Goal: Task Accomplishment & Management: Complete application form

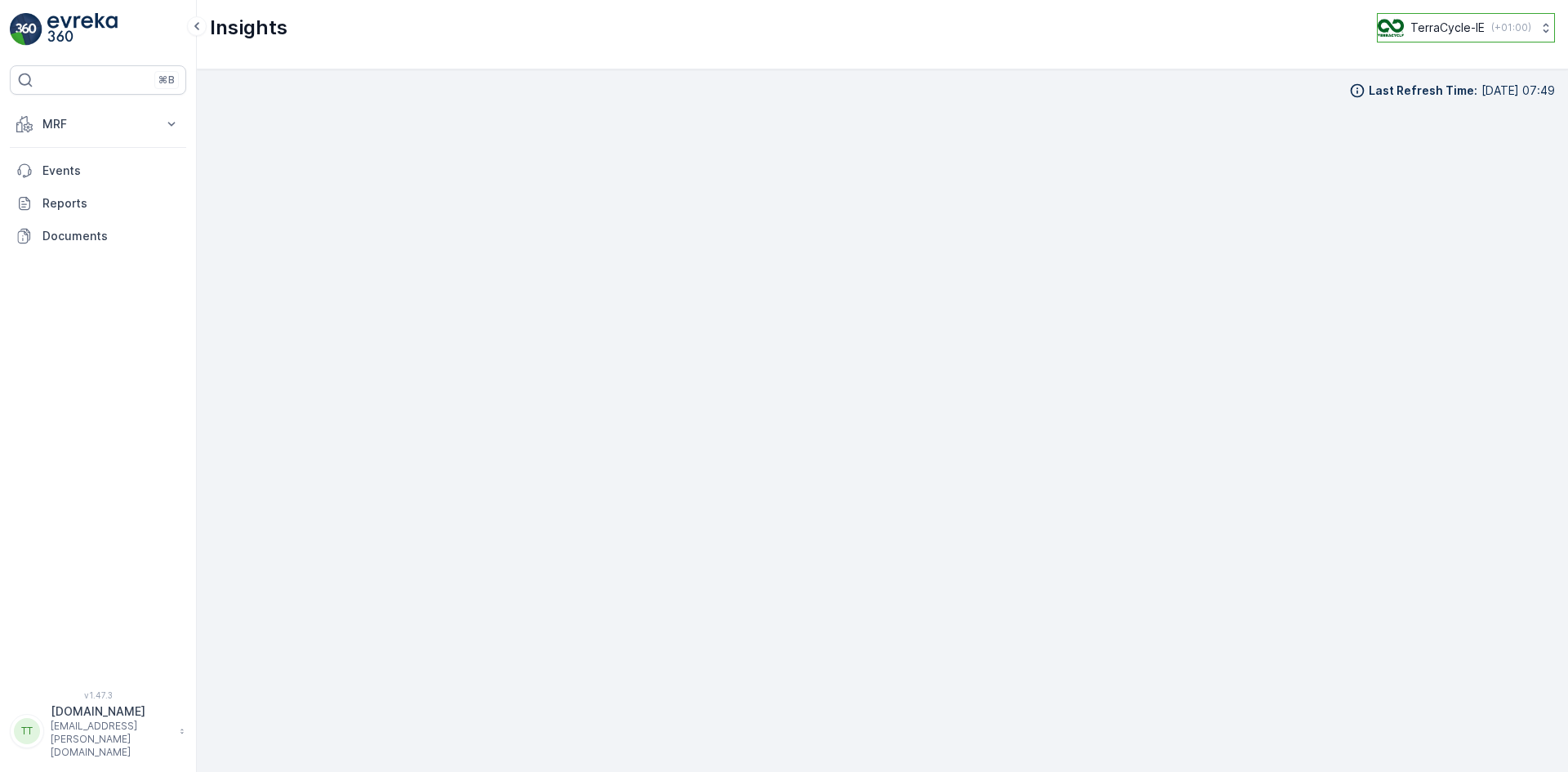
click at [1458, 29] on p "TerraCycle-IE" at bounding box center [1447, 27] width 74 height 17
type input "uk"
click at [1452, 174] on span "Europe/[GEOGRAPHIC_DATA] (+01:00)" at bounding box center [1473, 187] width 170 height 26
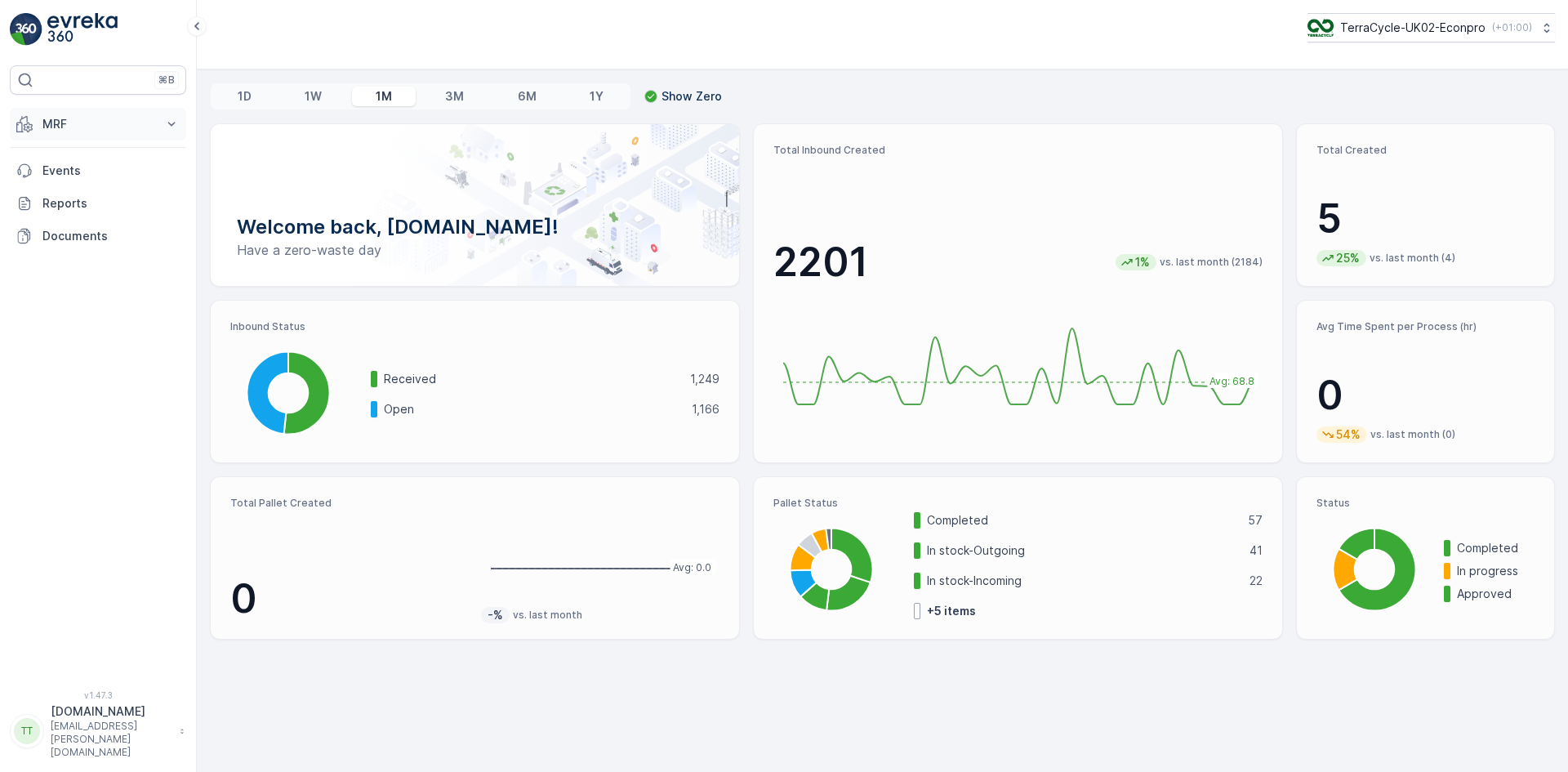
click at [66, 121] on p "MRF" at bounding box center [98, 124] width 111 height 17
click at [68, 167] on p "Inbound" at bounding box center [63, 174] width 44 height 17
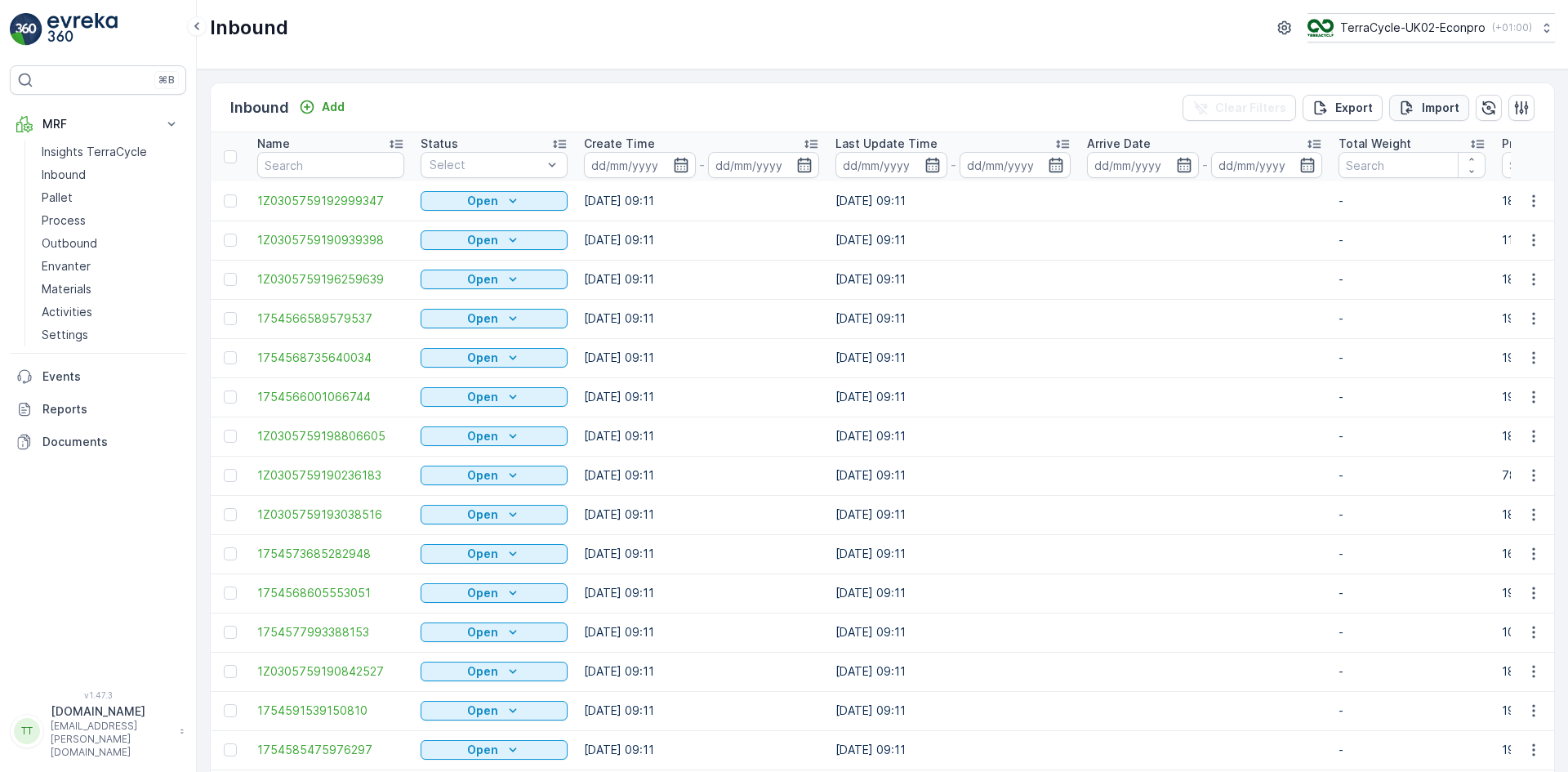
click at [1432, 102] on p "Import" at bounding box center [1440, 107] width 38 height 17
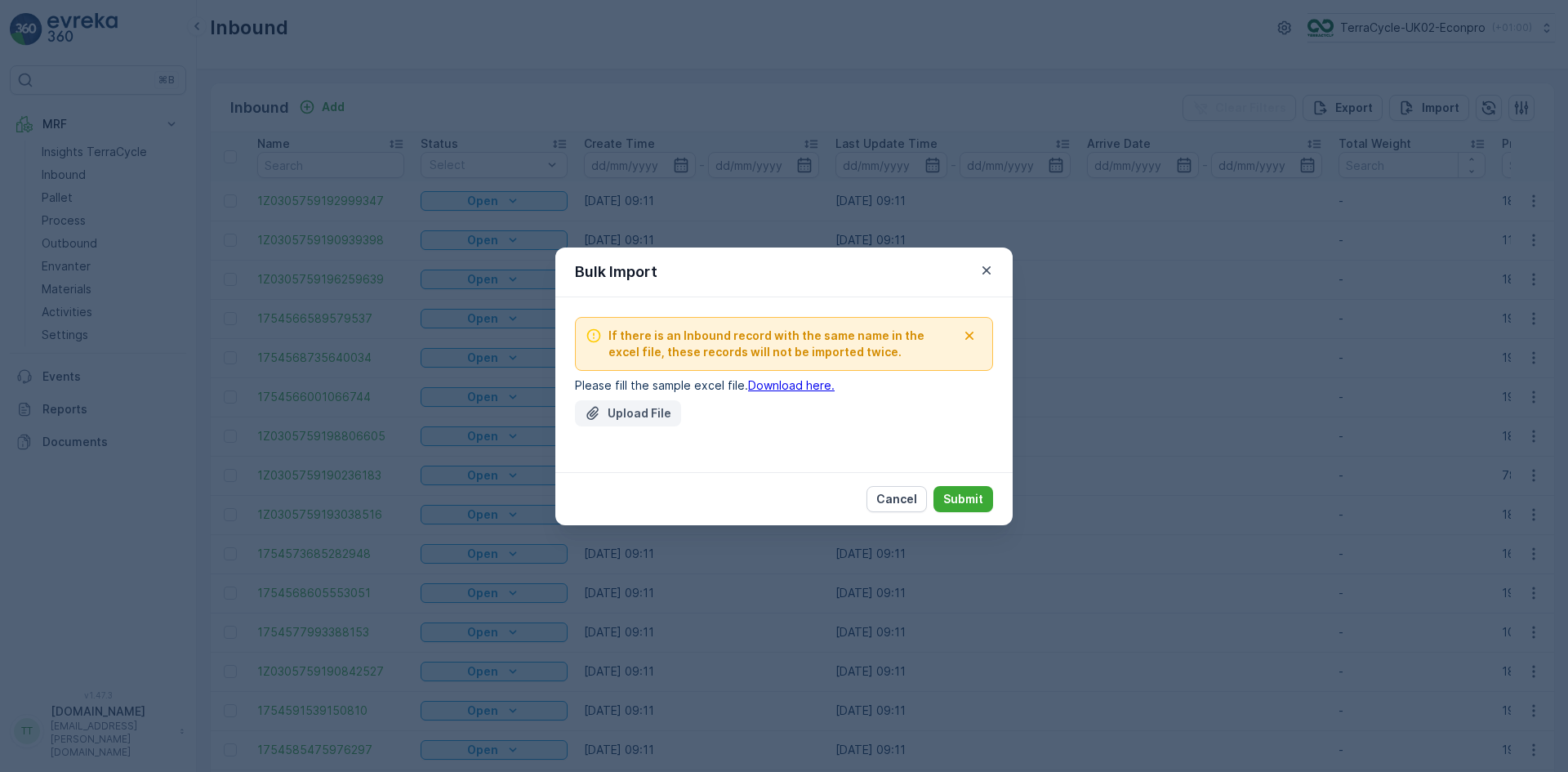
click at [619, 415] on p "Upload File" at bounding box center [639, 413] width 63 height 17
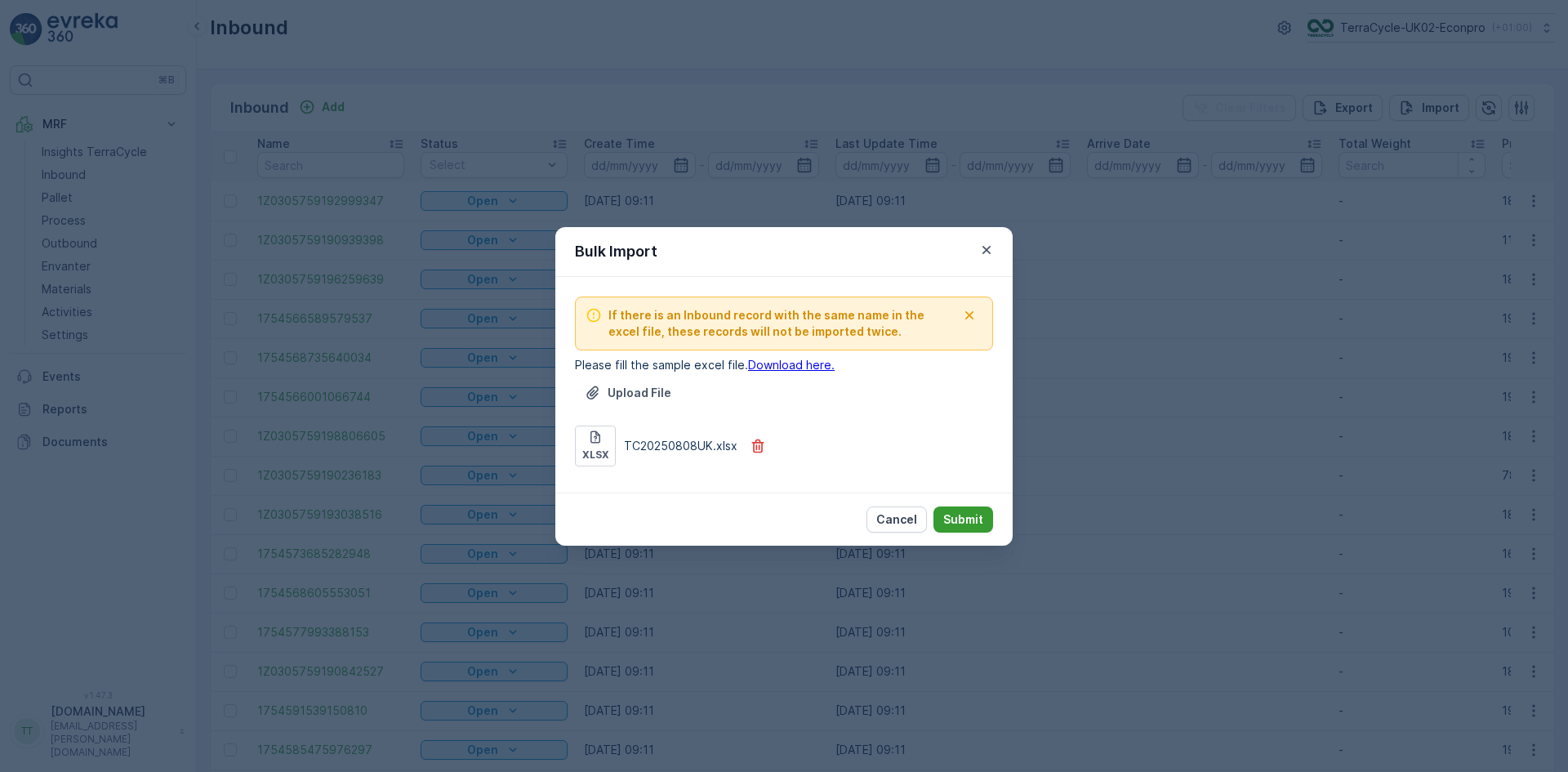
click at [979, 518] on p "Submit" at bounding box center [963, 519] width 40 height 17
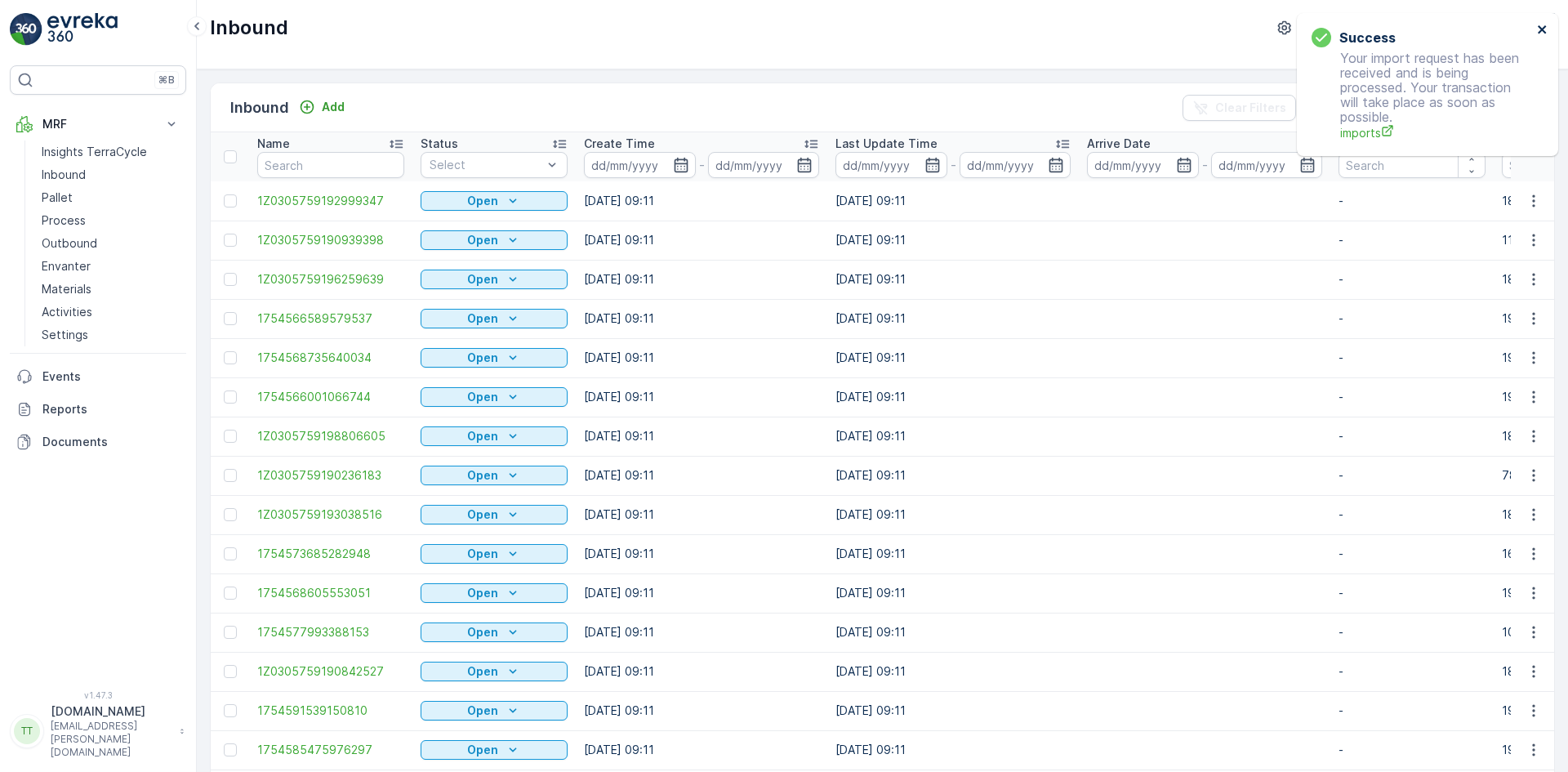
click at [1539, 28] on icon "close" at bounding box center [1542, 29] width 11 height 13
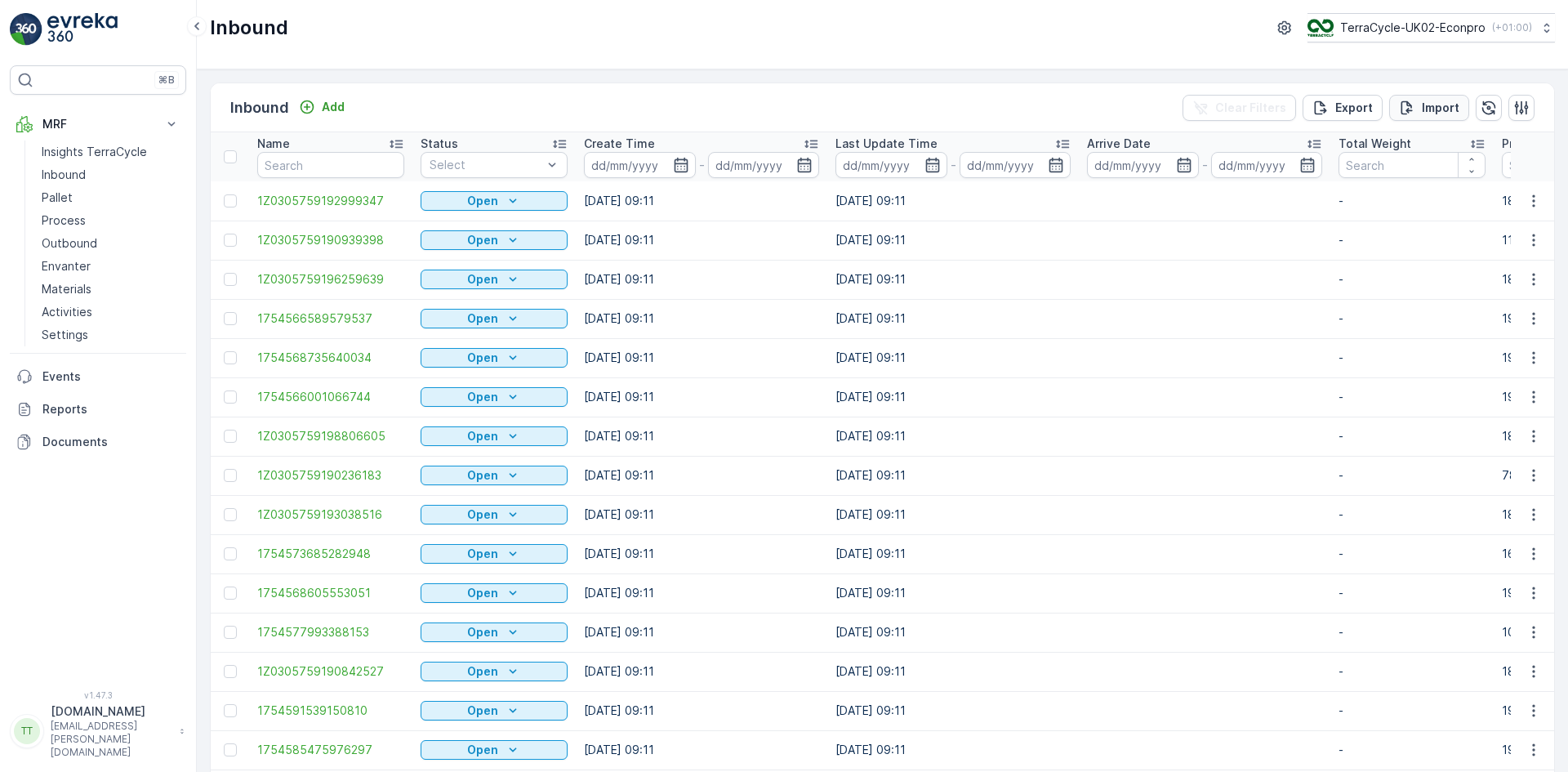
click at [1422, 107] on p "Import" at bounding box center [1440, 107] width 38 height 17
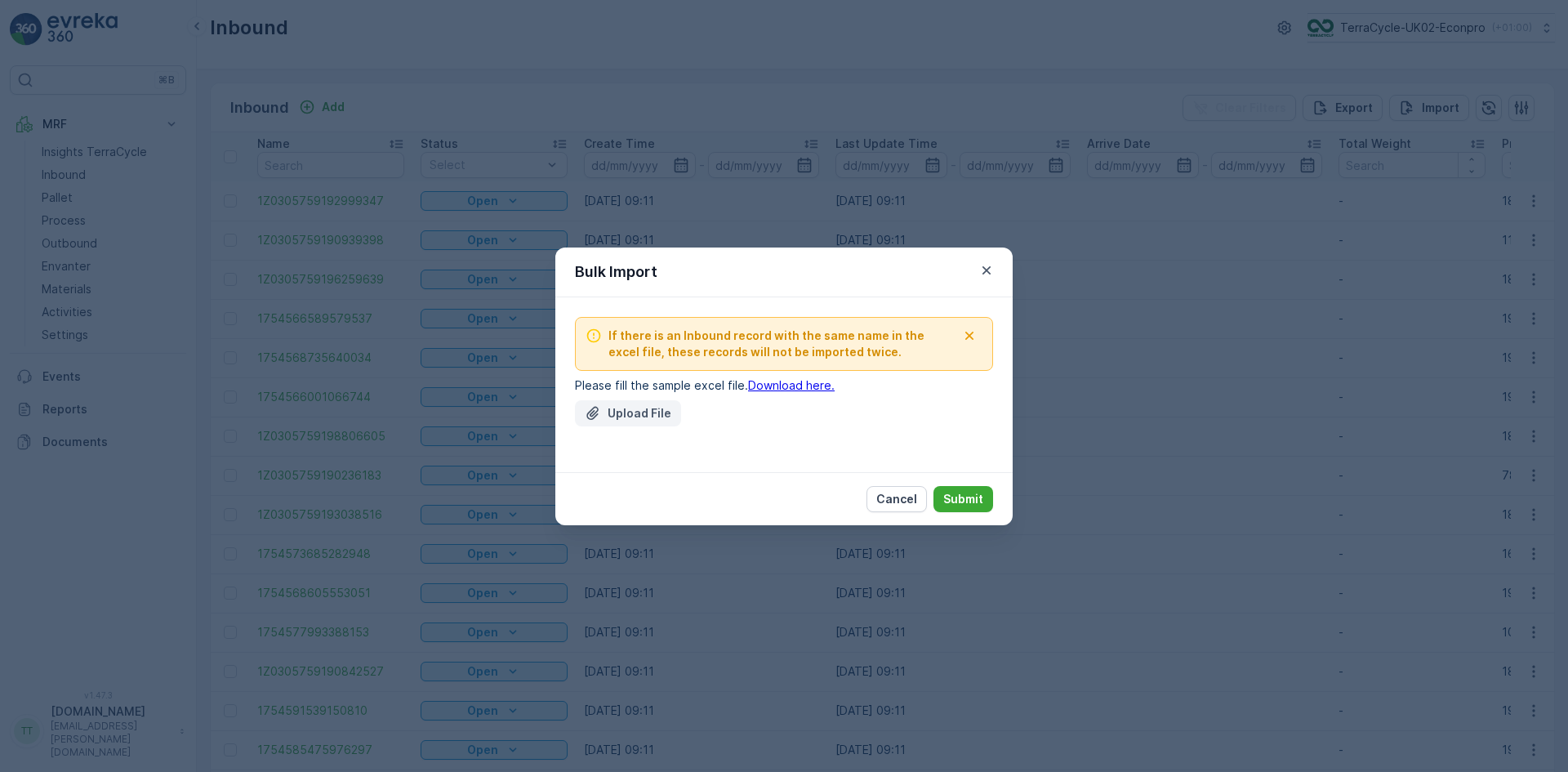
click at [621, 410] on p "Upload File" at bounding box center [639, 413] width 63 height 17
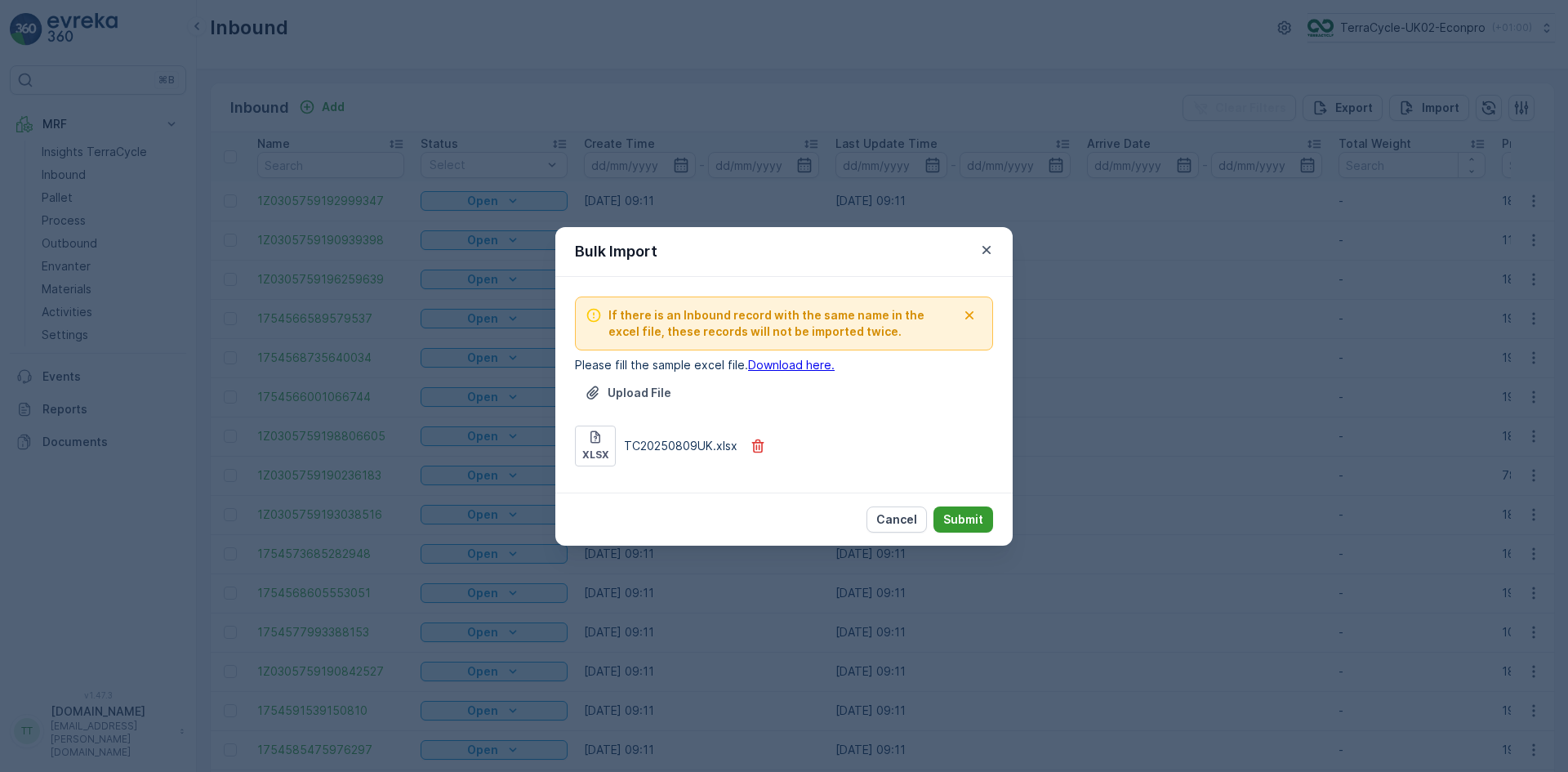
click at [968, 518] on p "Submit" at bounding box center [963, 519] width 40 height 17
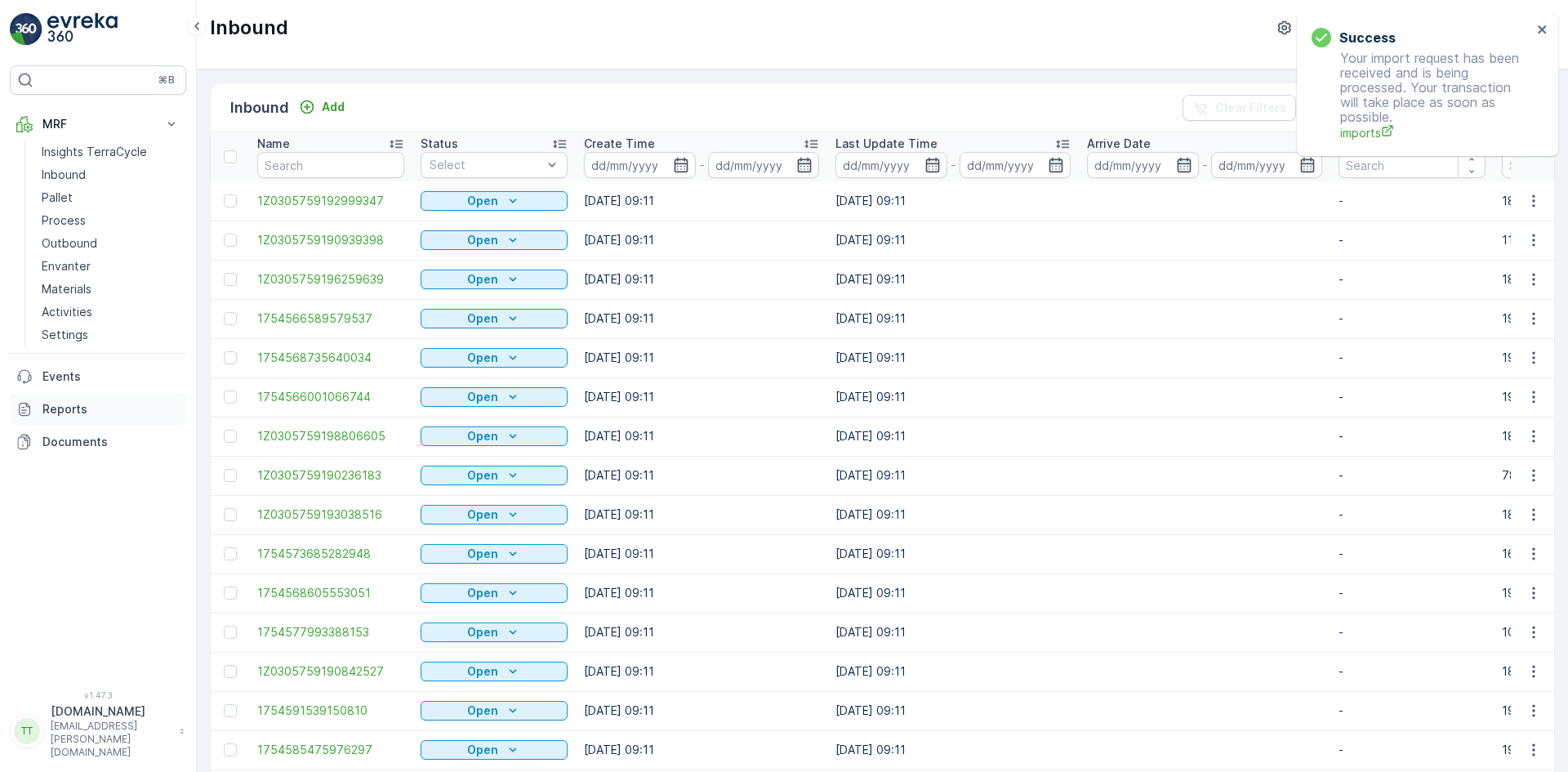
click at [82, 408] on p "Reports" at bounding box center [111, 409] width 137 height 17
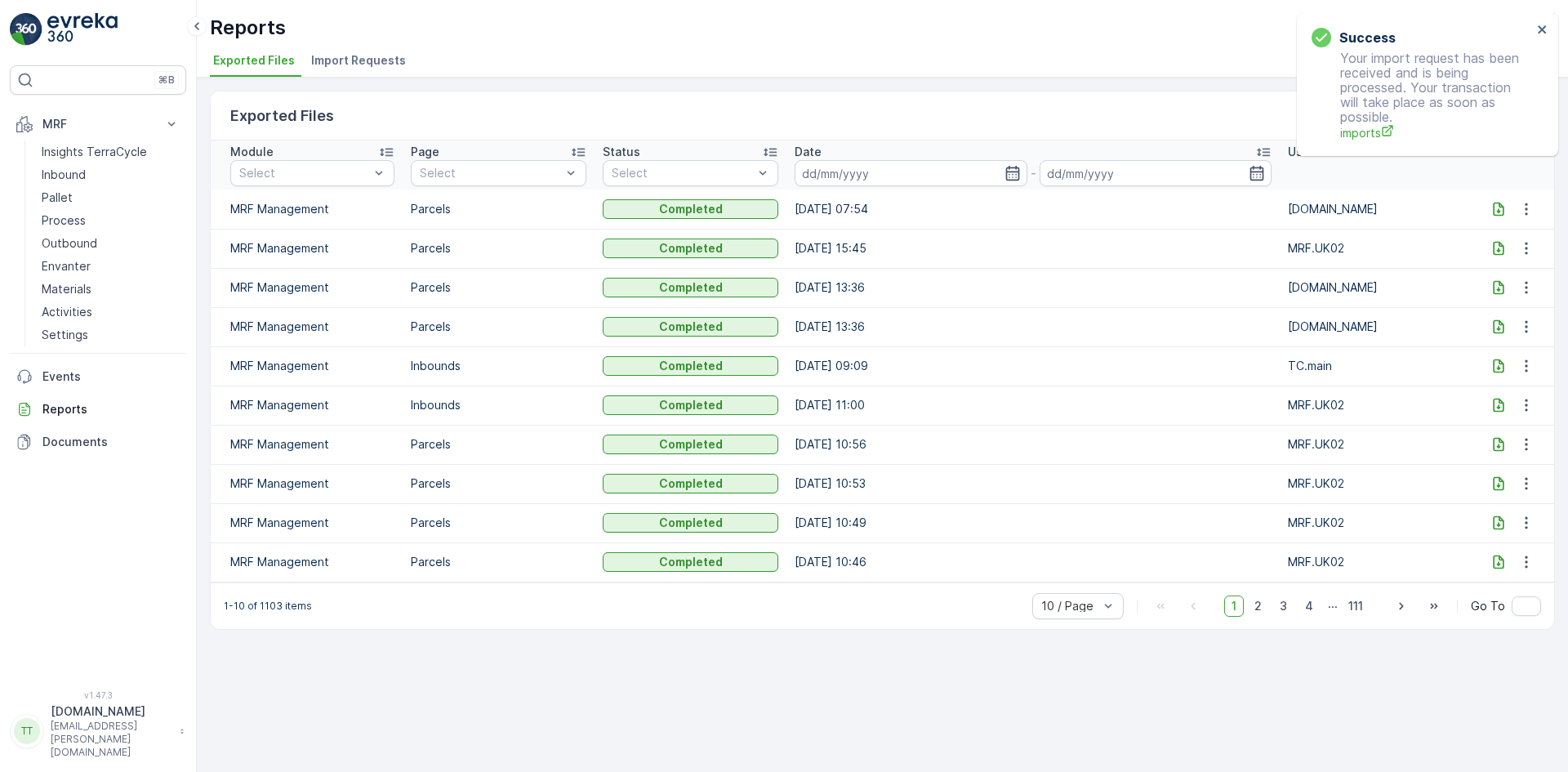
click at [345, 69] on li "Import Requests" at bounding box center [360, 63] width 105 height 28
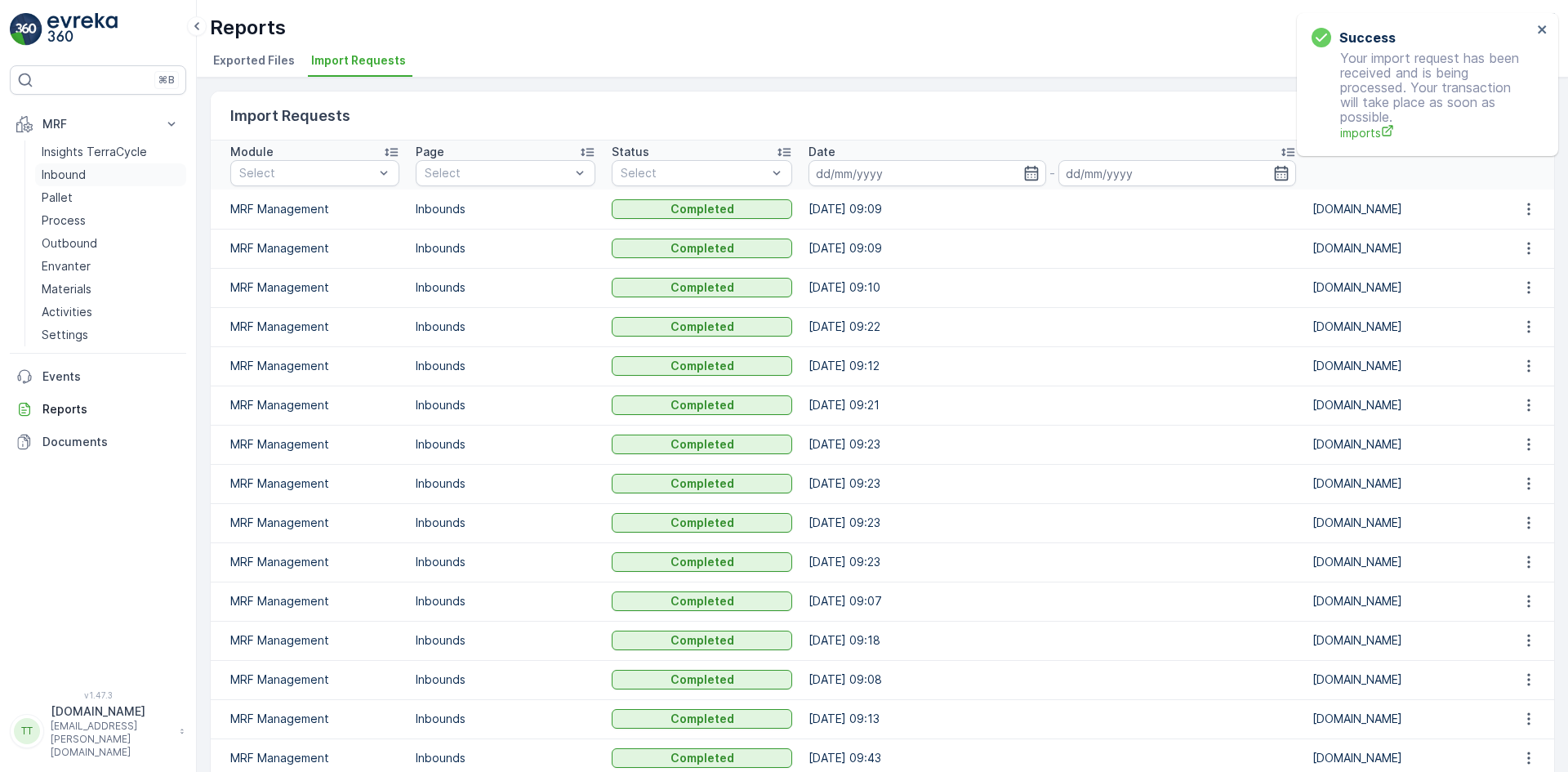
click at [93, 173] on link "Inbound" at bounding box center [111, 175] width 151 height 23
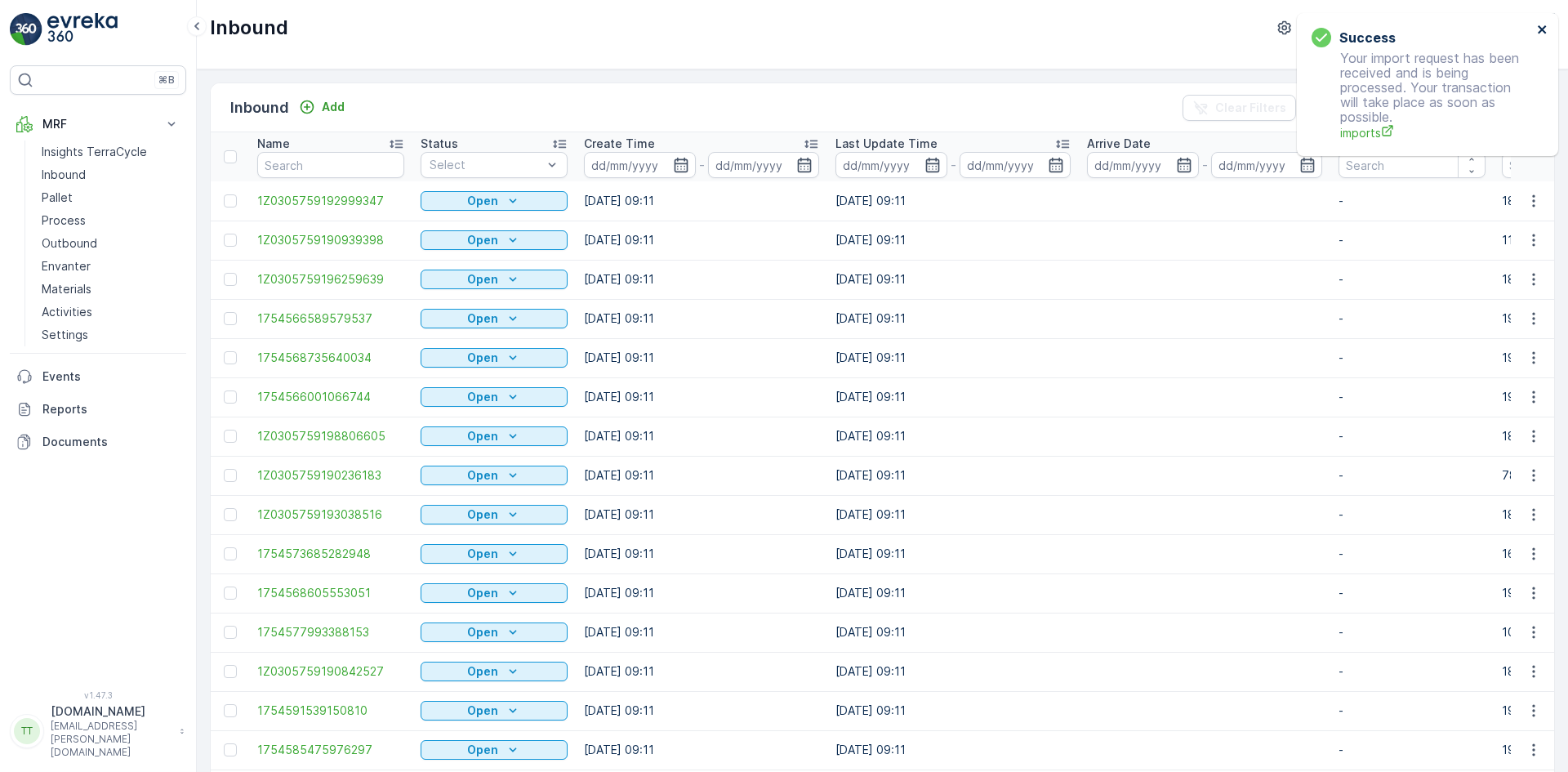
click at [1545, 30] on icon "close" at bounding box center [1542, 29] width 11 height 13
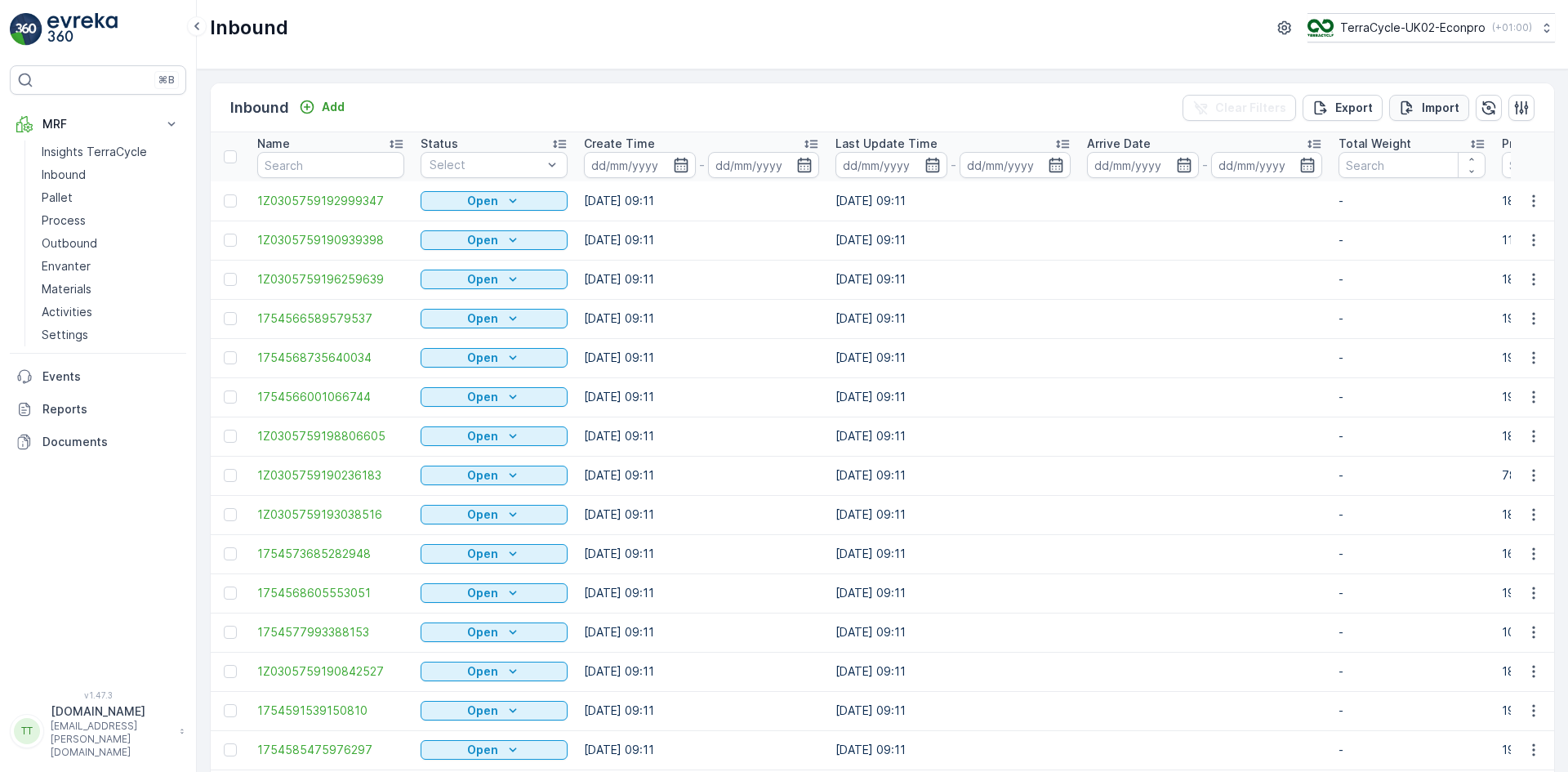
click at [1422, 108] on p "Import" at bounding box center [1440, 107] width 38 height 17
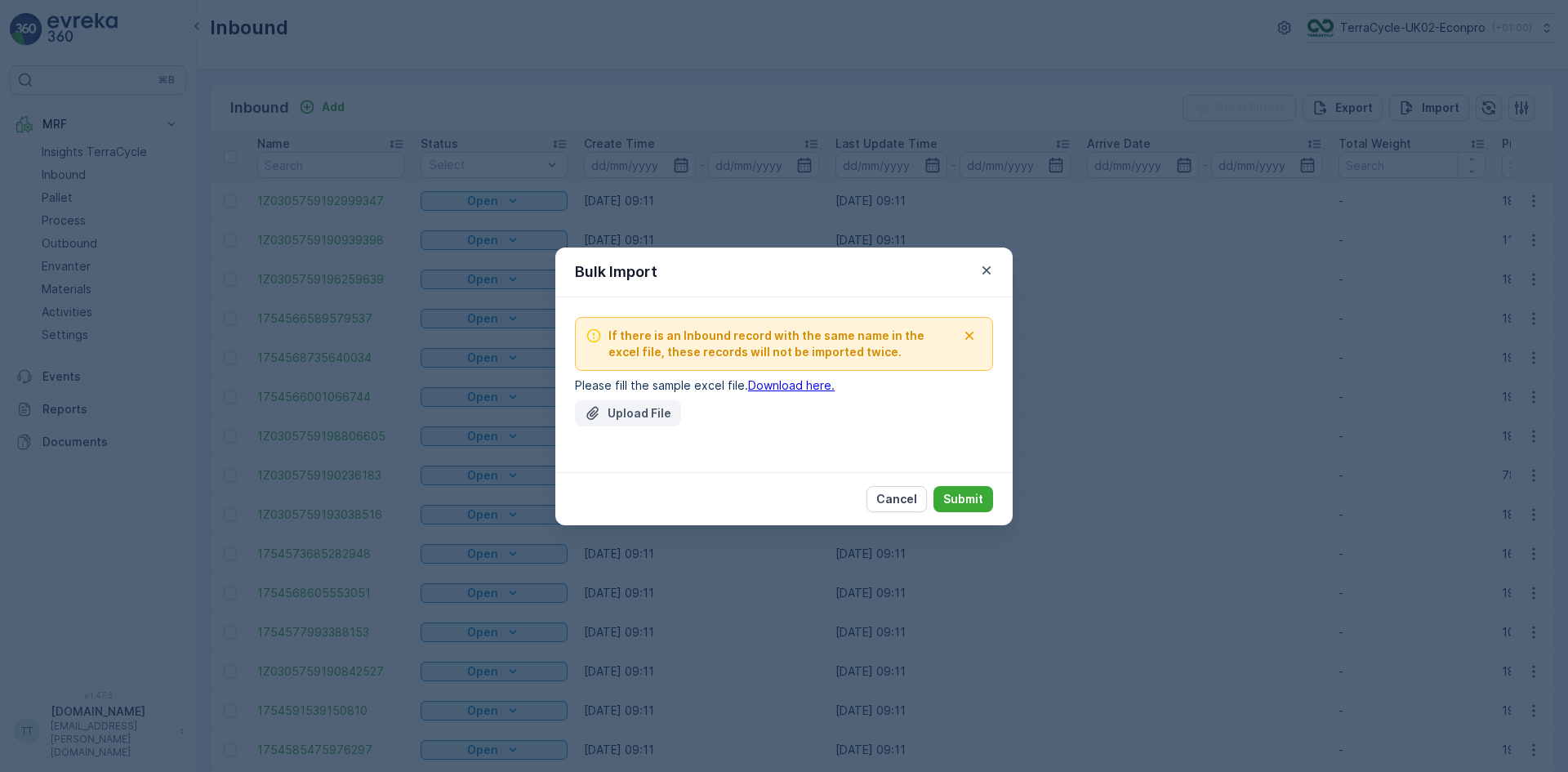
click at [628, 412] on p "Upload File" at bounding box center [639, 413] width 63 height 17
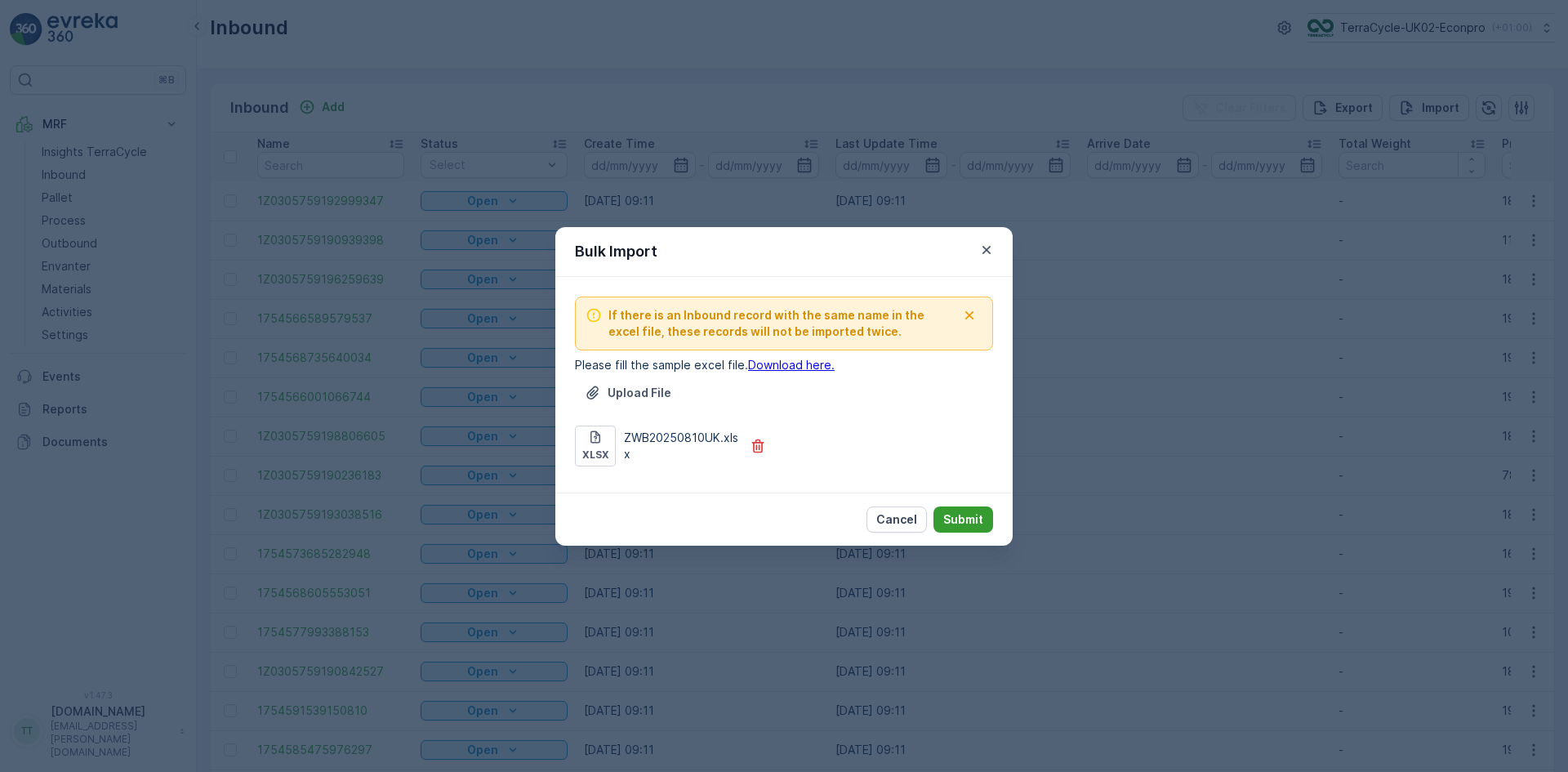
click at [949, 516] on p "Submit" at bounding box center [963, 519] width 40 height 17
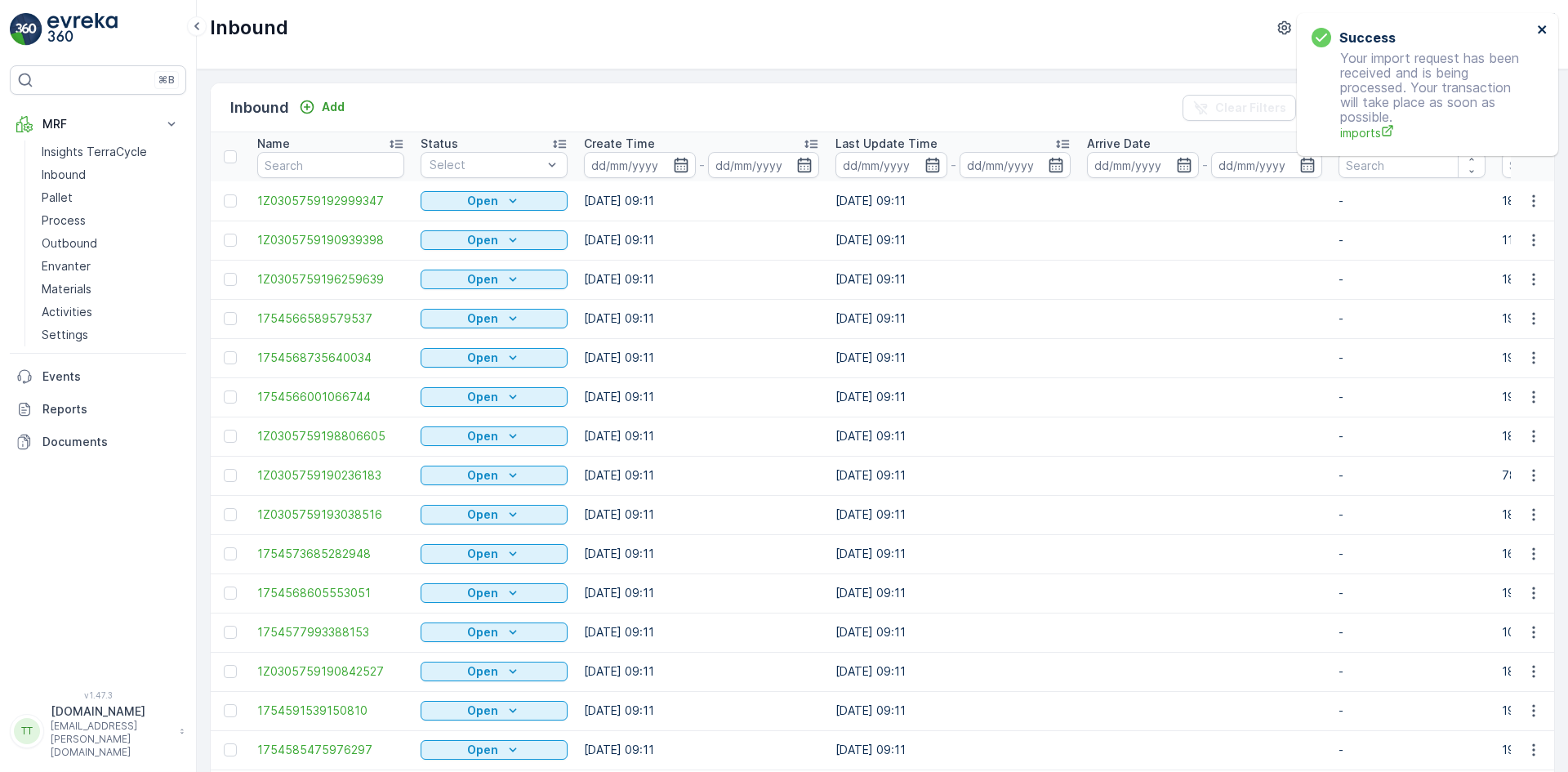
click at [1545, 26] on icon "close" at bounding box center [1542, 29] width 11 height 13
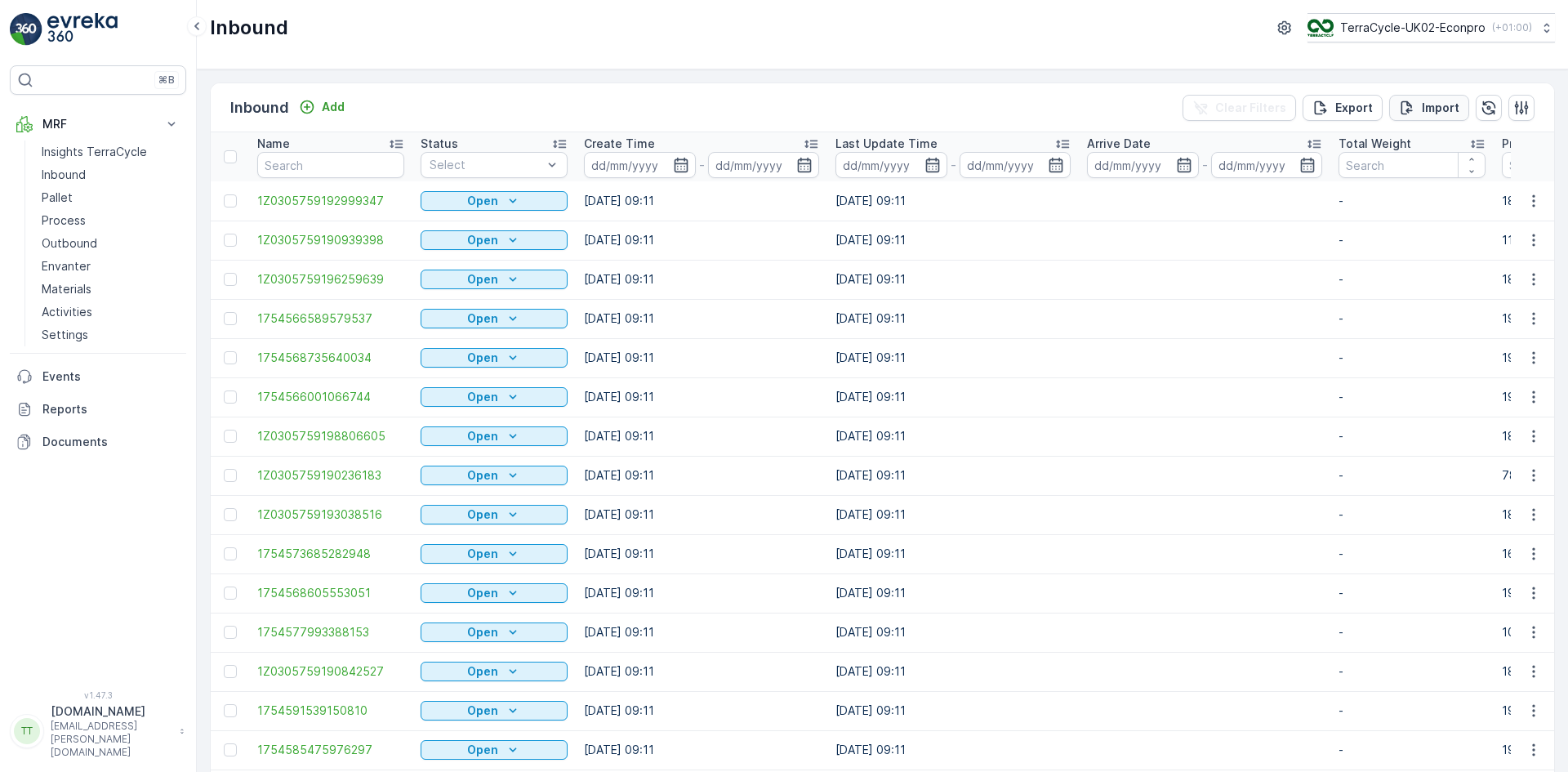
click at [1439, 103] on p "Import" at bounding box center [1440, 107] width 38 height 17
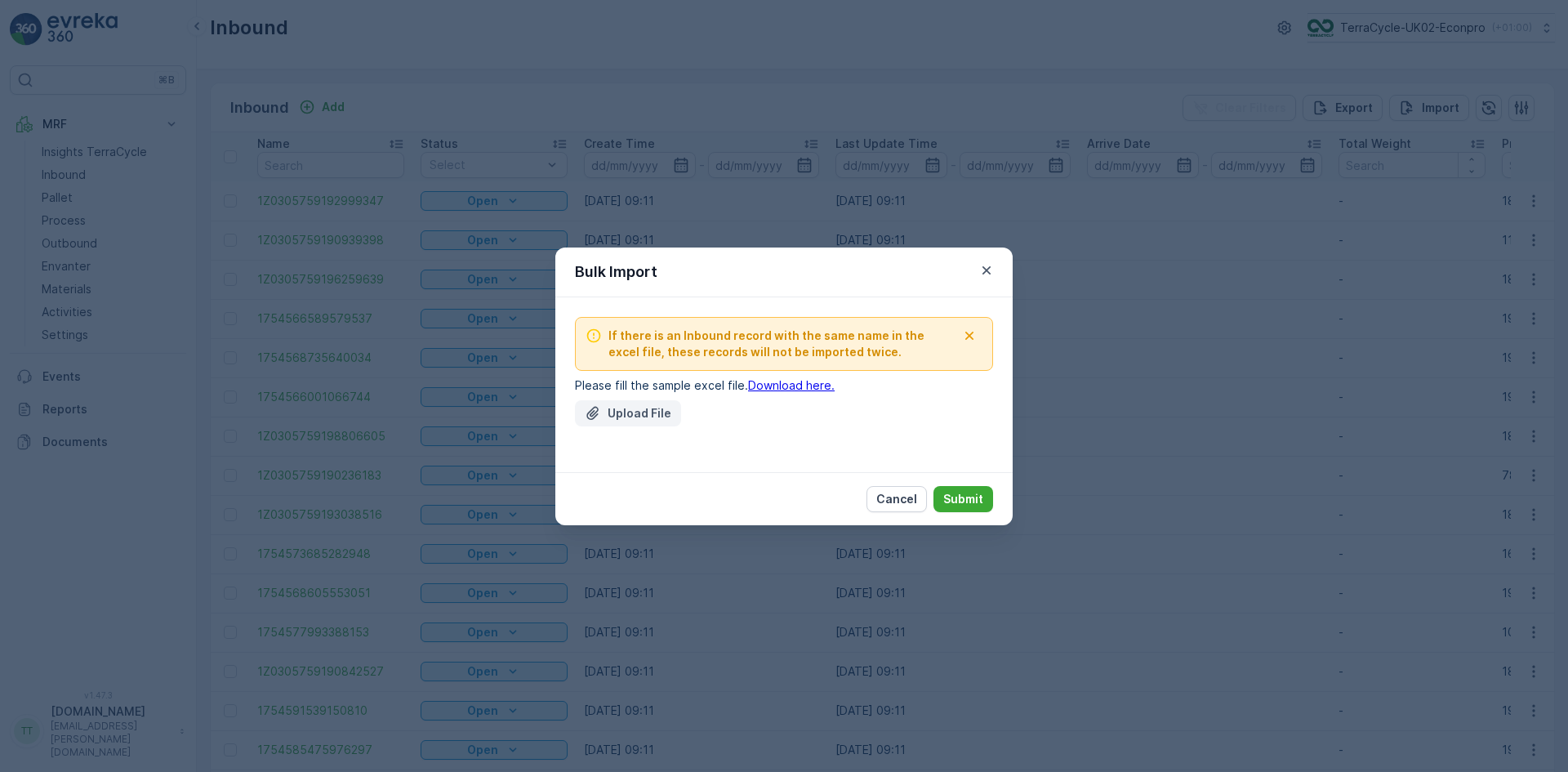
click at [639, 412] on p "Upload File" at bounding box center [639, 413] width 63 height 17
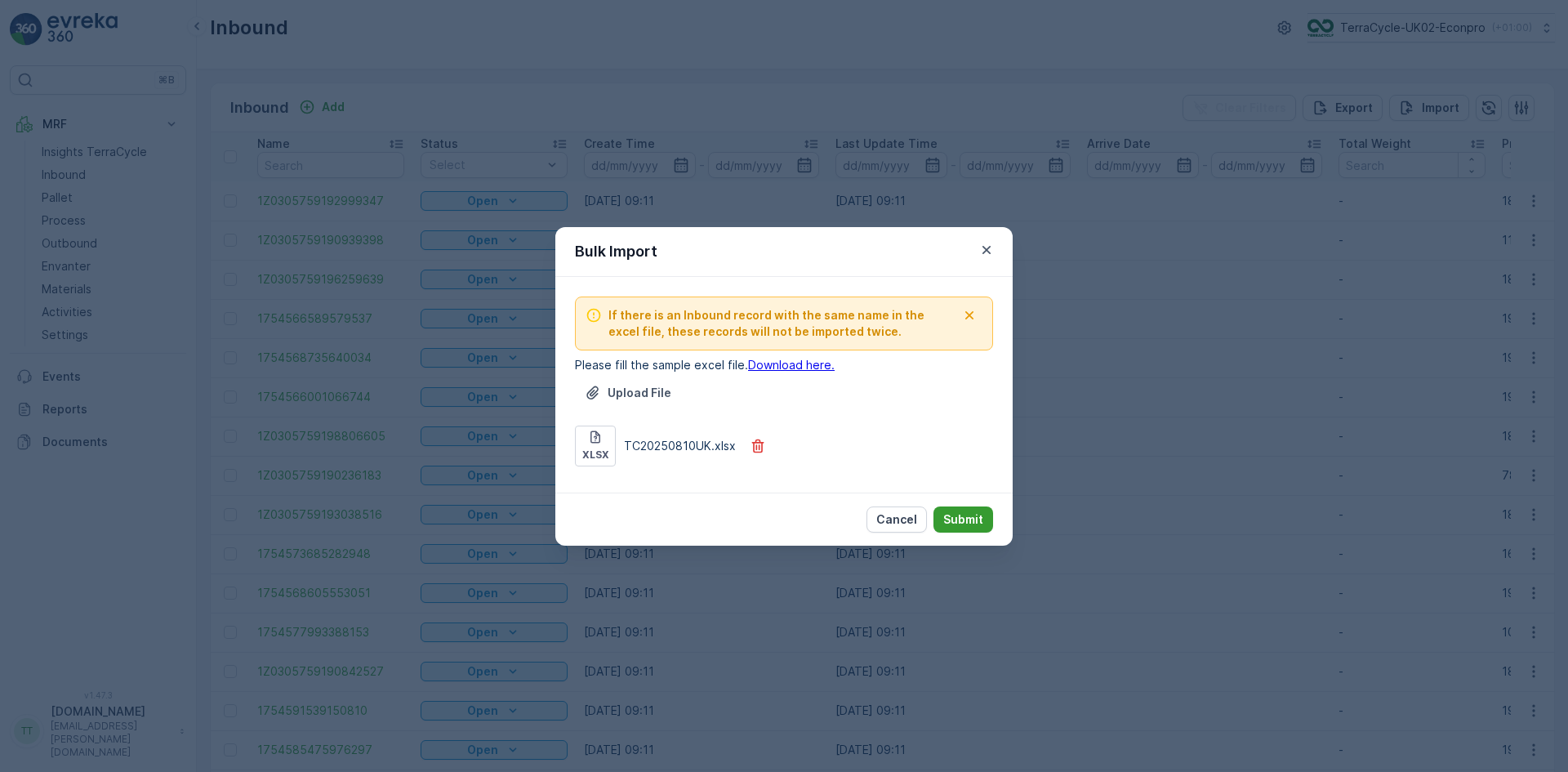
click at [955, 520] on p "Submit" at bounding box center [963, 519] width 40 height 17
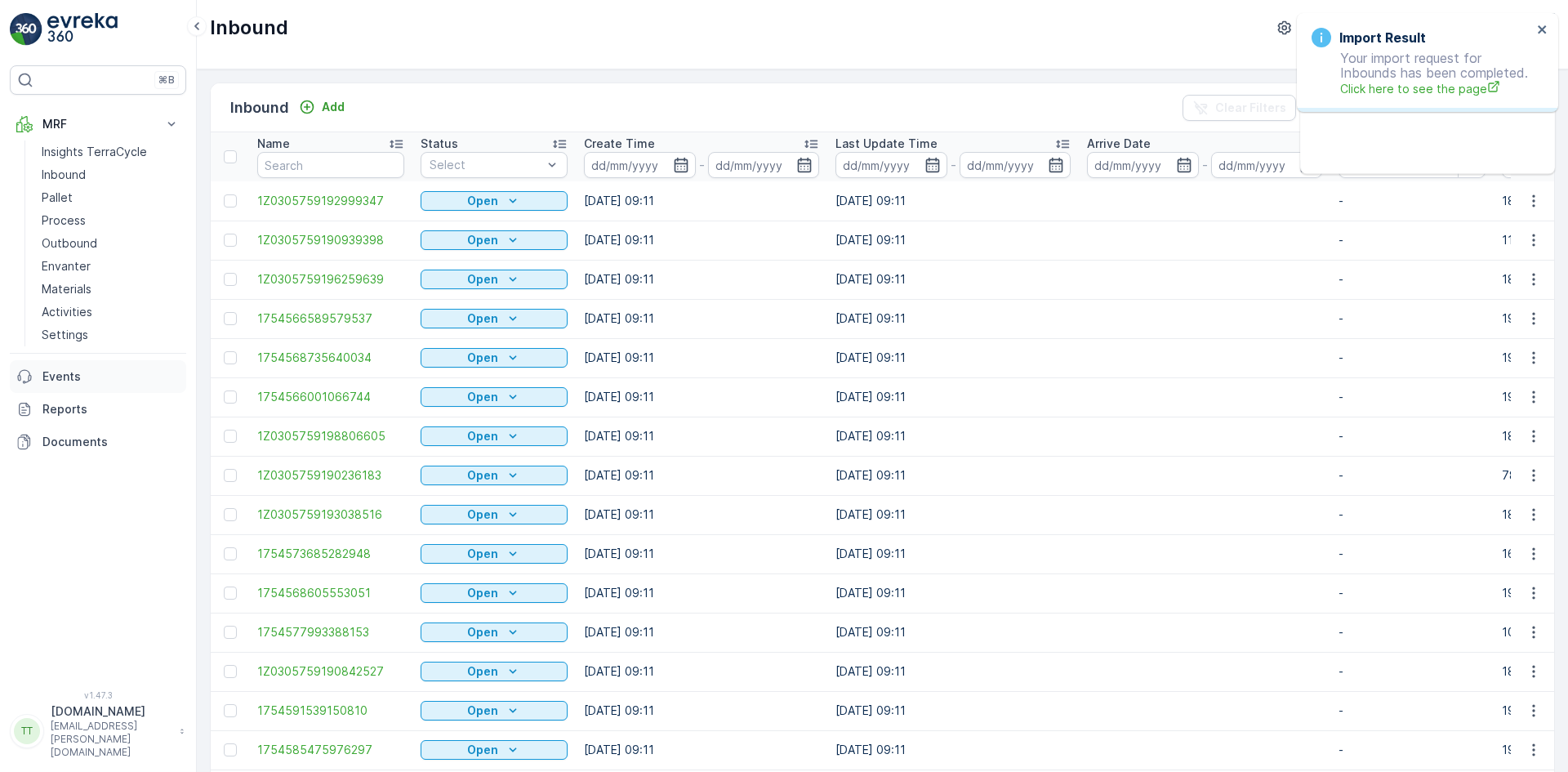
drag, startPoint x: 85, startPoint y: 405, endPoint x: 84, endPoint y: 392, distance: 13.0
click at [85, 405] on p "Reports" at bounding box center [111, 409] width 137 height 17
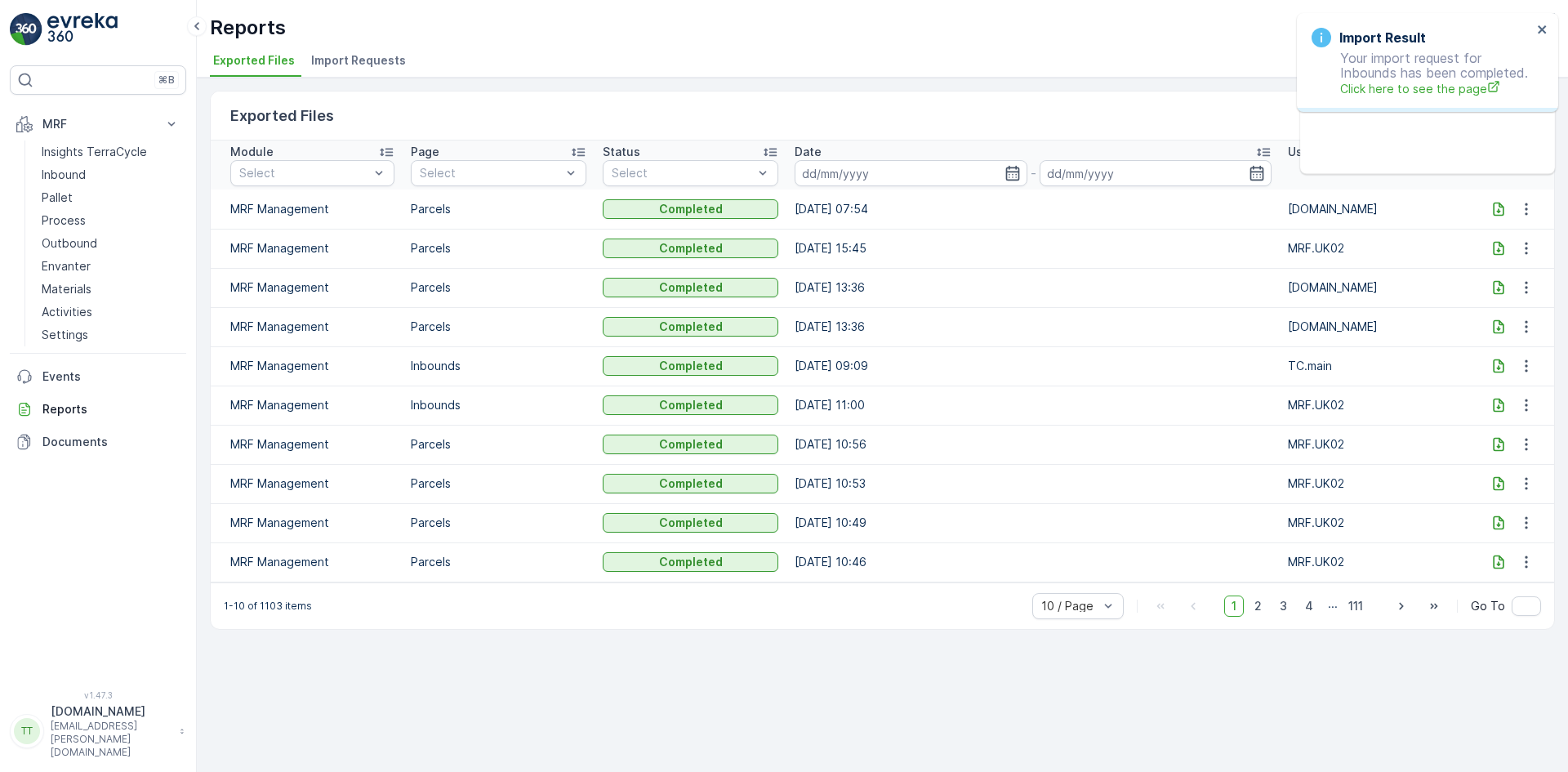
click at [368, 65] on span "Import Requests" at bounding box center [359, 60] width 95 height 17
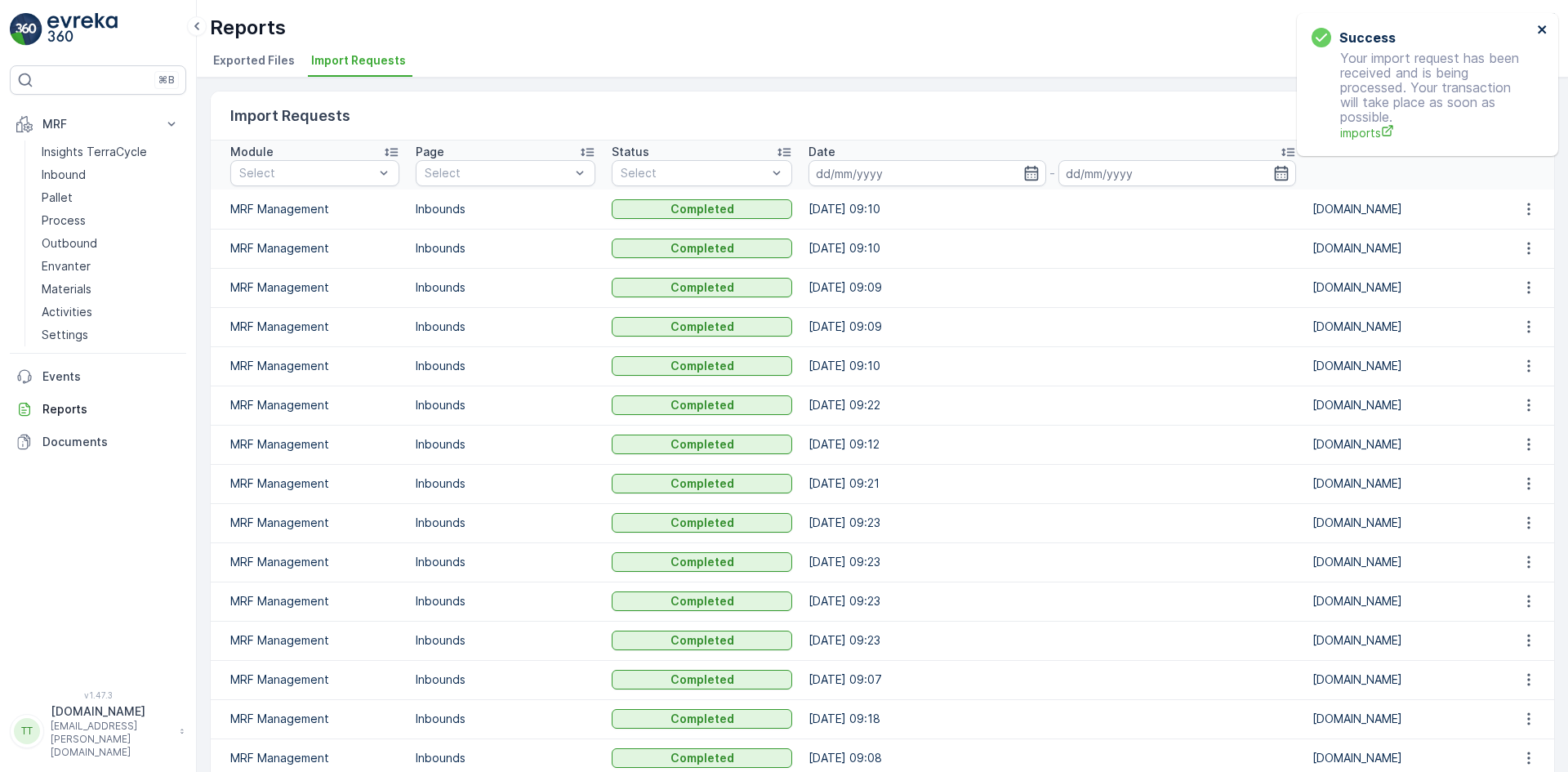
click at [1543, 28] on icon "close" at bounding box center [1542, 29] width 8 height 8
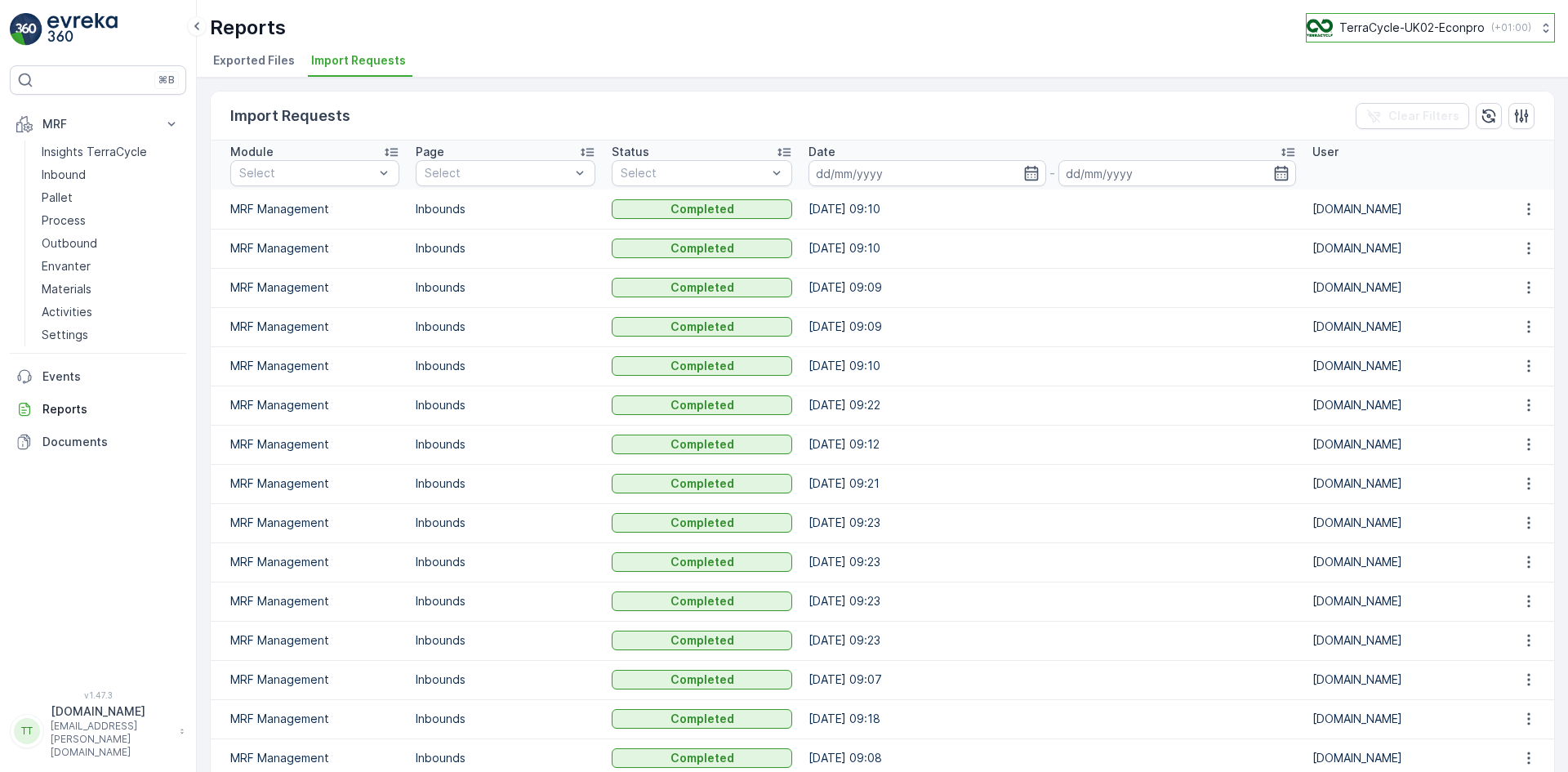
click at [1432, 29] on p "TerraCycle-UK02-Econpro" at bounding box center [1412, 27] width 145 height 17
type input "fr"
click at [1410, 109] on span "Europe/Paris (+02:00)" at bounding box center [1409, 114] width 182 height 13
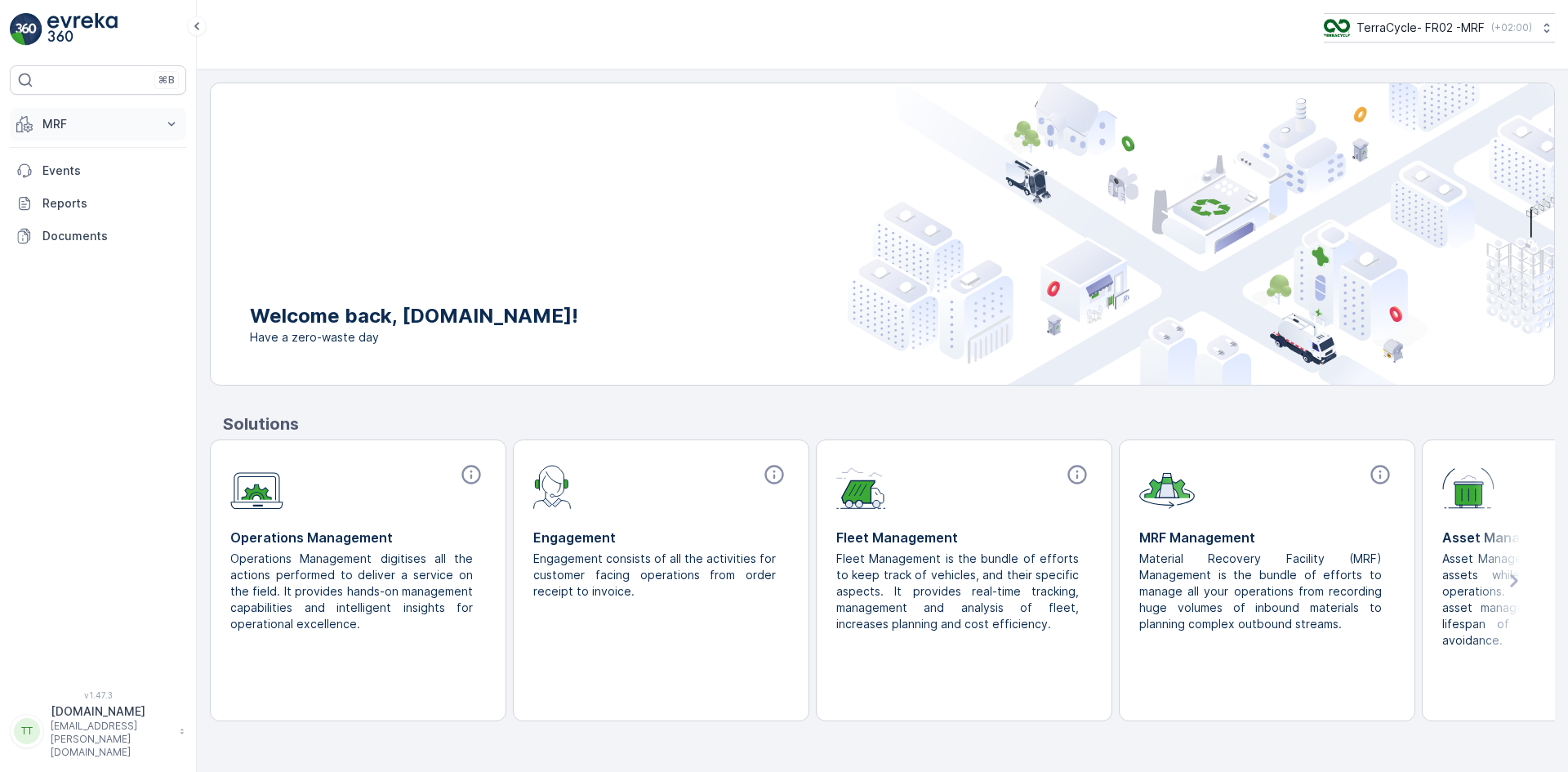
click at [92, 121] on p "MRF" at bounding box center [98, 124] width 111 height 17
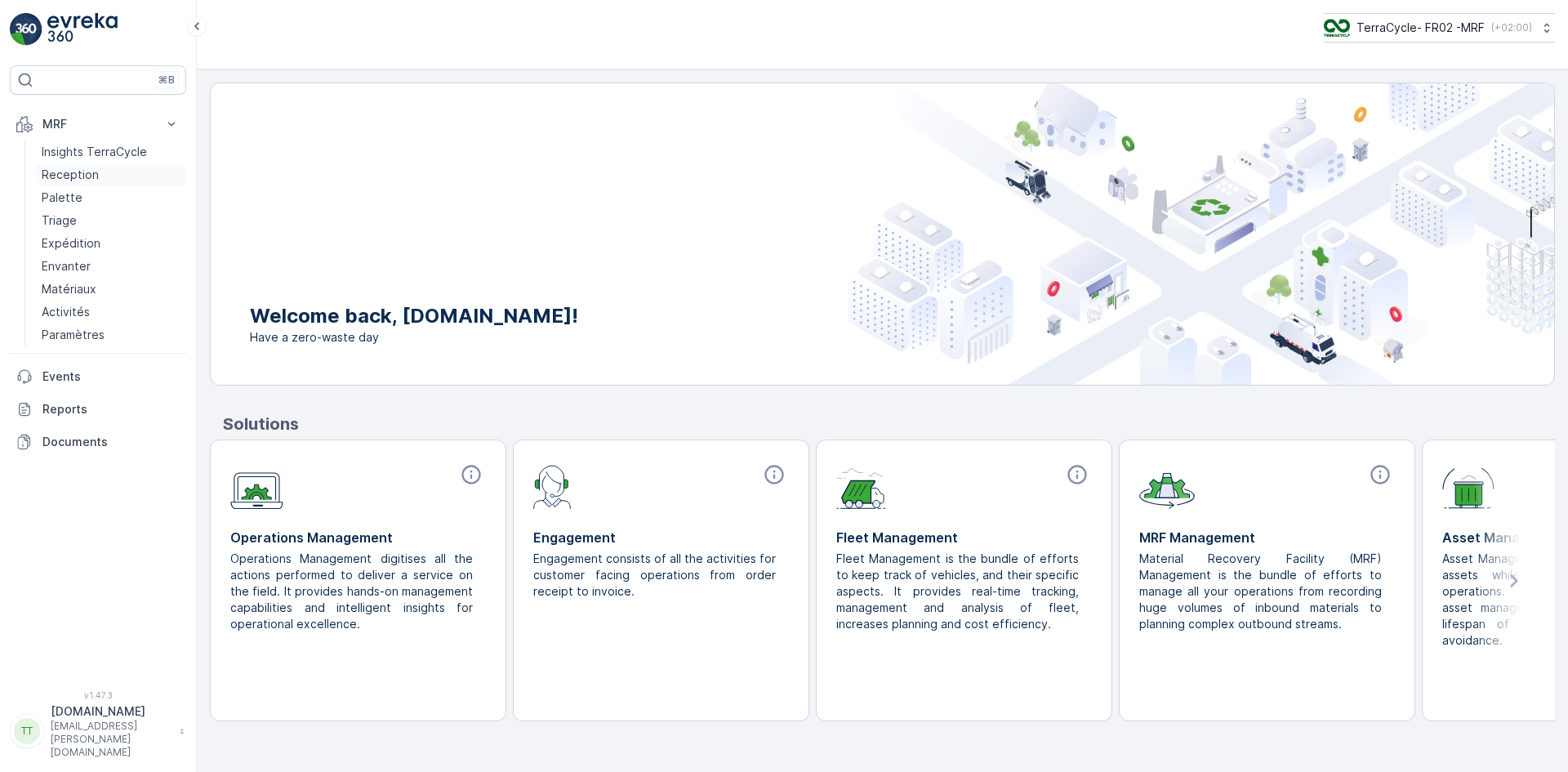
click at [88, 168] on p "Reception" at bounding box center [70, 174] width 57 height 17
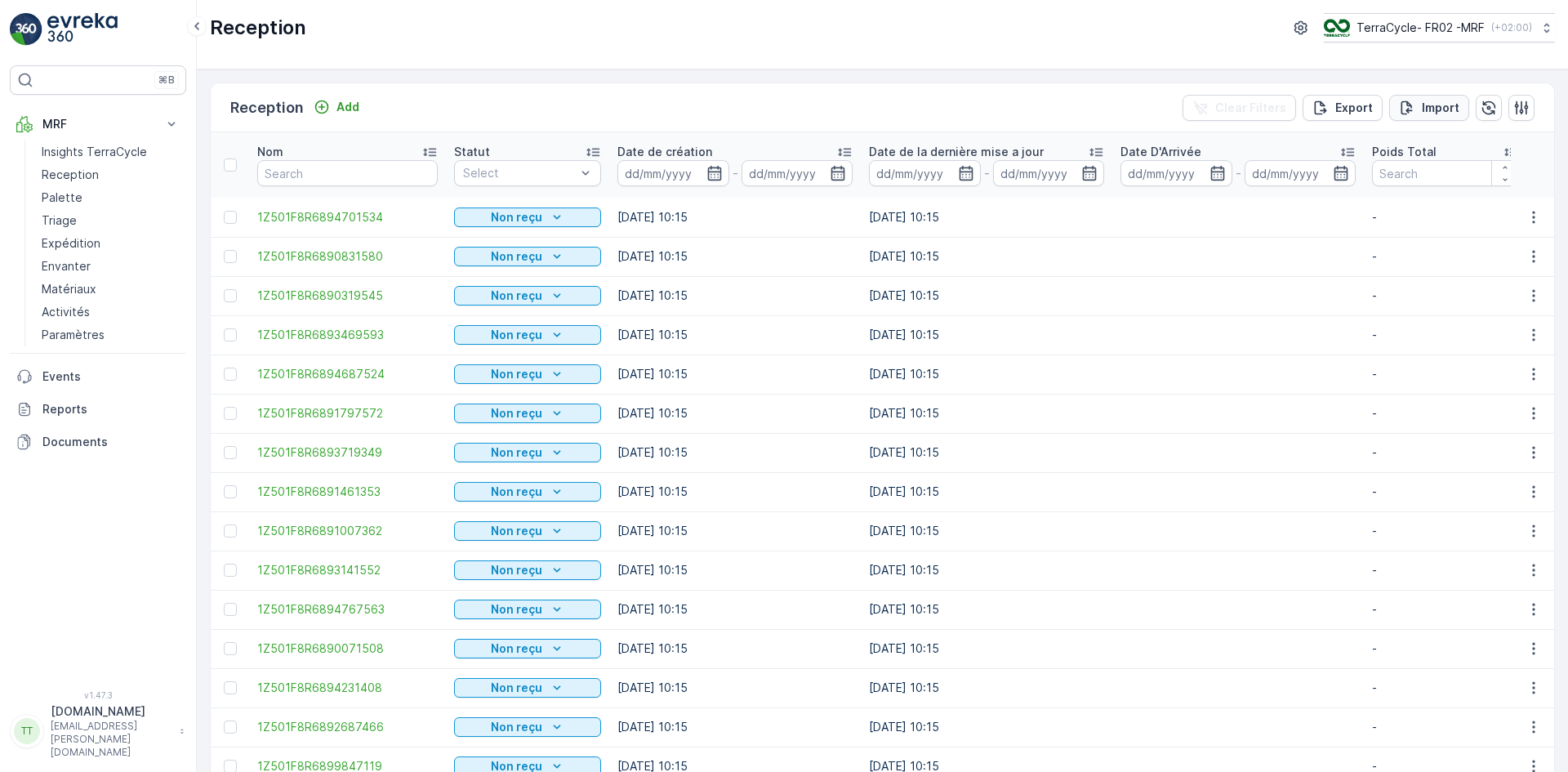
click at [1427, 101] on p "Import" at bounding box center [1440, 107] width 38 height 17
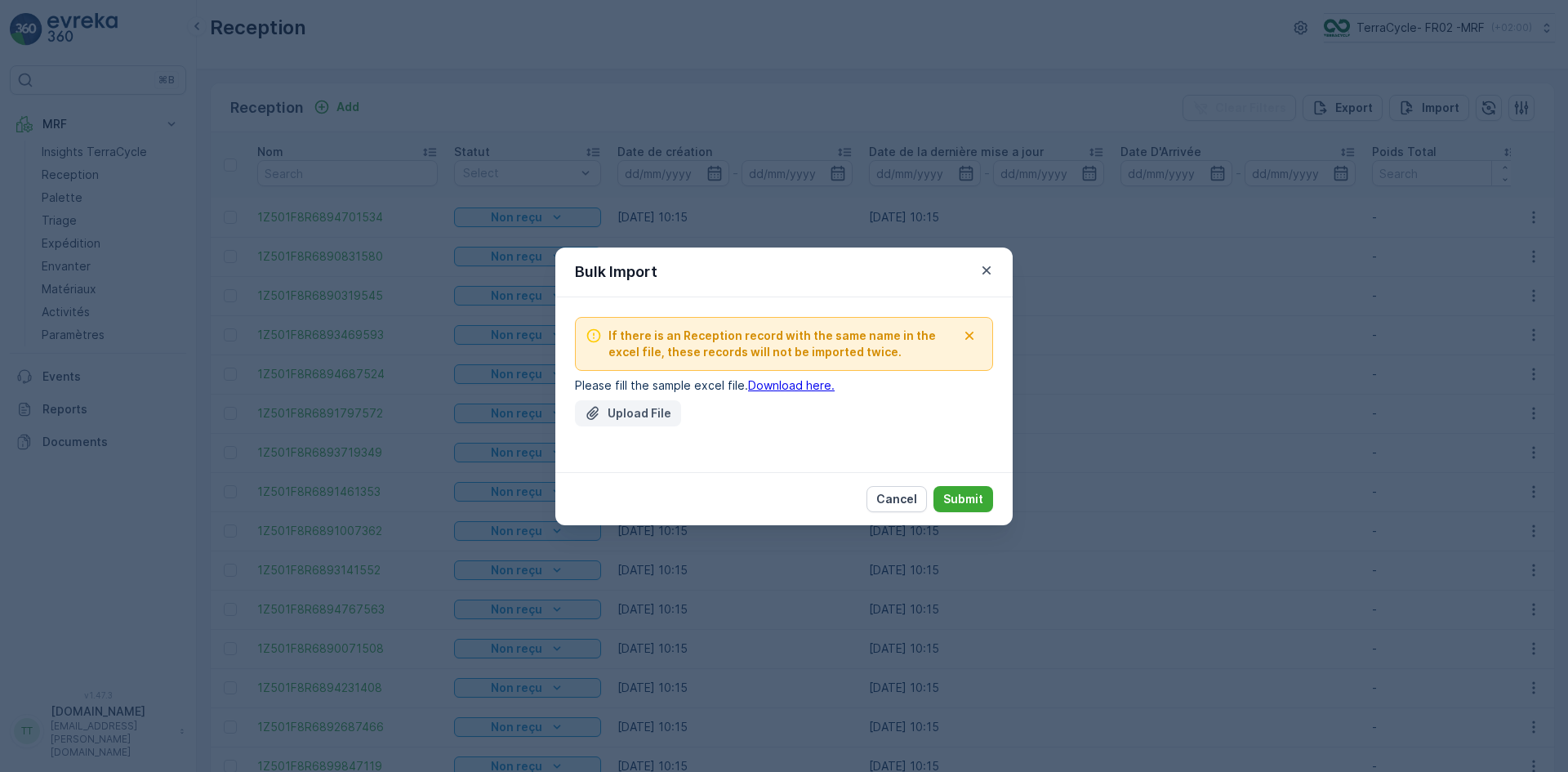
click at [606, 414] on div "Upload File" at bounding box center [628, 413] width 86 height 17
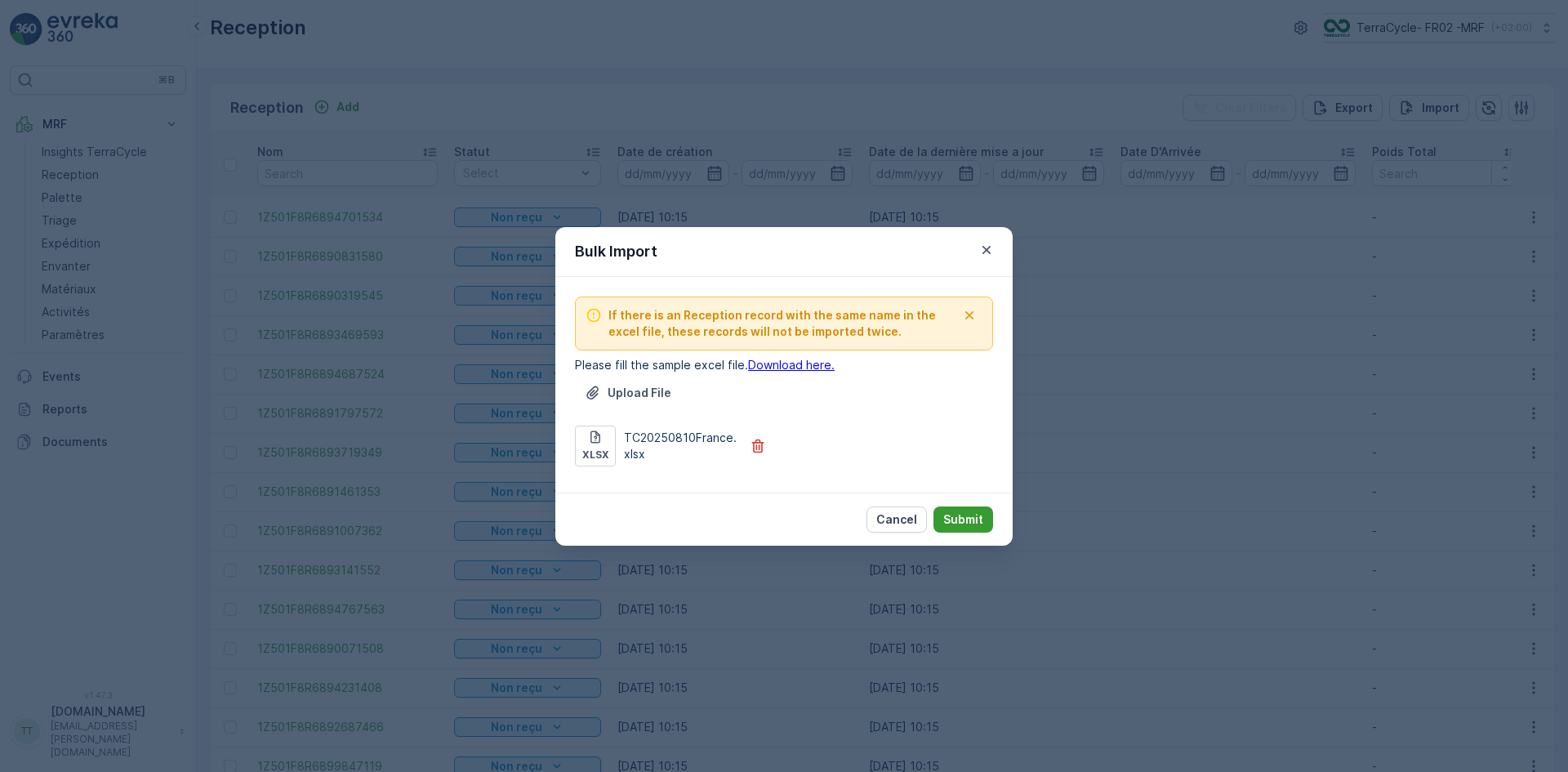
click at [970, 514] on p "Submit" at bounding box center [963, 519] width 40 height 17
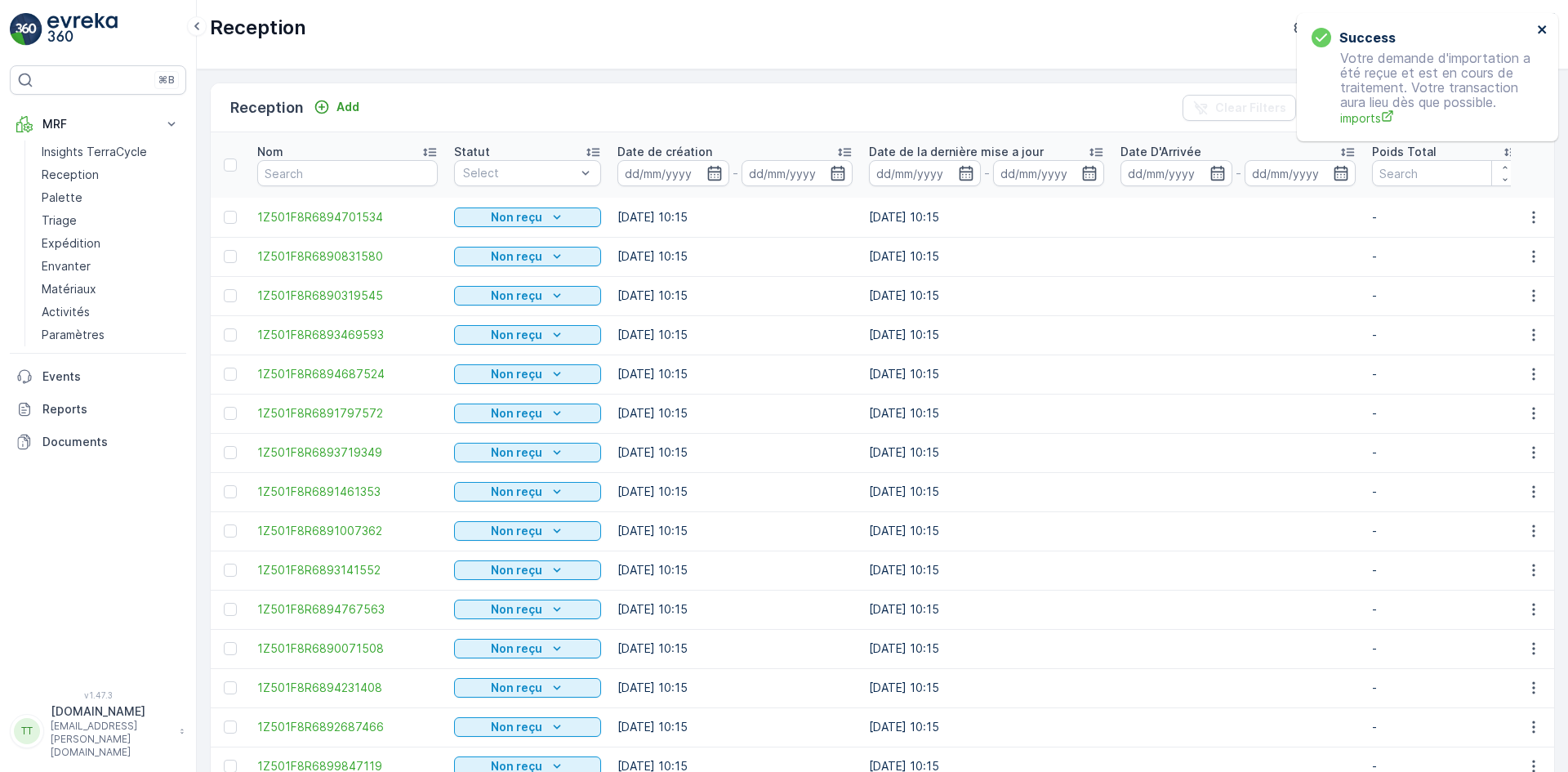
click at [1546, 28] on icon "close" at bounding box center [1542, 29] width 11 height 13
click at [1439, 111] on p "Import" at bounding box center [1440, 107] width 38 height 17
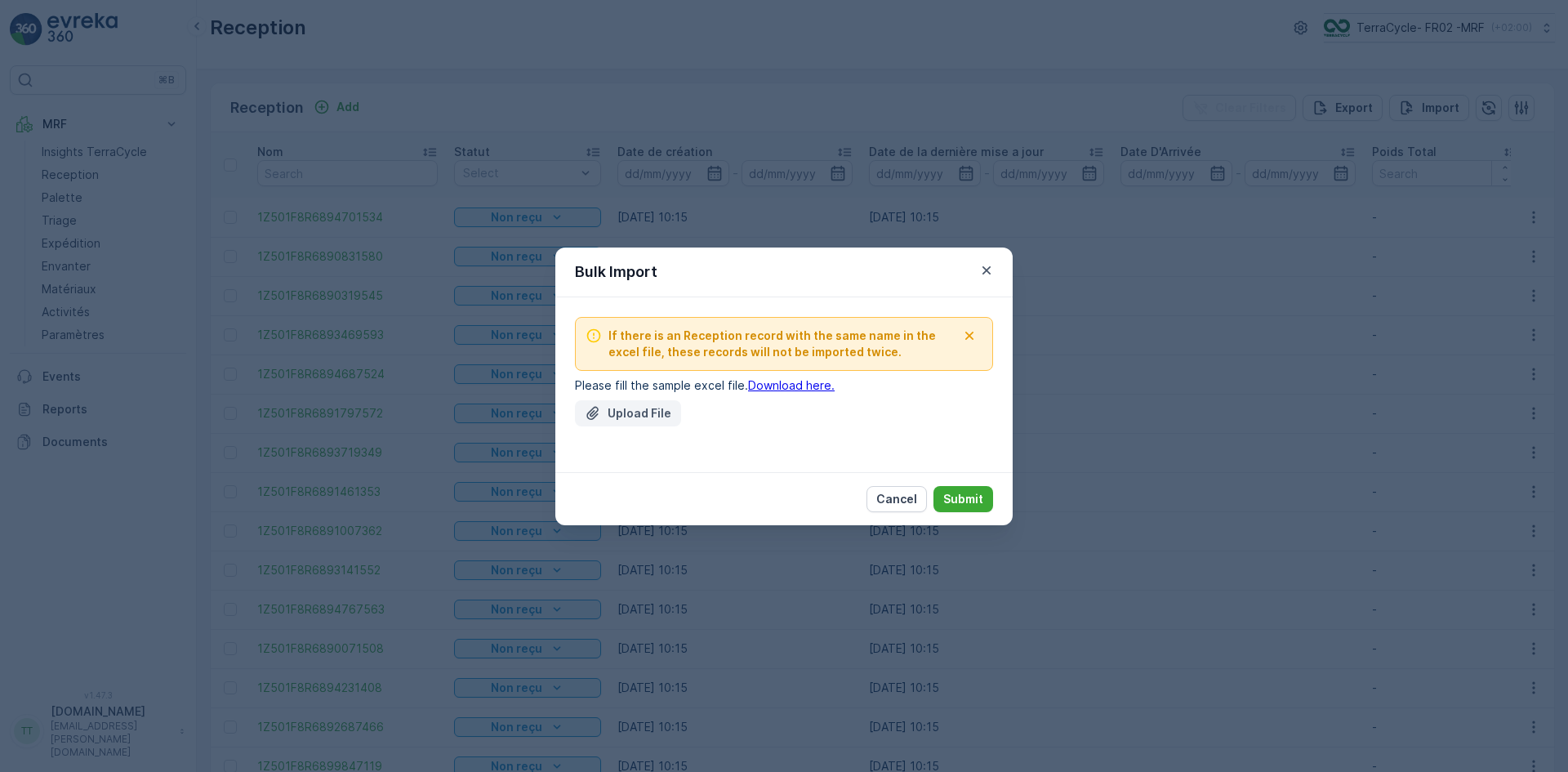
click at [644, 423] on button "Upload File" at bounding box center [628, 414] width 107 height 26
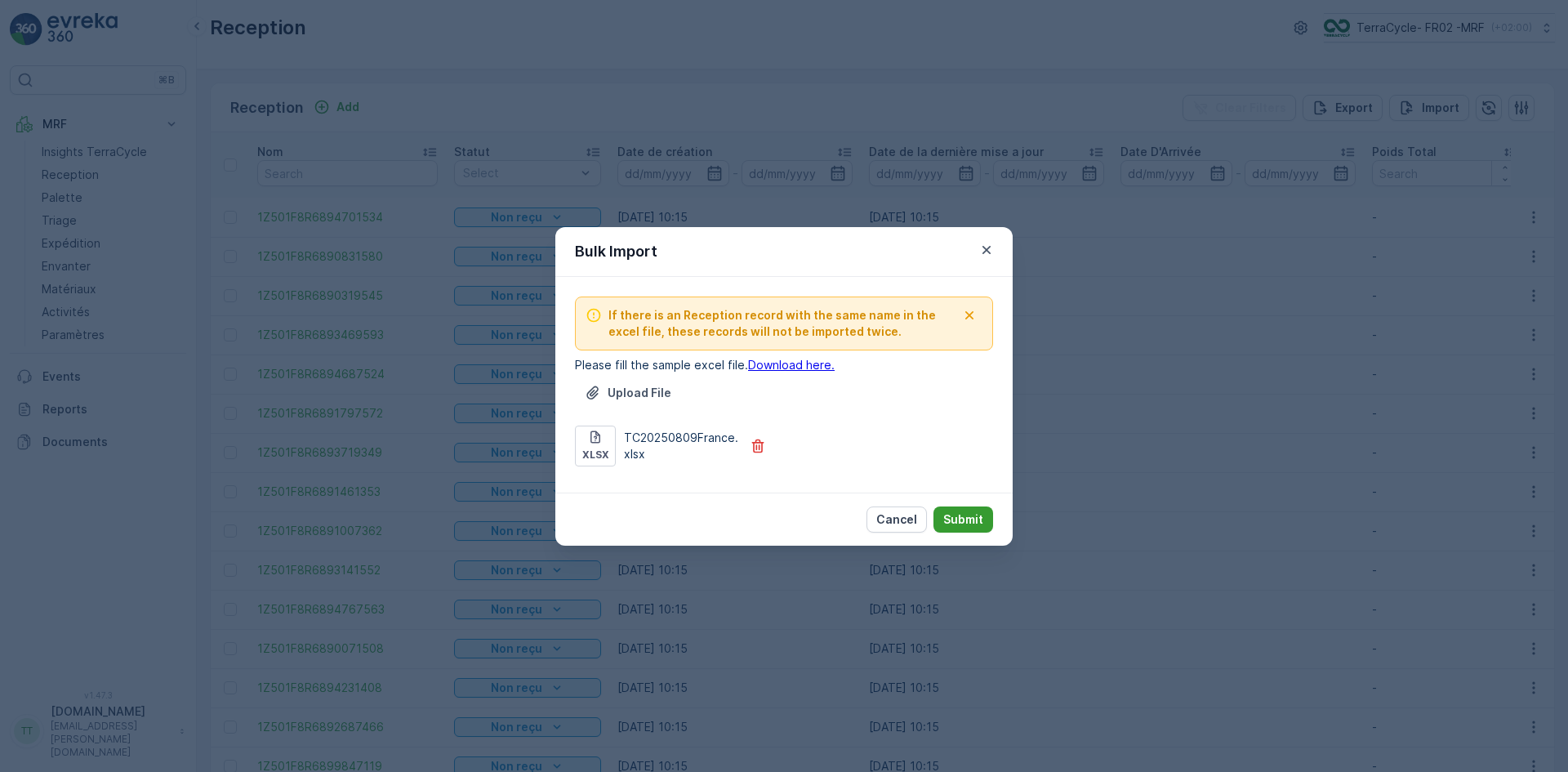
click at [964, 511] on p "Submit" at bounding box center [963, 519] width 40 height 17
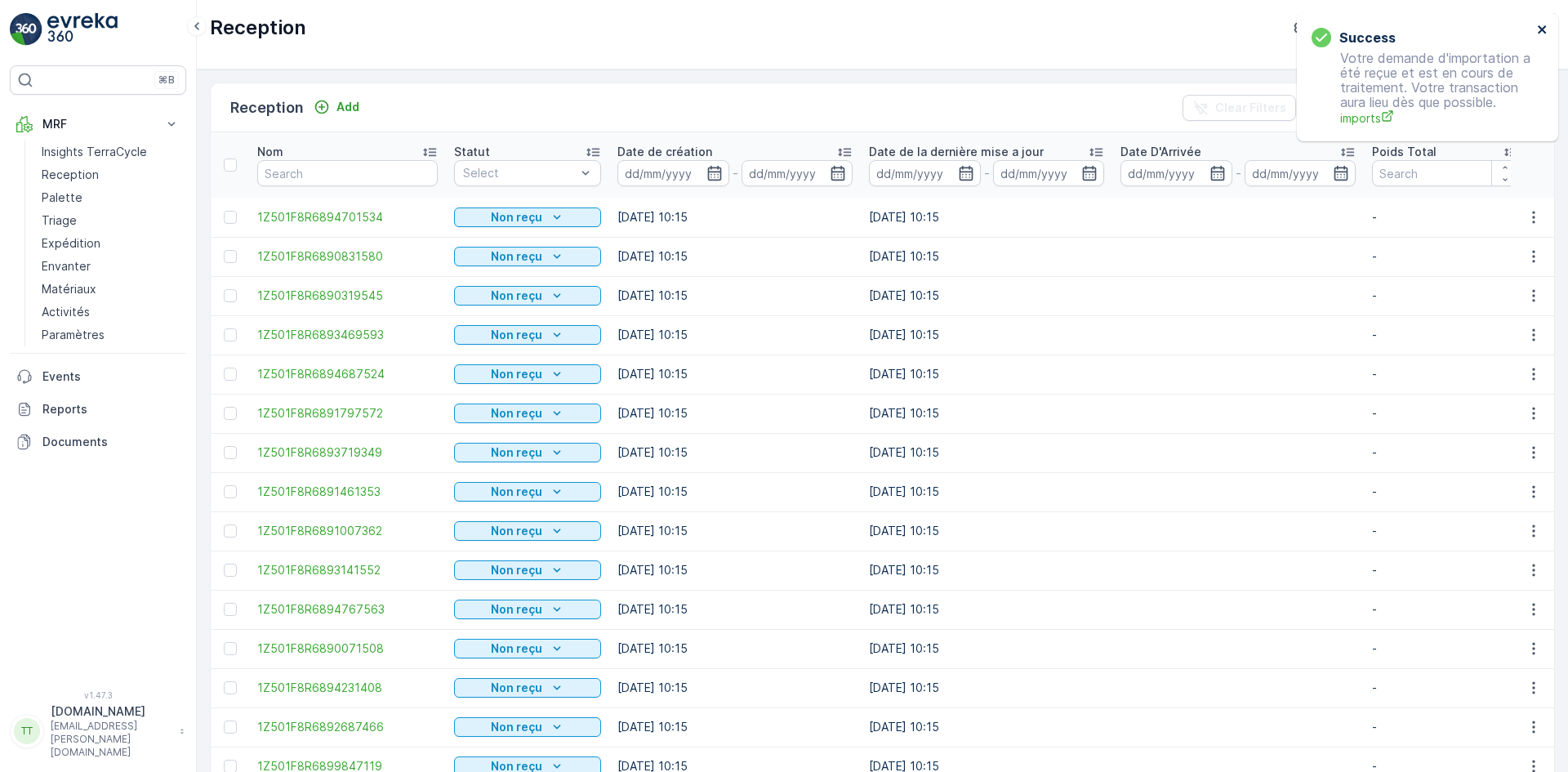
click at [1542, 28] on icon "close" at bounding box center [1542, 29] width 11 height 13
click at [1440, 107] on p "Import" at bounding box center [1440, 107] width 38 height 17
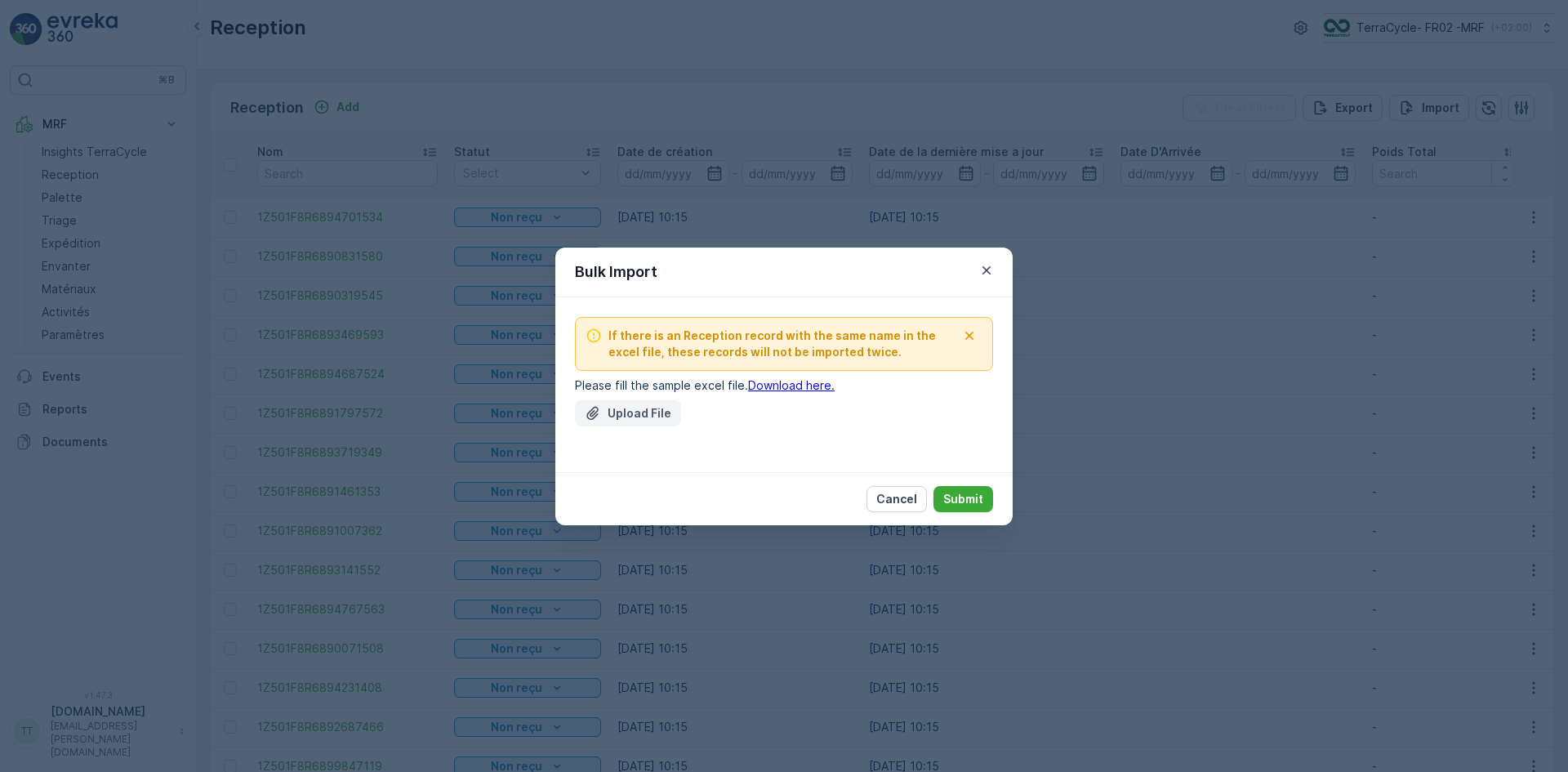
click at [636, 412] on p "Upload File" at bounding box center [639, 413] width 63 height 17
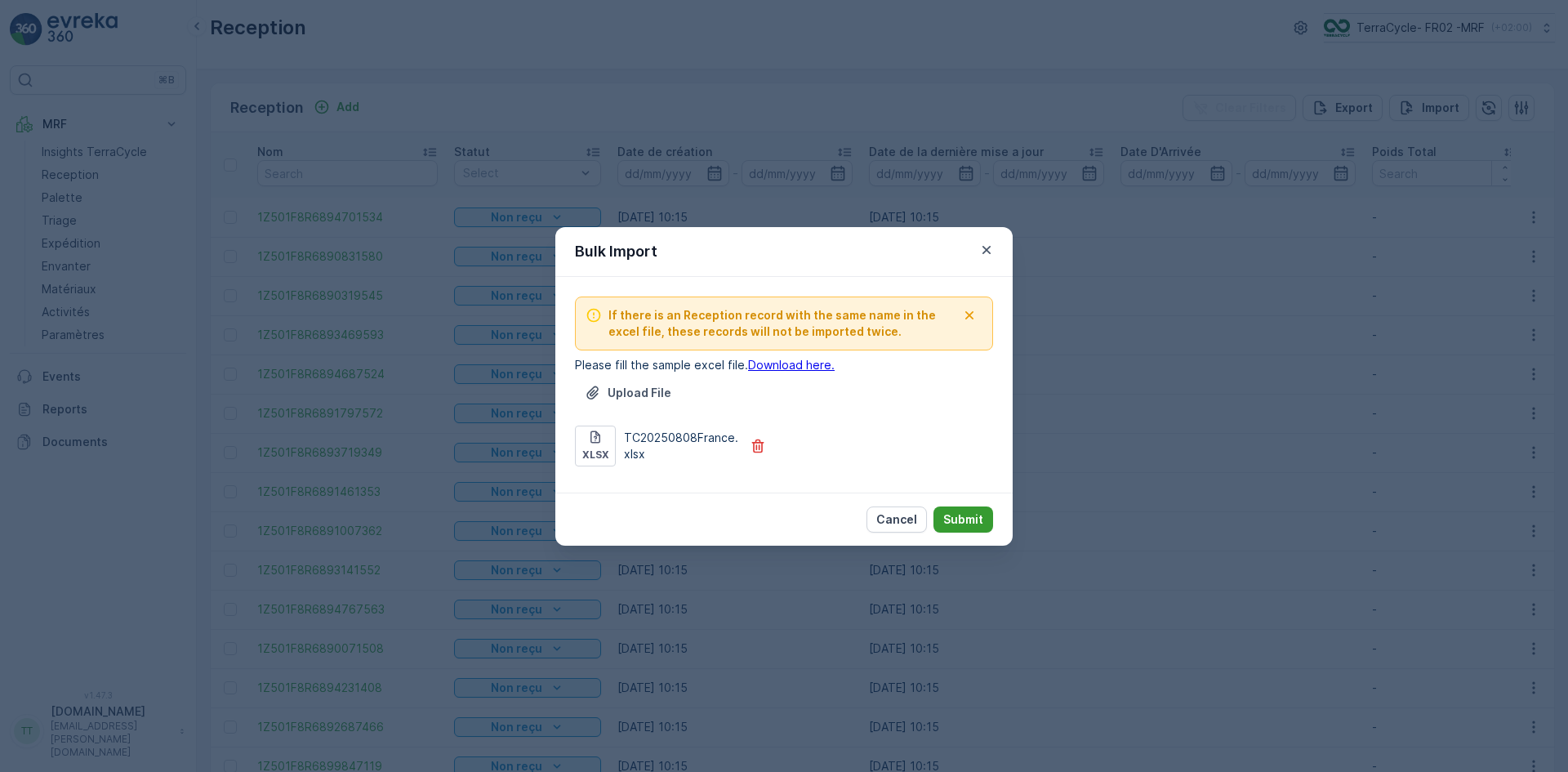
click at [968, 514] on p "Submit" at bounding box center [963, 519] width 40 height 17
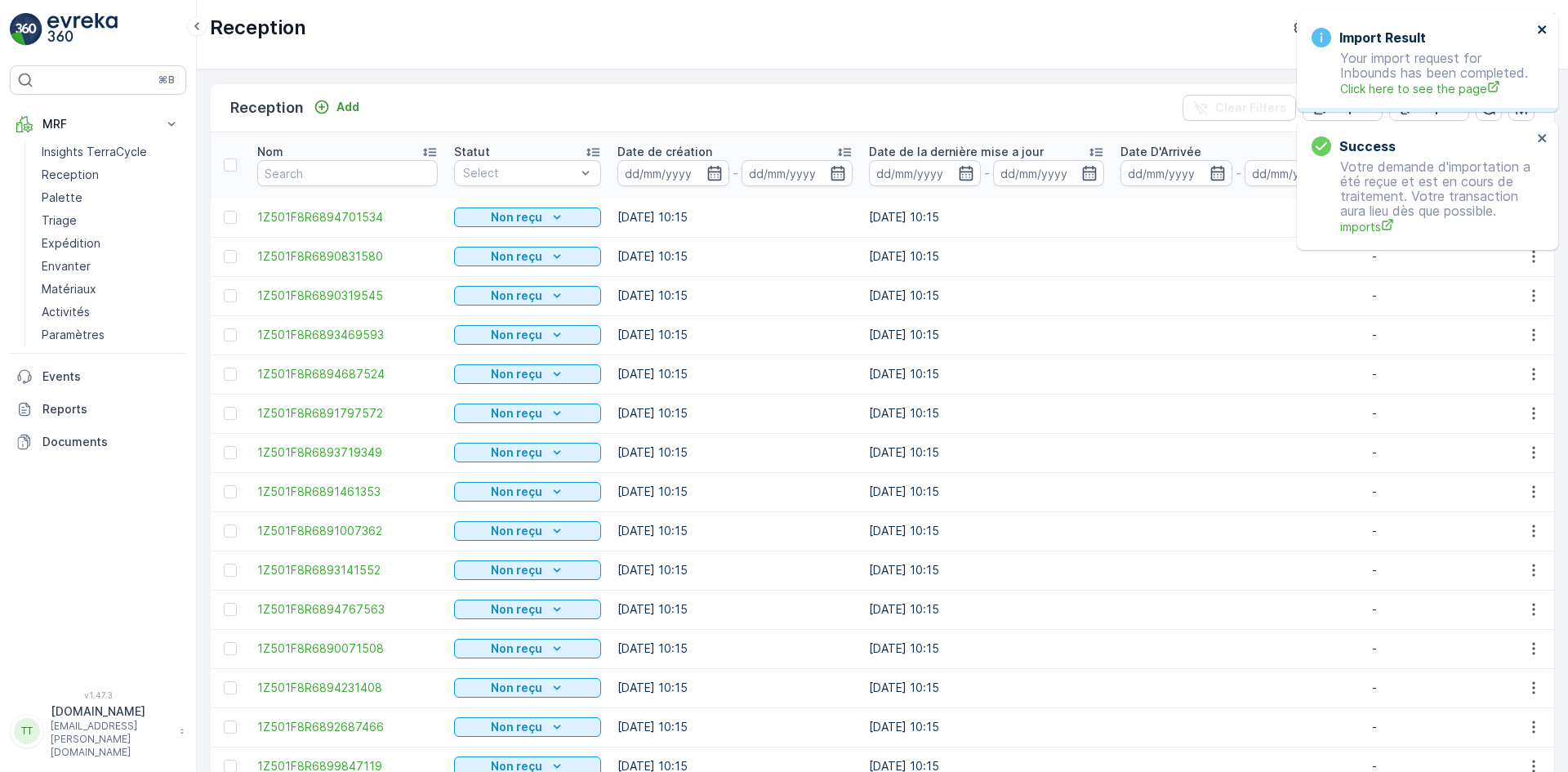
click at [1545, 30] on icon "close" at bounding box center [1542, 29] width 11 height 13
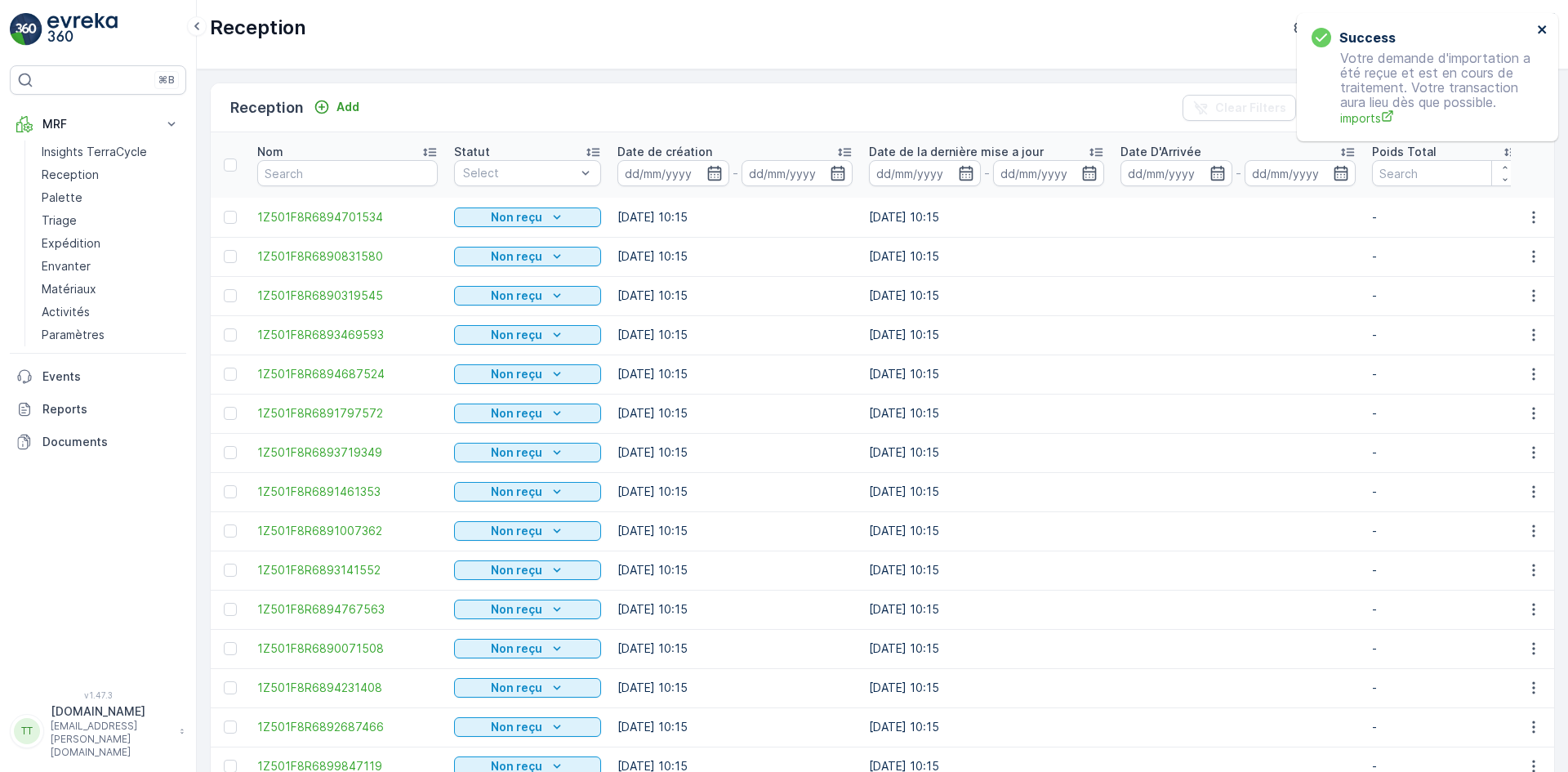
click at [1544, 28] on icon "close" at bounding box center [1542, 29] width 8 height 8
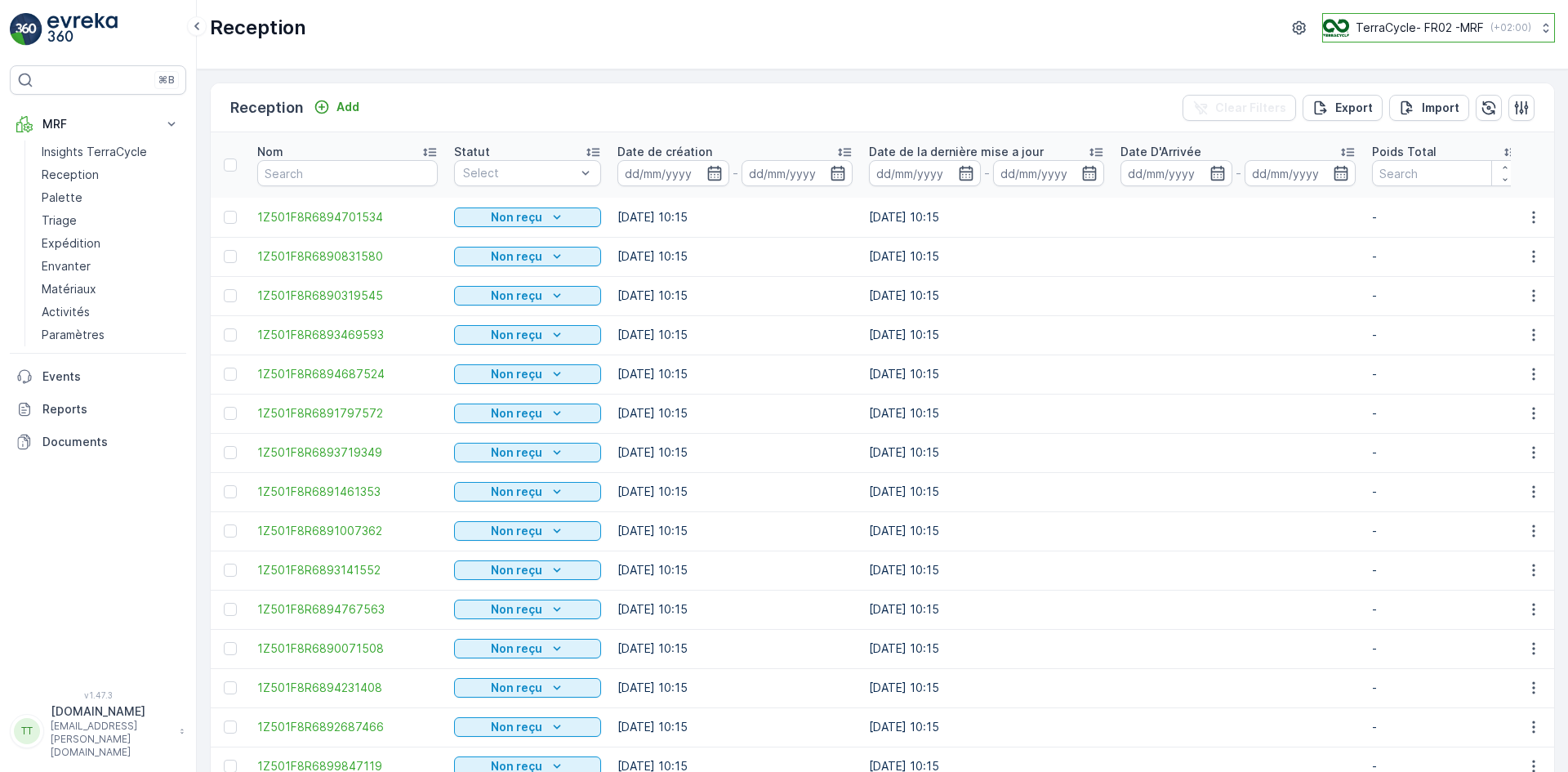
click at [1408, 27] on p "TerraCycle- FR02 -MRF" at bounding box center [1420, 27] width 129 height 17
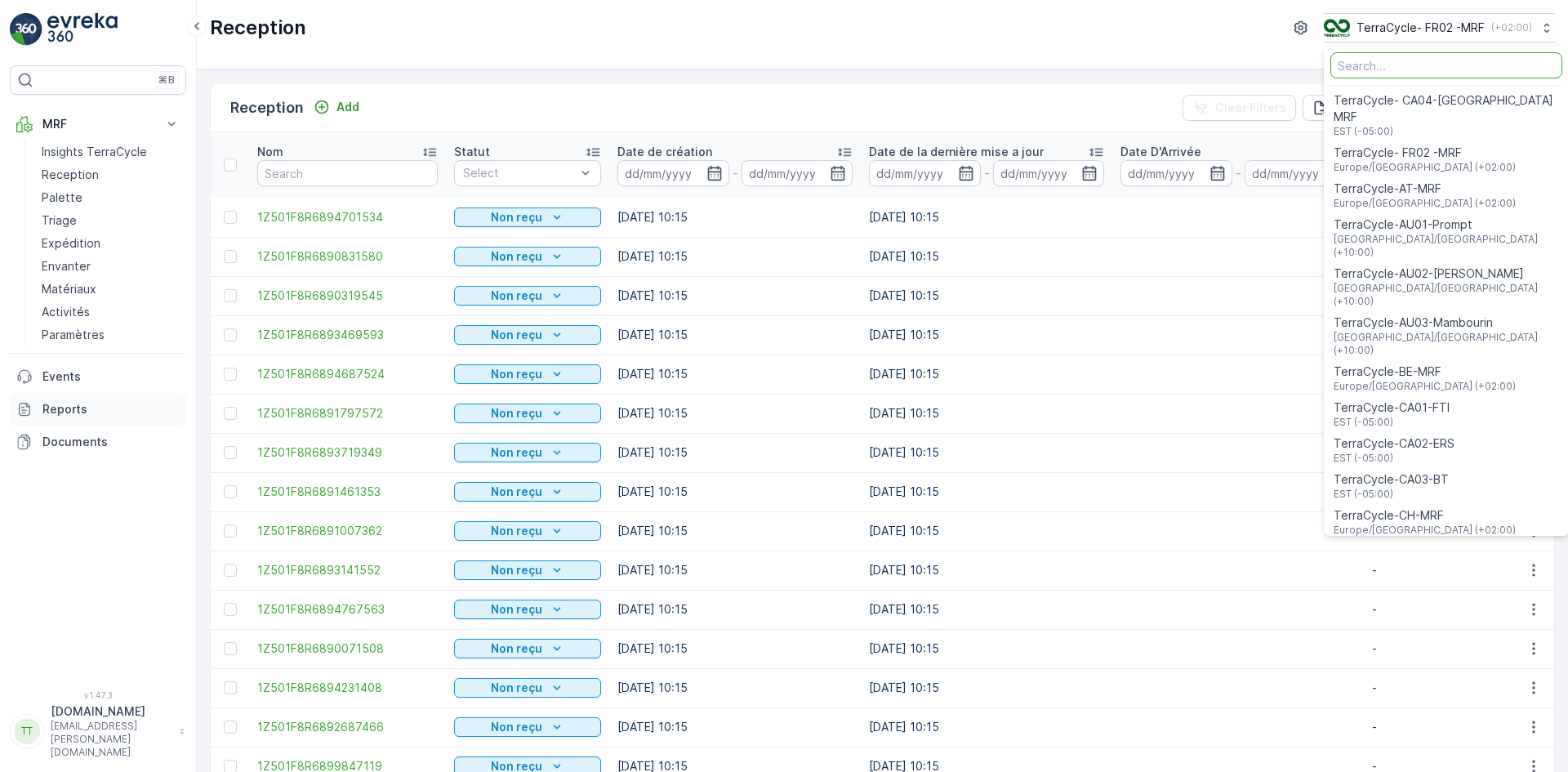
click at [92, 402] on p "Reports" at bounding box center [111, 409] width 137 height 17
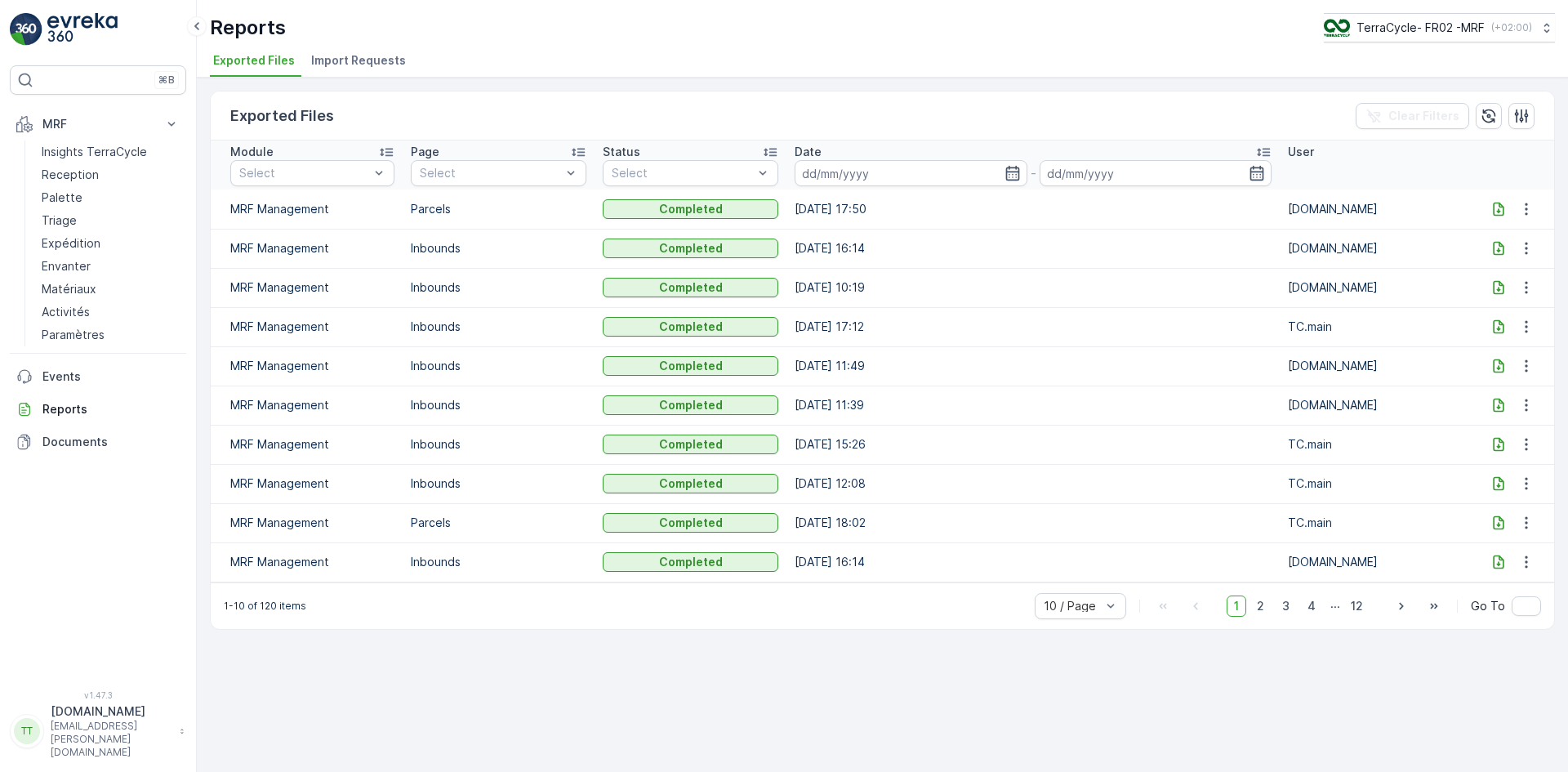
click at [364, 63] on span "Import Requests" at bounding box center [359, 60] width 95 height 17
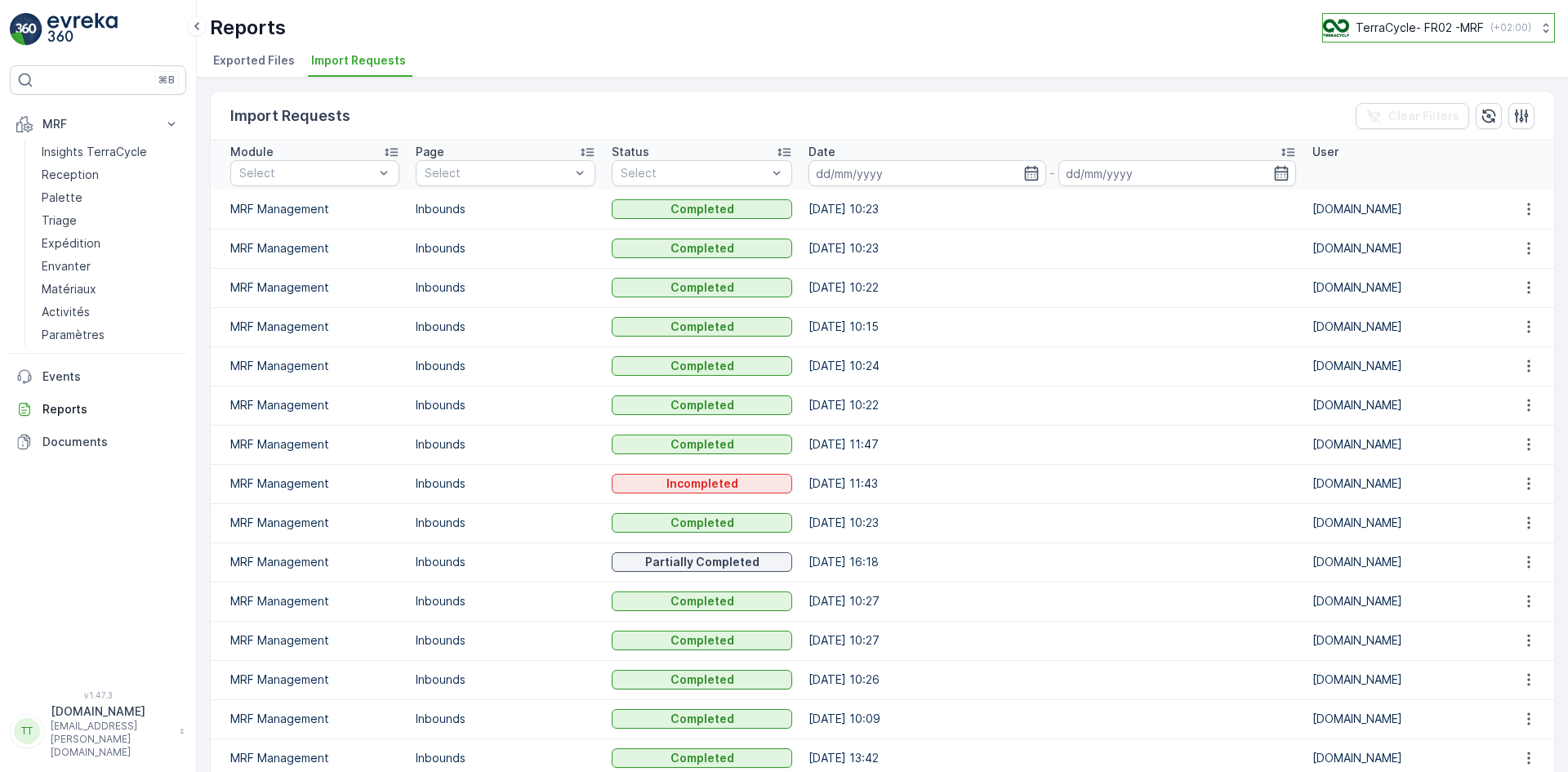
click at [1398, 26] on p "TerraCycle- FR02 -MRF" at bounding box center [1420, 27] width 129 height 17
type input "nl"
click at [1409, 89] on div "TerraCycle-NL-MRF Europe/Amsterdam (+02:00)" at bounding box center [1447, 107] width 239 height 36
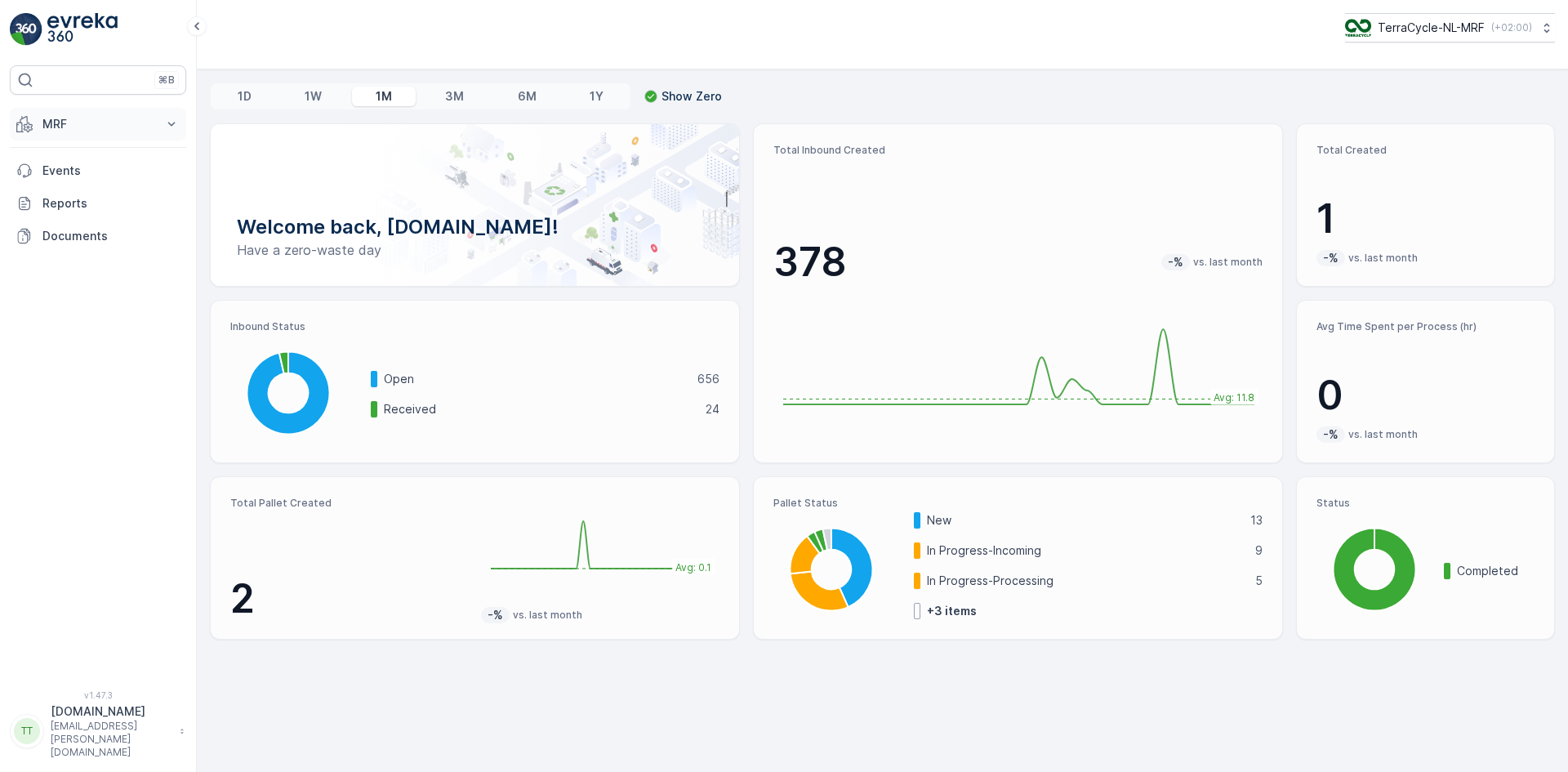
click at [91, 127] on p "MRF" at bounding box center [98, 124] width 111 height 17
click at [86, 174] on link "Inbound" at bounding box center [111, 175] width 151 height 23
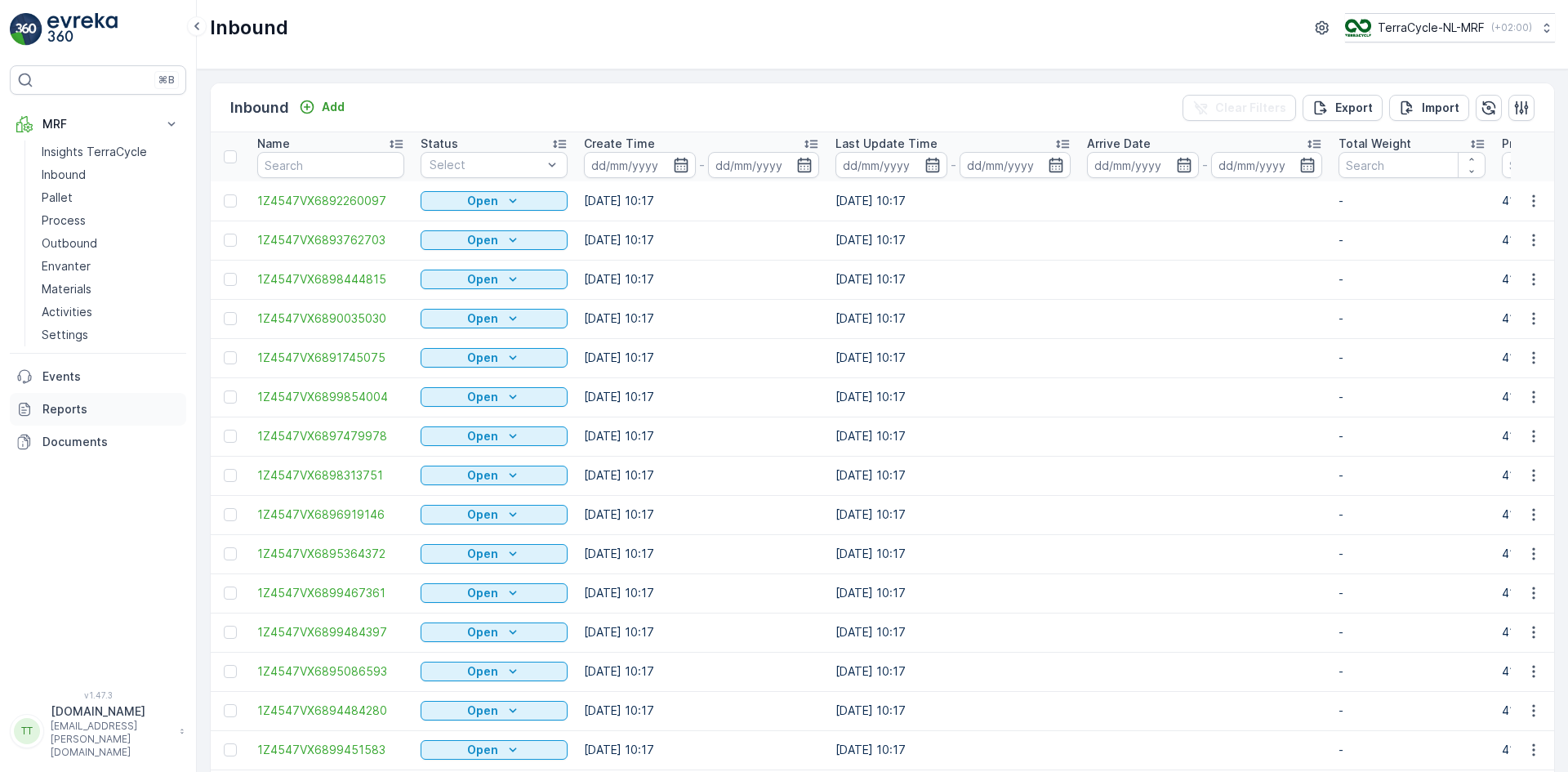
click at [67, 401] on p "Reports" at bounding box center [111, 409] width 137 height 17
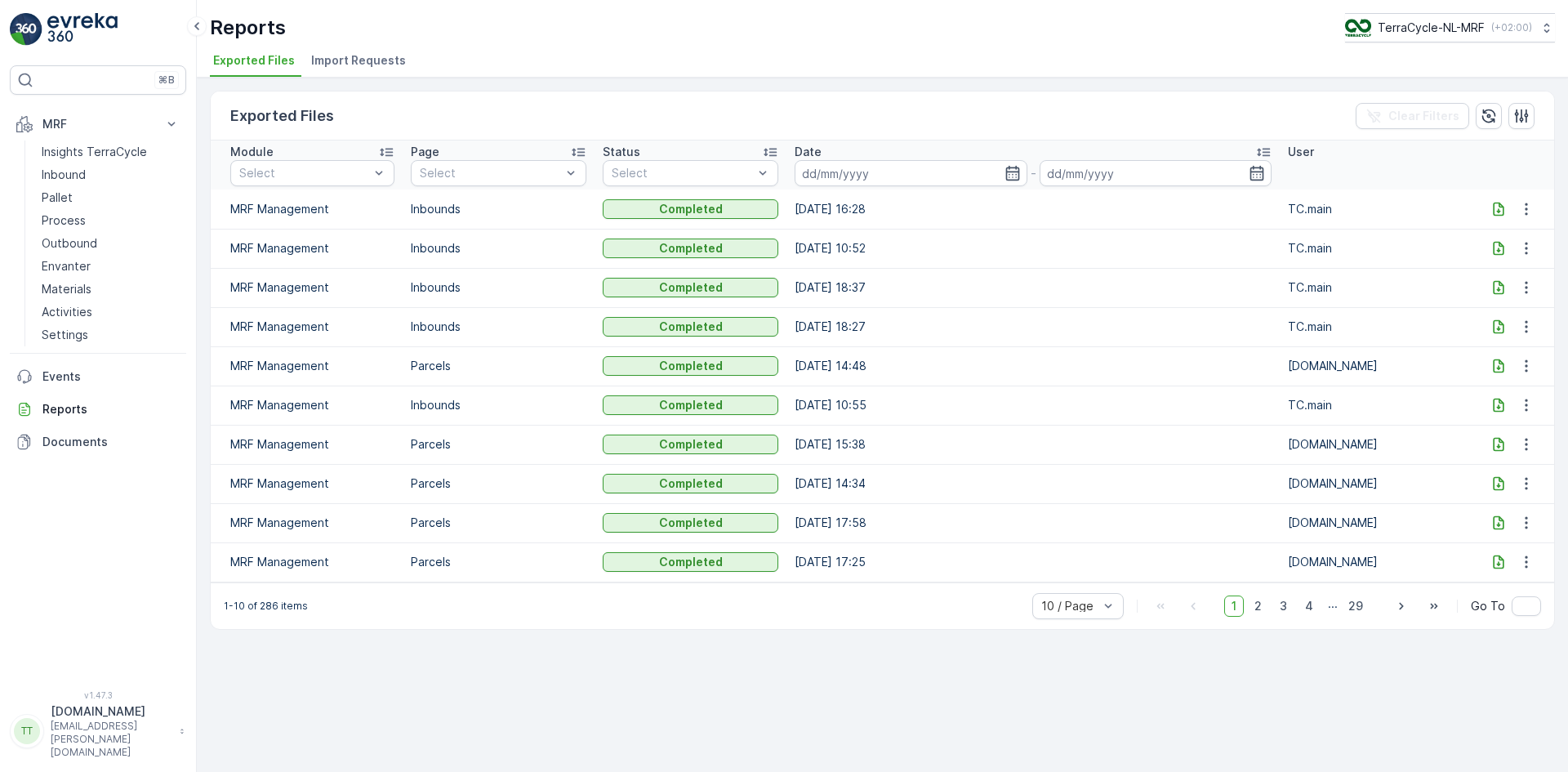
click at [379, 70] on li "Import Requests" at bounding box center [360, 63] width 105 height 28
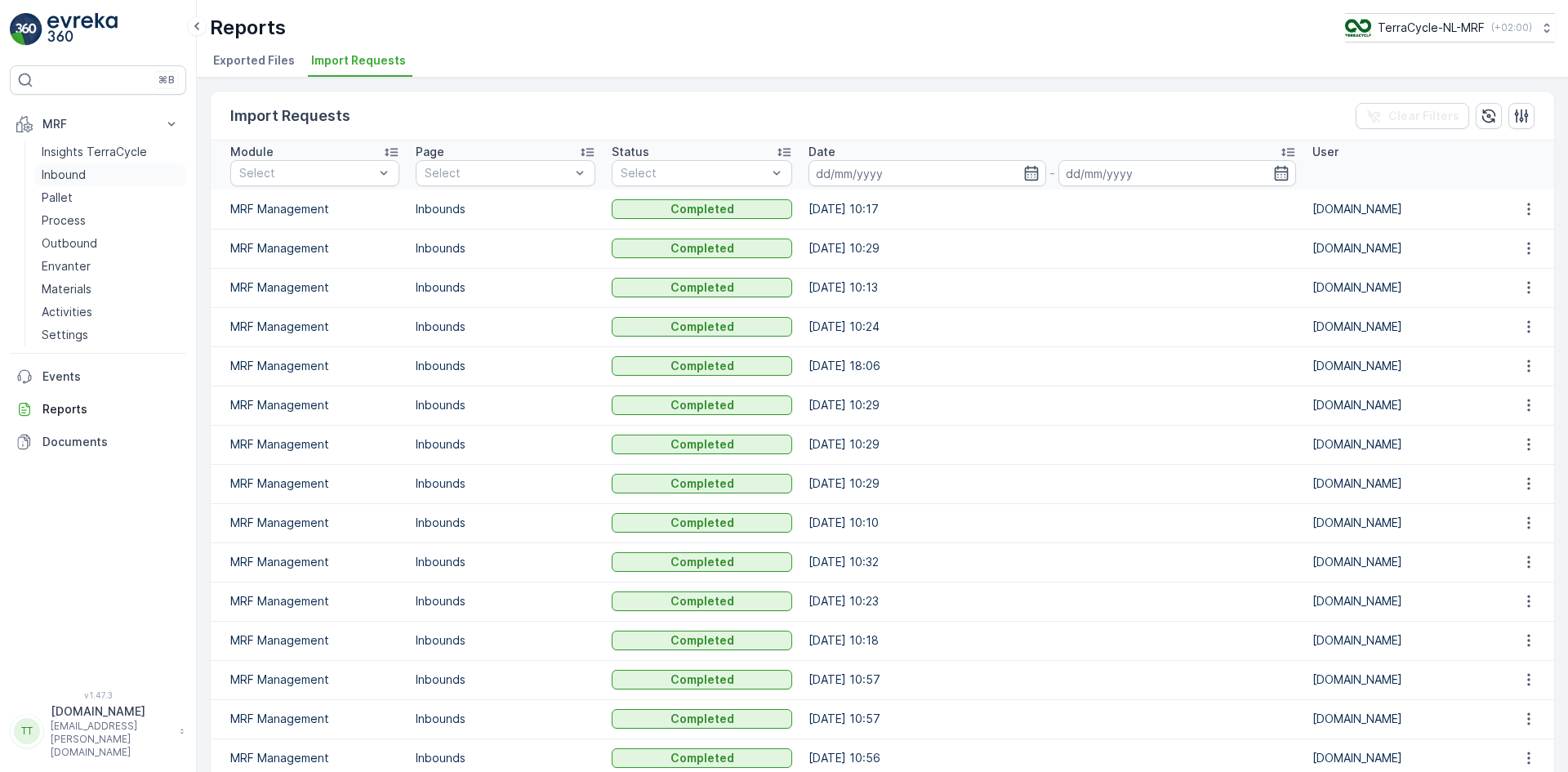
click at [161, 180] on link "Inbound" at bounding box center [111, 175] width 151 height 23
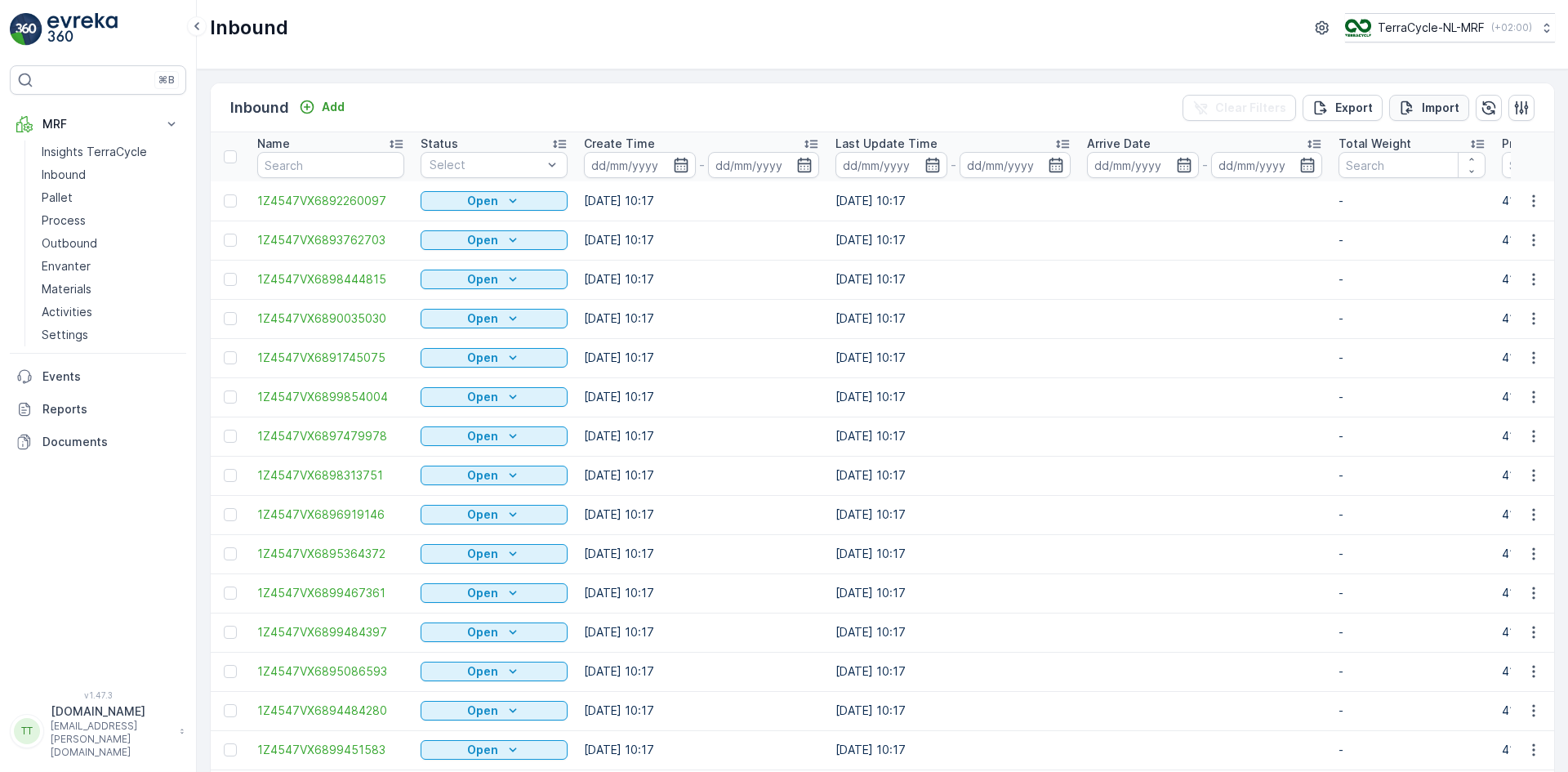
click at [1439, 109] on p "Import" at bounding box center [1440, 107] width 38 height 17
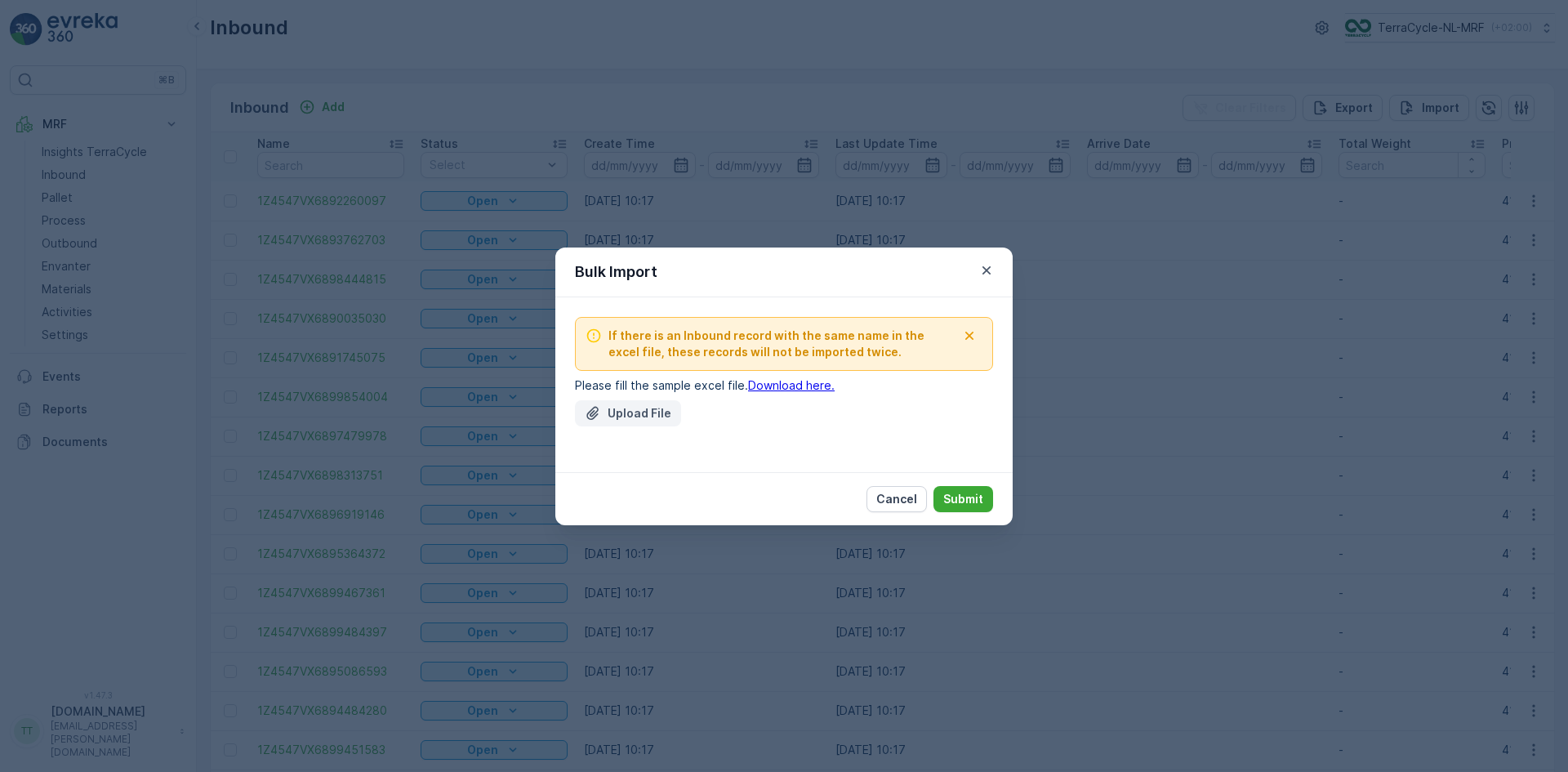
click at [640, 415] on p "Upload File" at bounding box center [639, 413] width 63 height 17
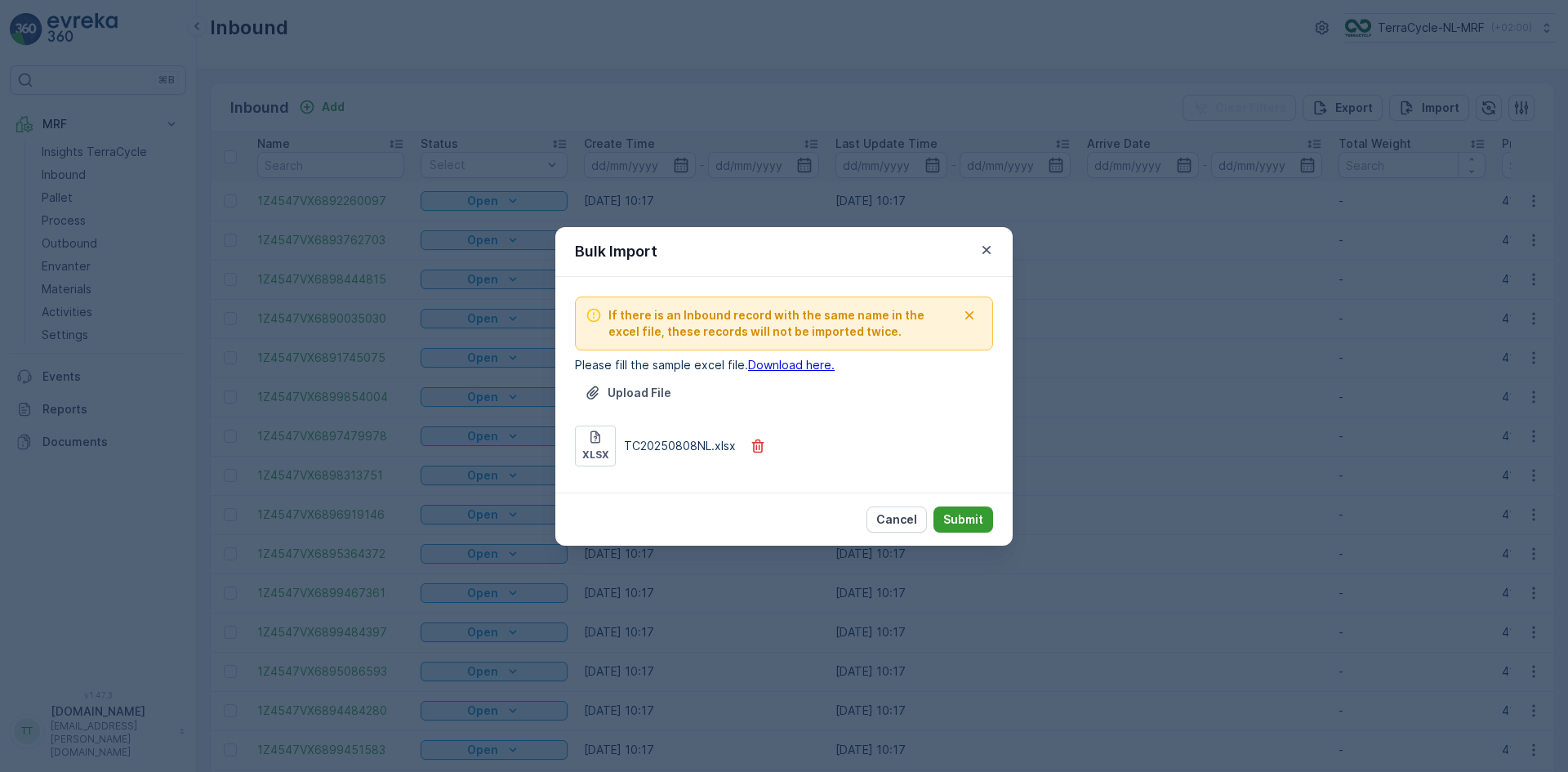
click at [964, 517] on p "Submit" at bounding box center [963, 519] width 40 height 17
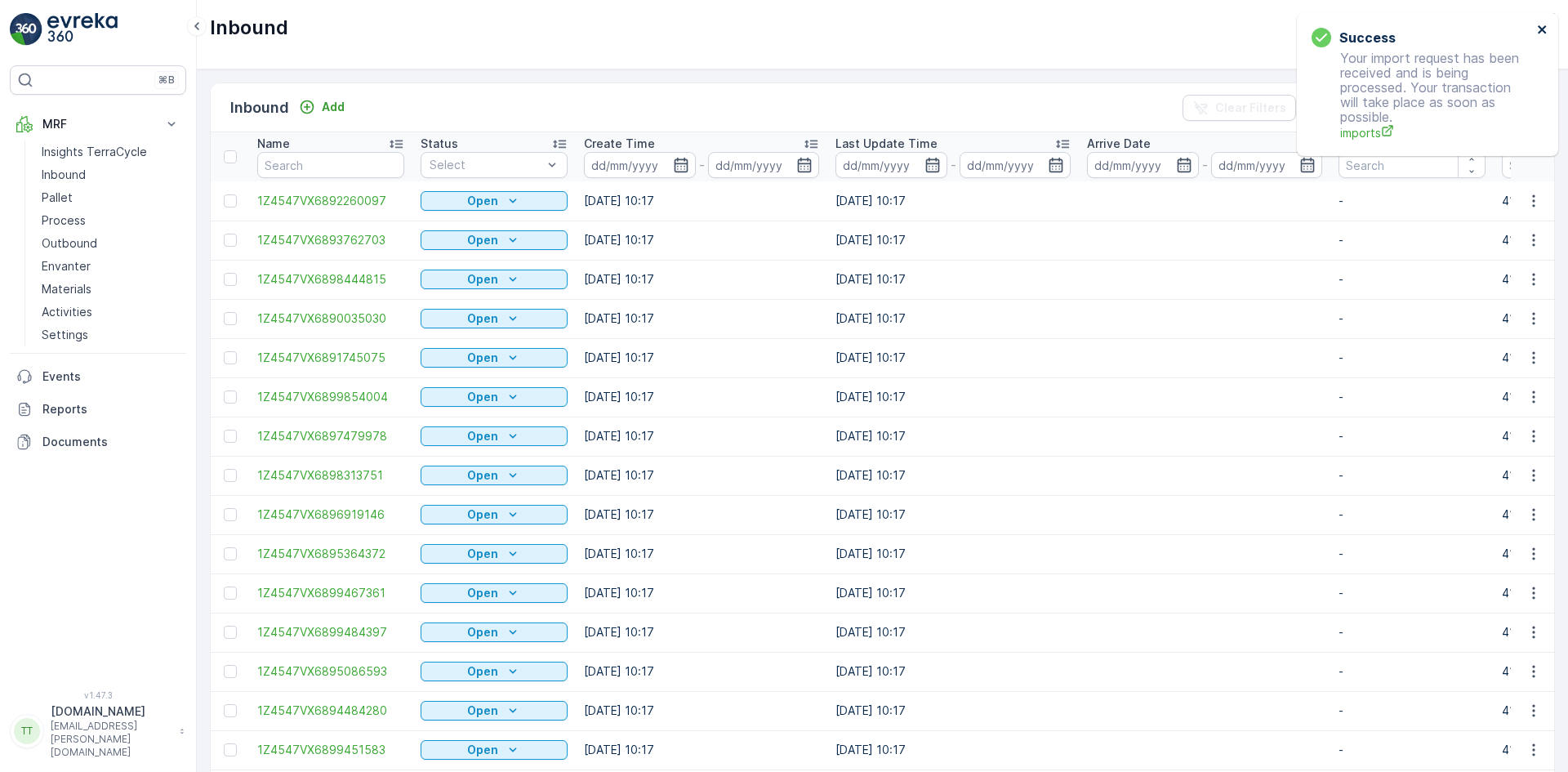
click at [1545, 31] on icon "close" at bounding box center [1542, 29] width 8 height 8
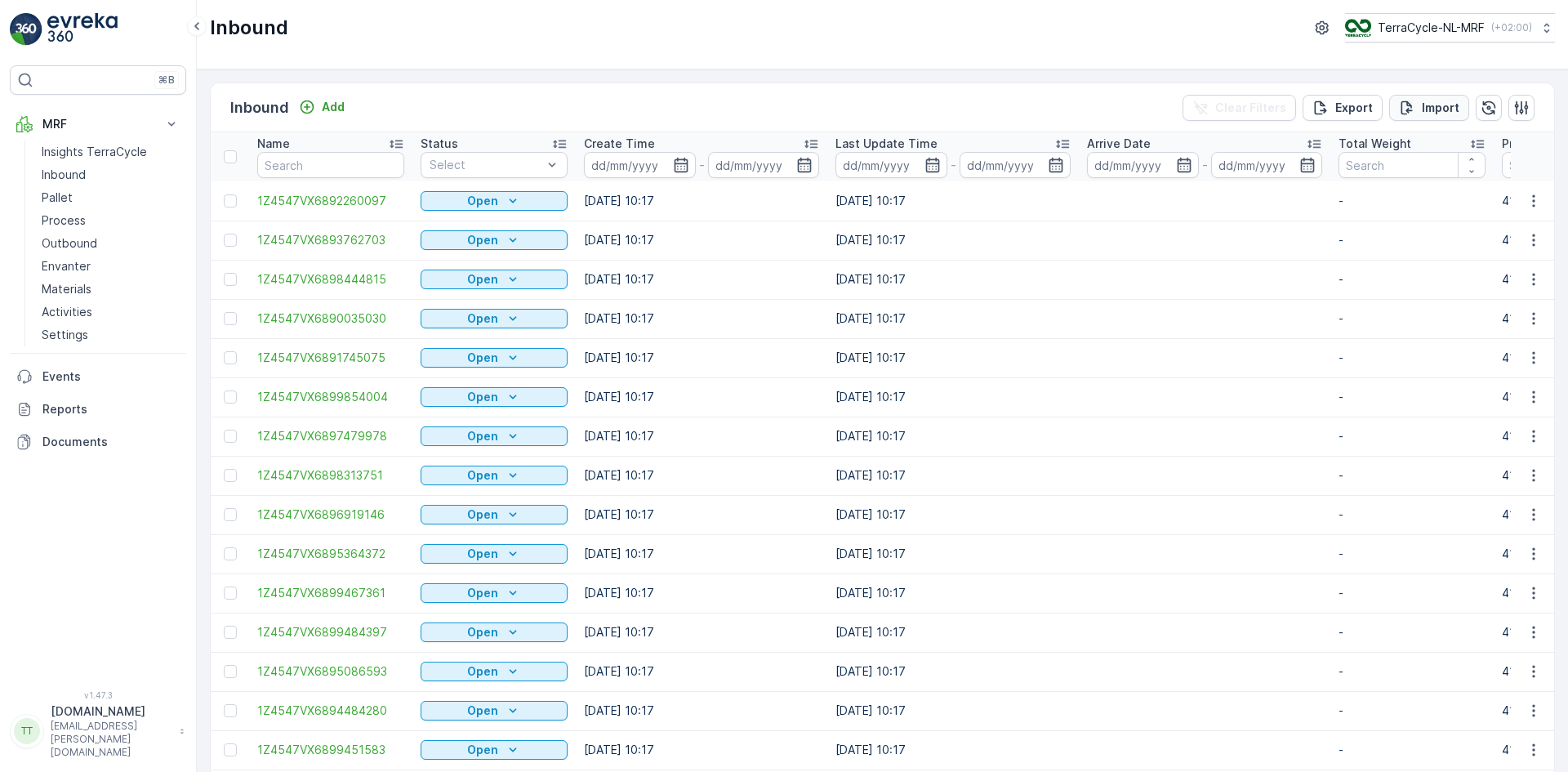
click at [1431, 114] on p "Import" at bounding box center [1440, 107] width 38 height 17
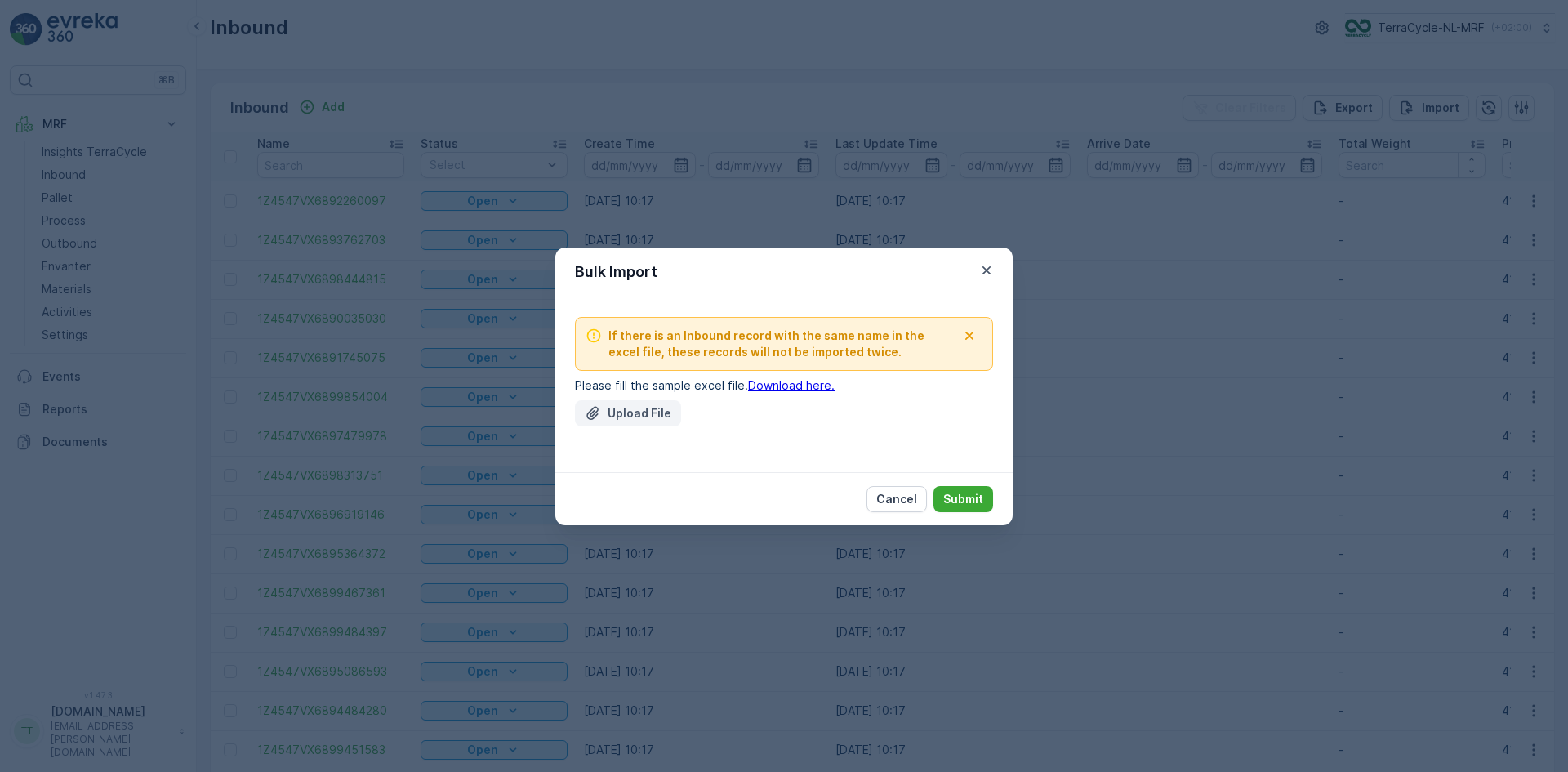
click at [645, 413] on p "Upload File" at bounding box center [639, 413] width 63 height 17
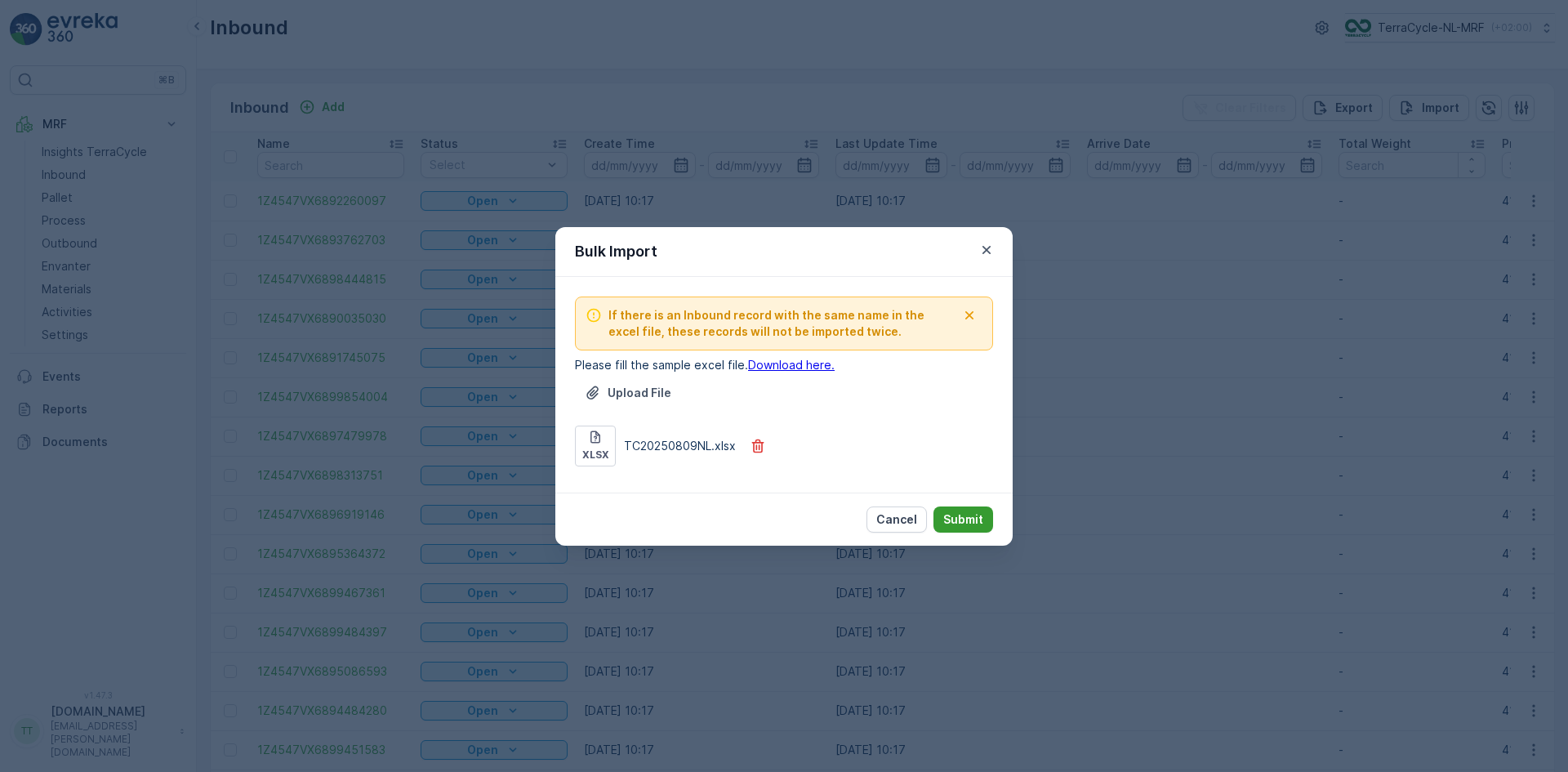
click at [970, 524] on p "Submit" at bounding box center [963, 519] width 40 height 17
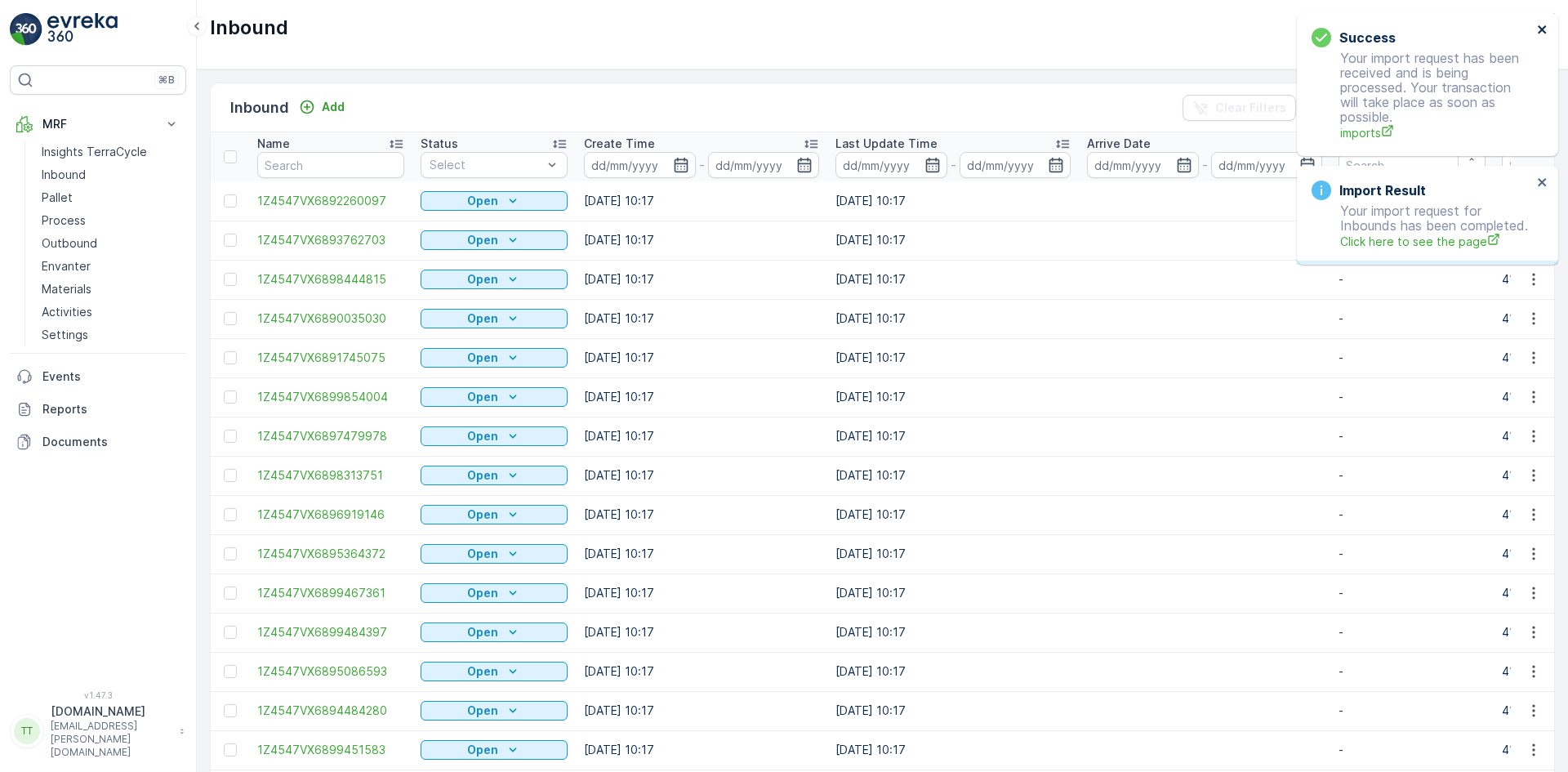
click at [1545, 26] on icon "close" at bounding box center [1542, 29] width 11 height 13
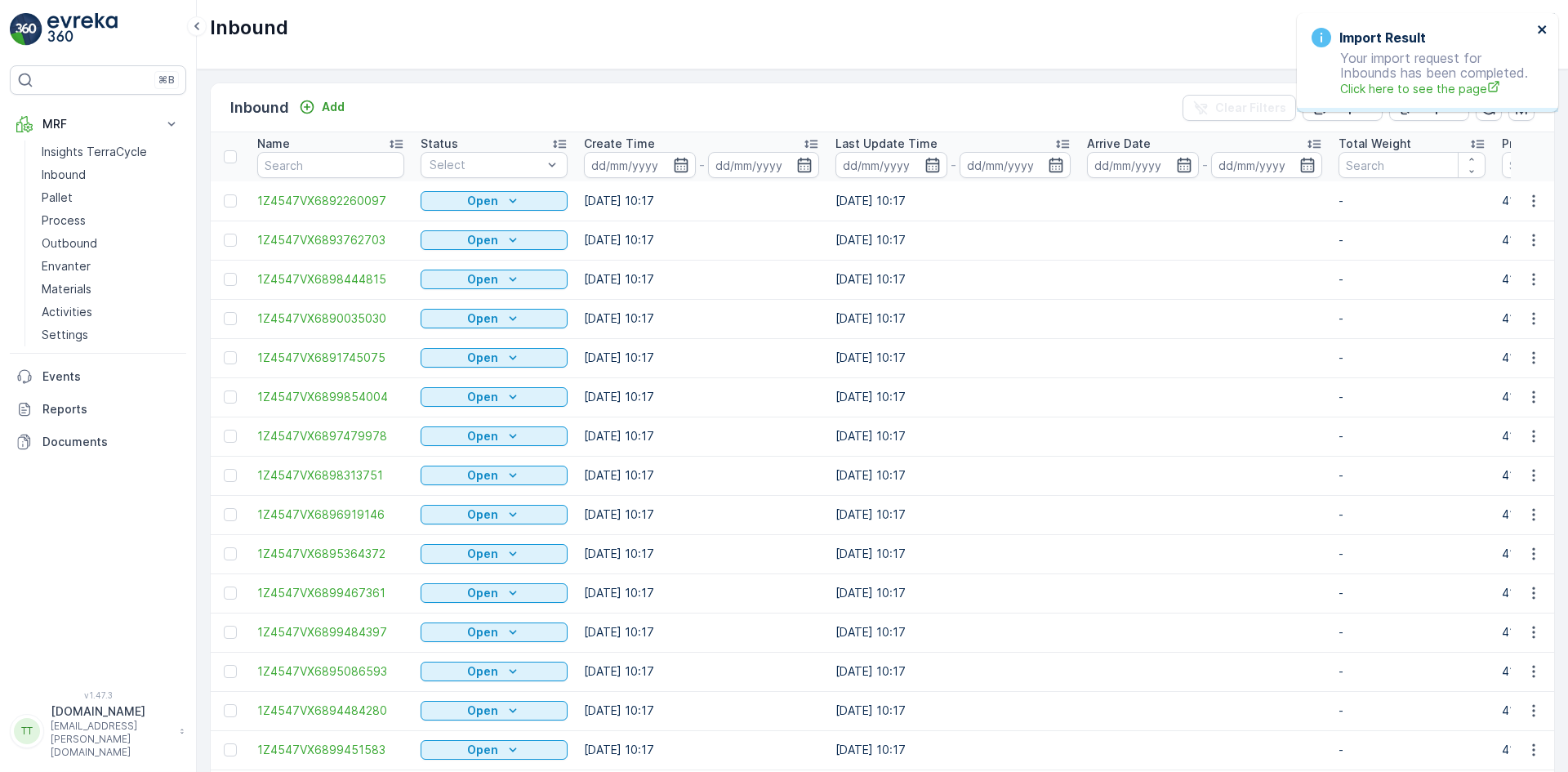
click at [1545, 26] on icon "close" at bounding box center [1542, 29] width 11 height 13
click at [1422, 111] on p "Import" at bounding box center [1440, 107] width 38 height 17
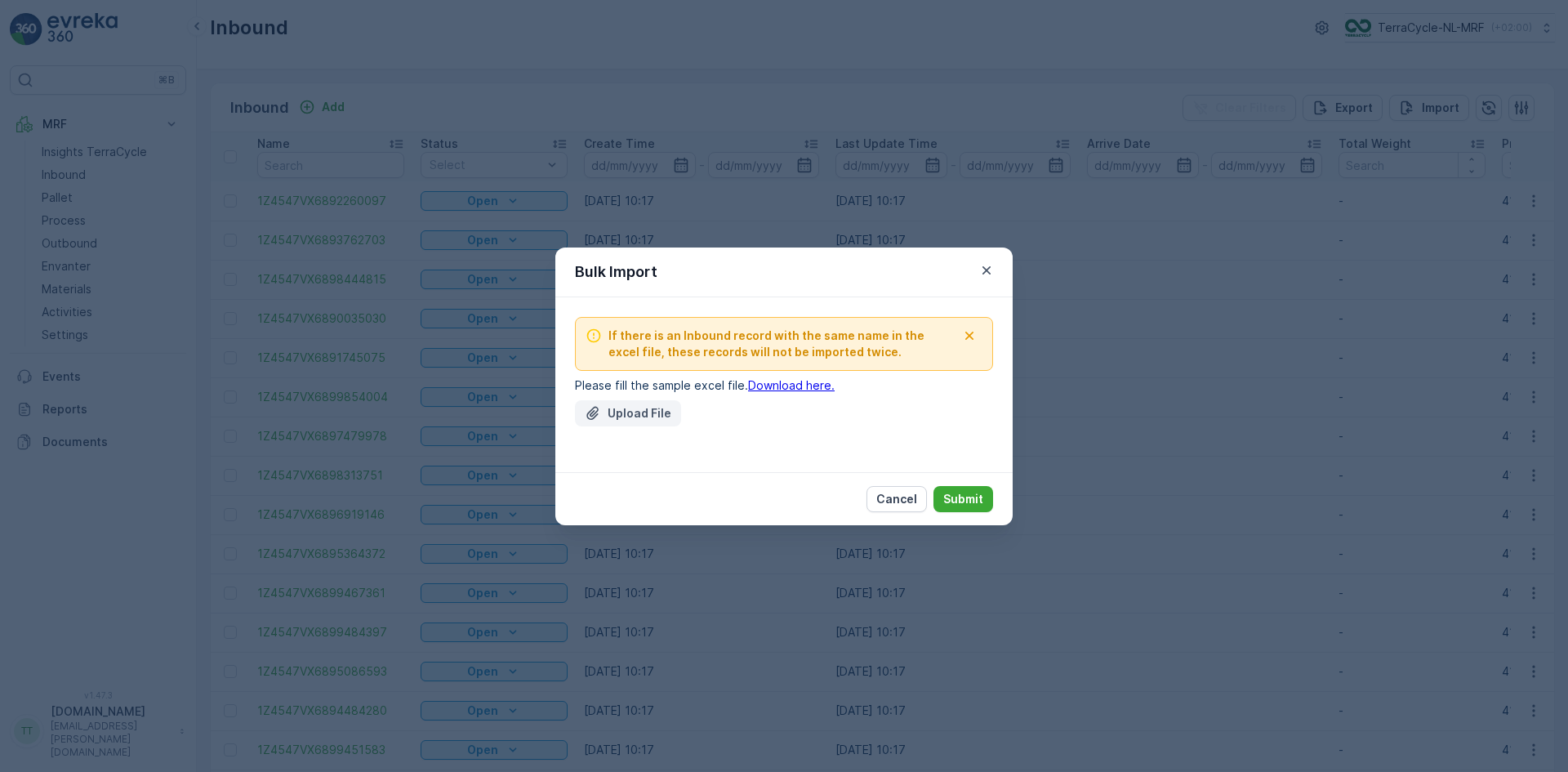
click at [627, 403] on button "Upload File" at bounding box center [628, 414] width 107 height 26
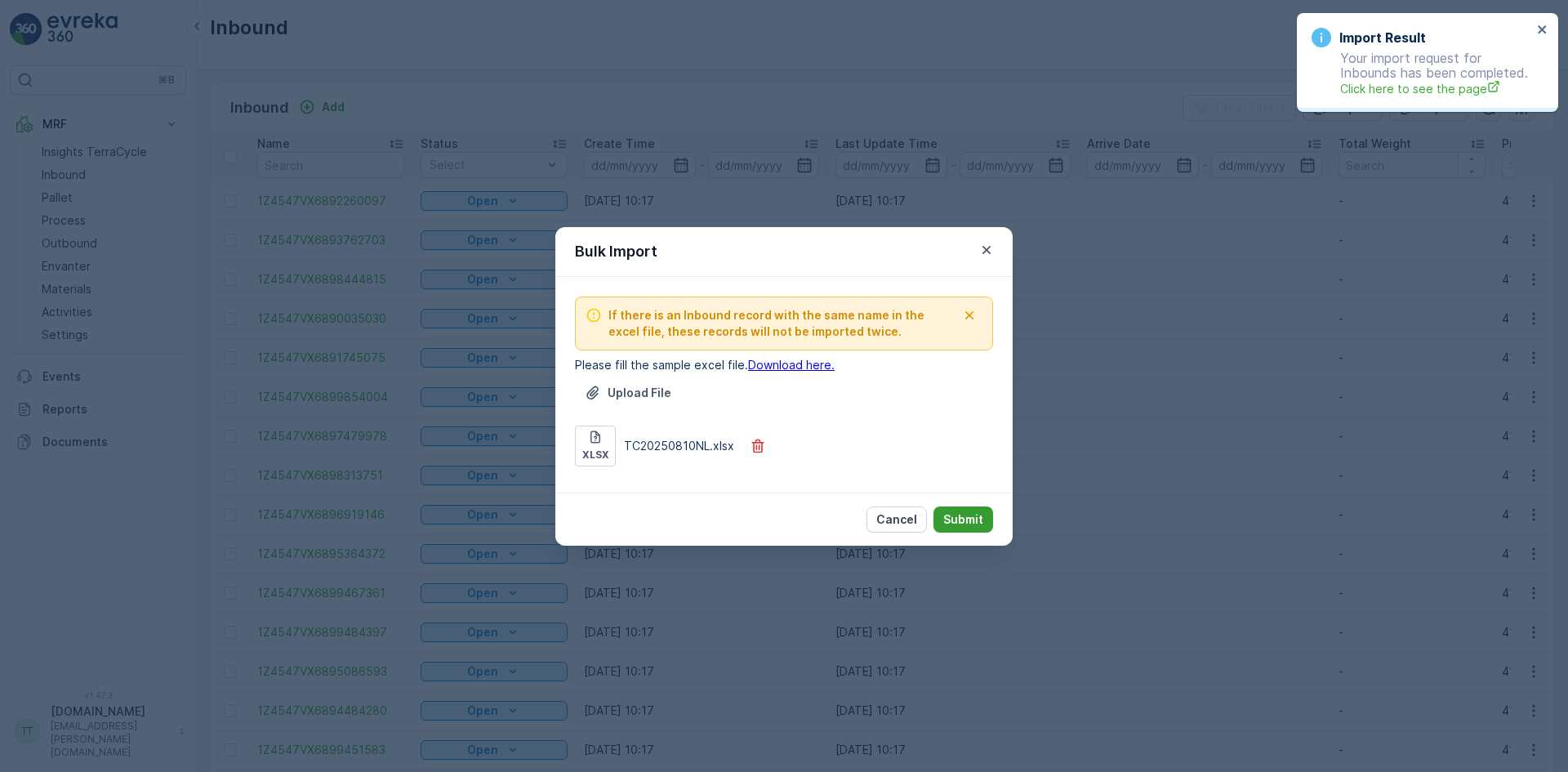
click at [968, 514] on p "Submit" at bounding box center [963, 519] width 40 height 17
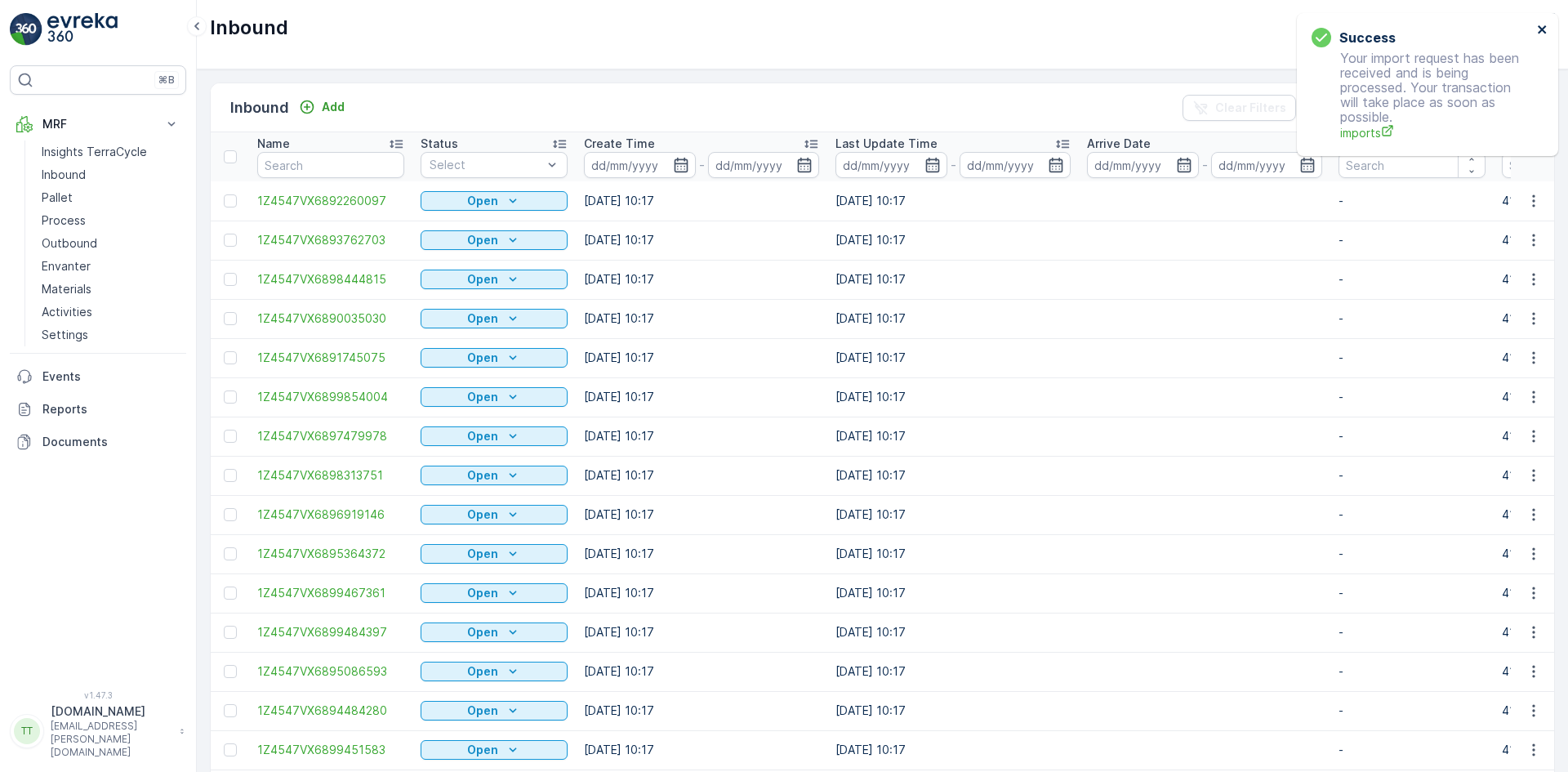
click at [1540, 24] on icon "close" at bounding box center [1542, 29] width 11 height 13
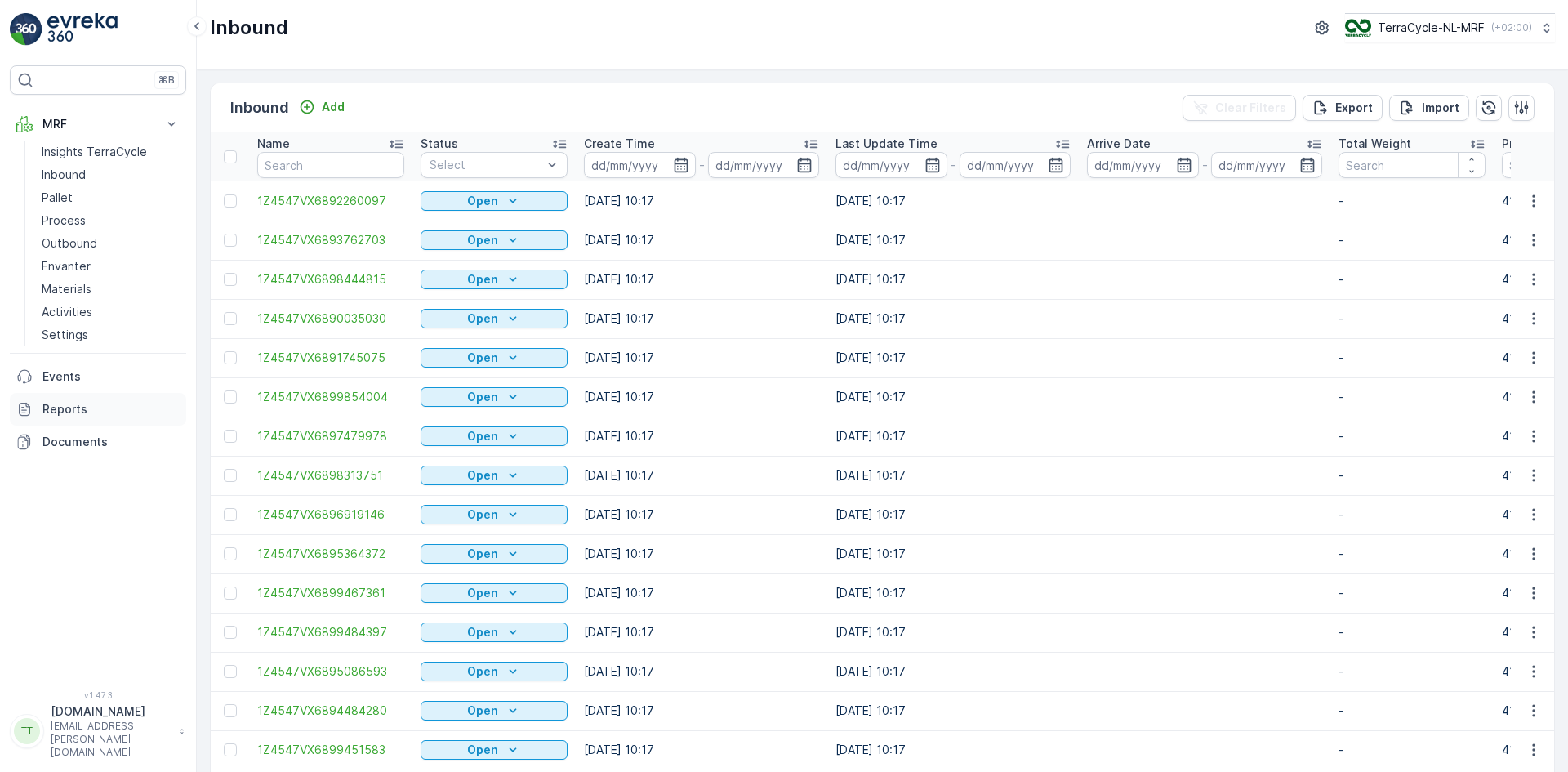
click at [58, 416] on p "Reports" at bounding box center [111, 409] width 137 height 17
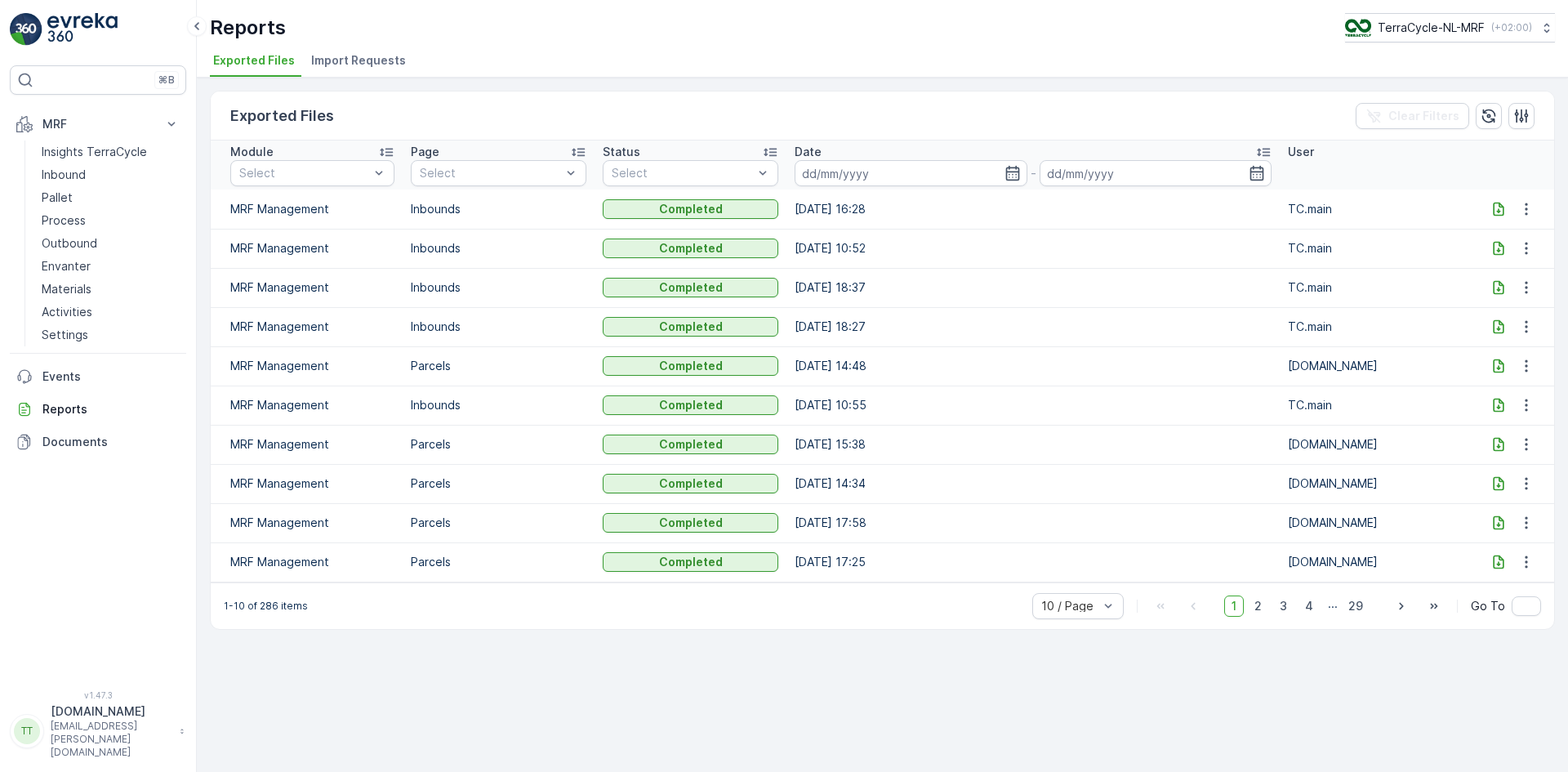
click at [354, 48] on div "Reports TerraCycle-NL-MRF ( +02:00 ) Exported Files Import Requests" at bounding box center [883, 39] width 1372 height 77
click at [354, 61] on span "Import Requests" at bounding box center [359, 60] width 95 height 17
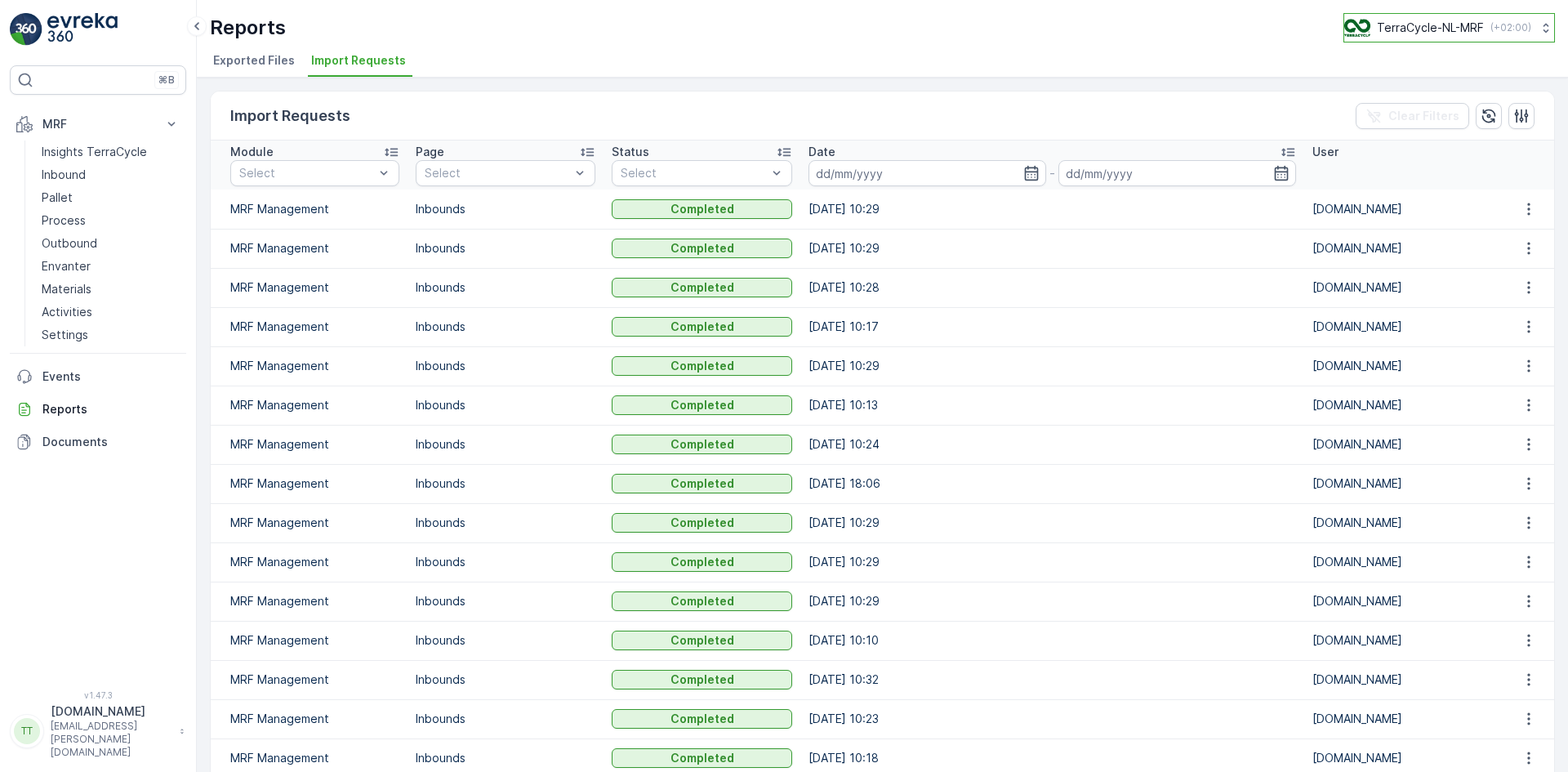
click at [1441, 25] on p "TerraCycle-NL-MRF" at bounding box center [1431, 27] width 107 height 17
type input "nz"
click at [1437, 97] on span "TerraCycle-NZ01-TripleP" at bounding box center [1423, 100] width 136 height 17
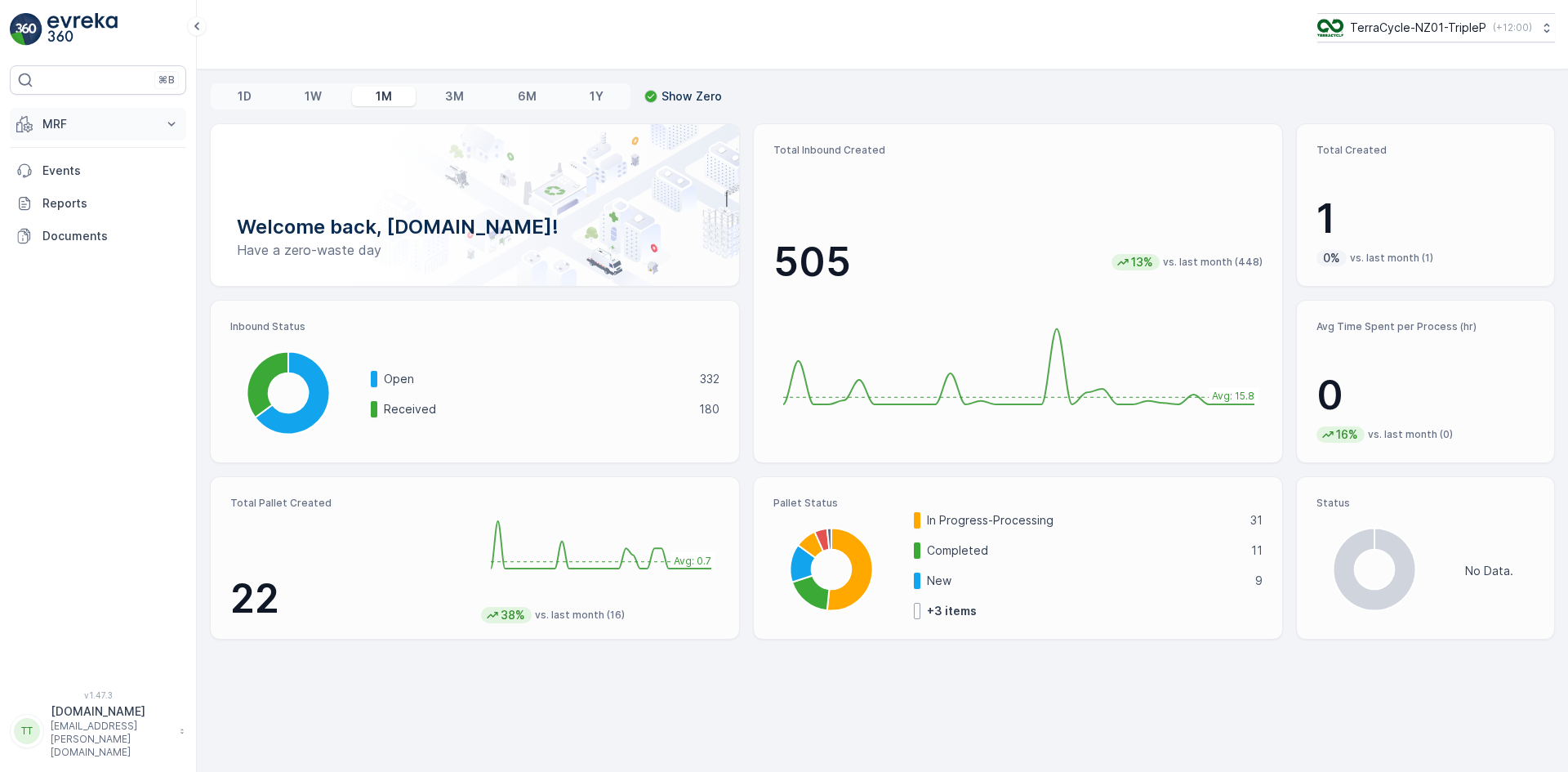
click at [40, 116] on button "MRF" at bounding box center [98, 123] width 176 height 33
click at [62, 399] on link "Reports" at bounding box center [98, 408] width 176 height 33
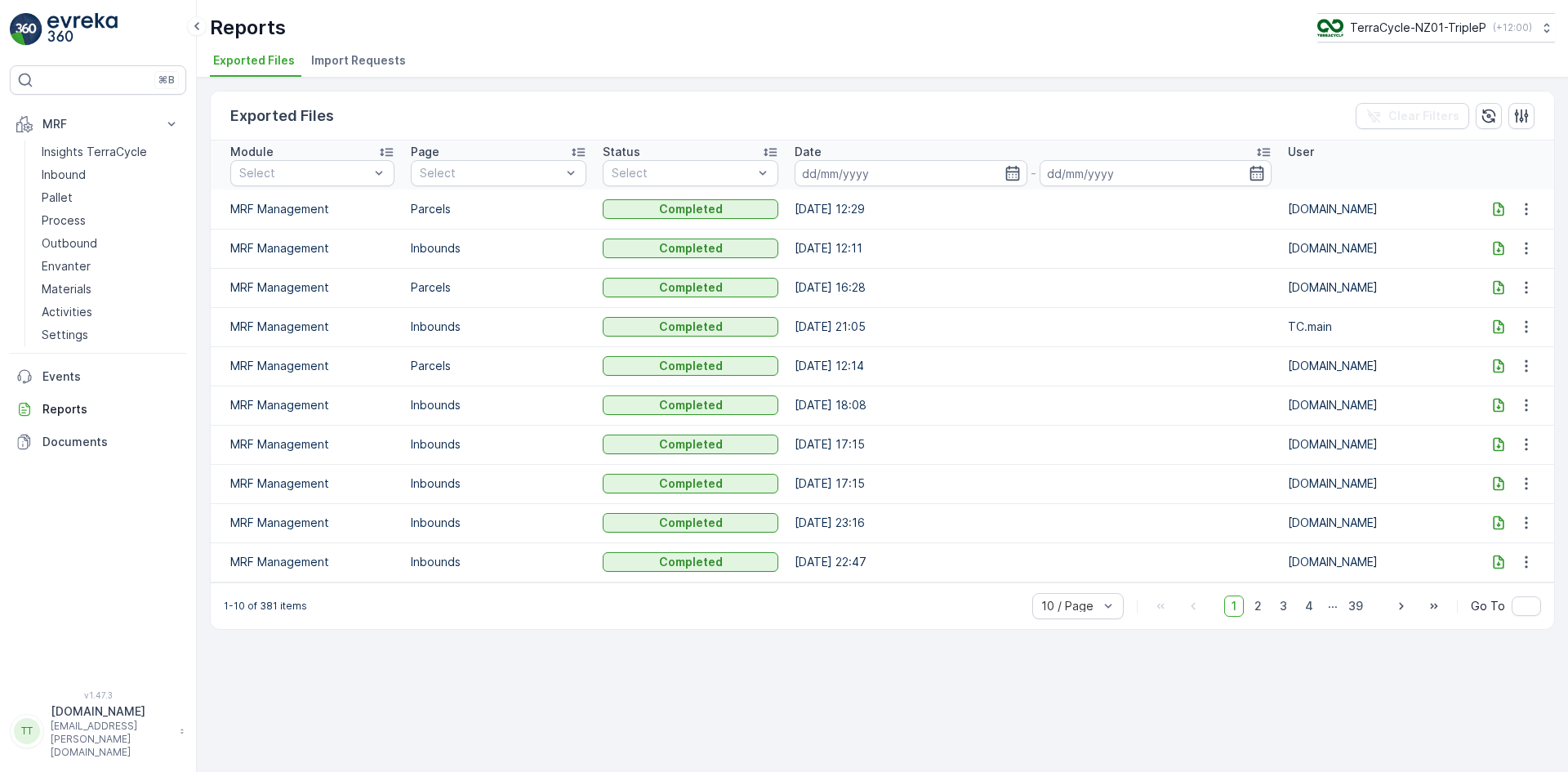
click at [373, 52] on span "Import Requests" at bounding box center [359, 60] width 95 height 17
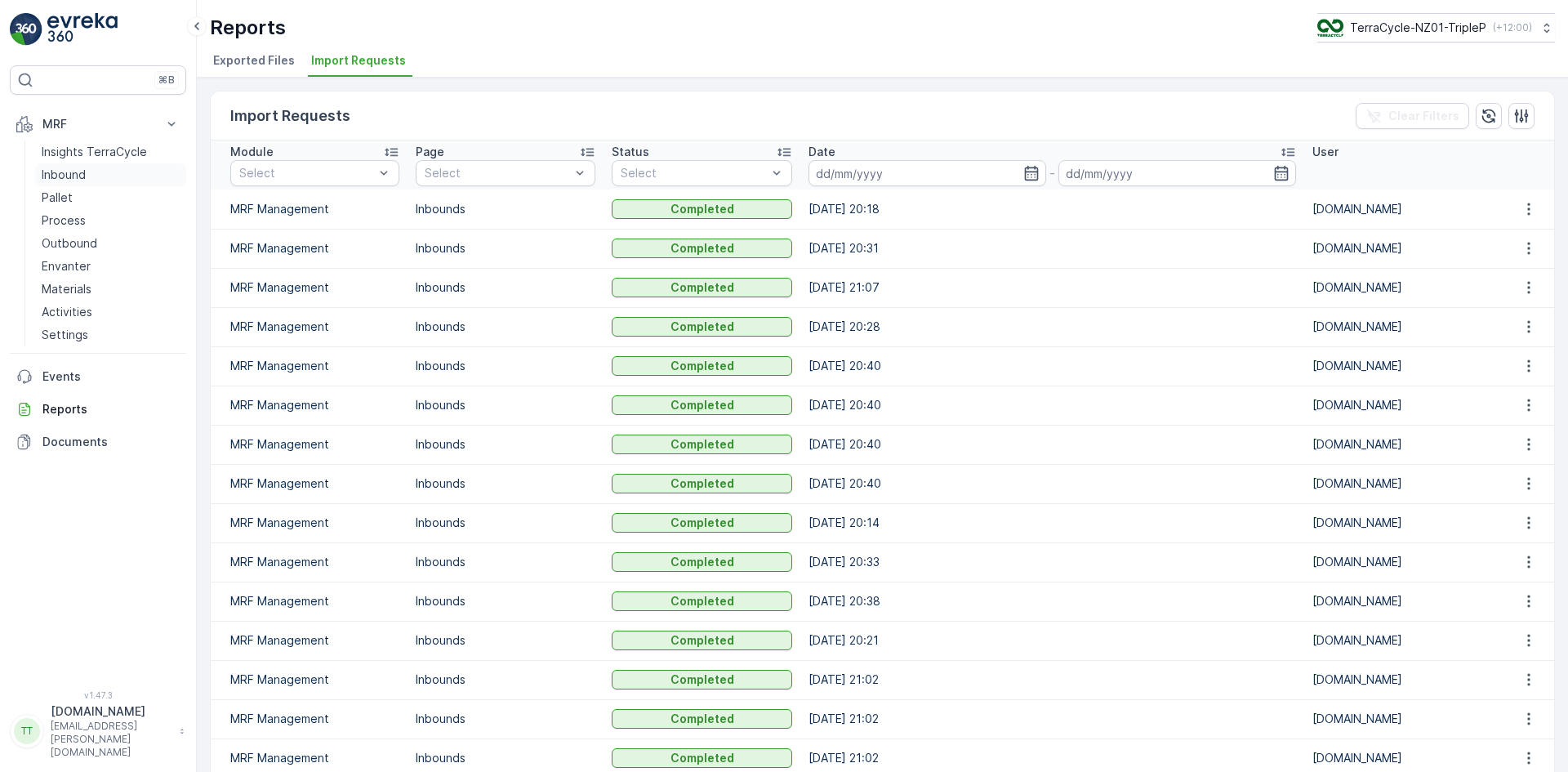
click at [77, 173] on p "Inbound" at bounding box center [63, 174] width 44 height 17
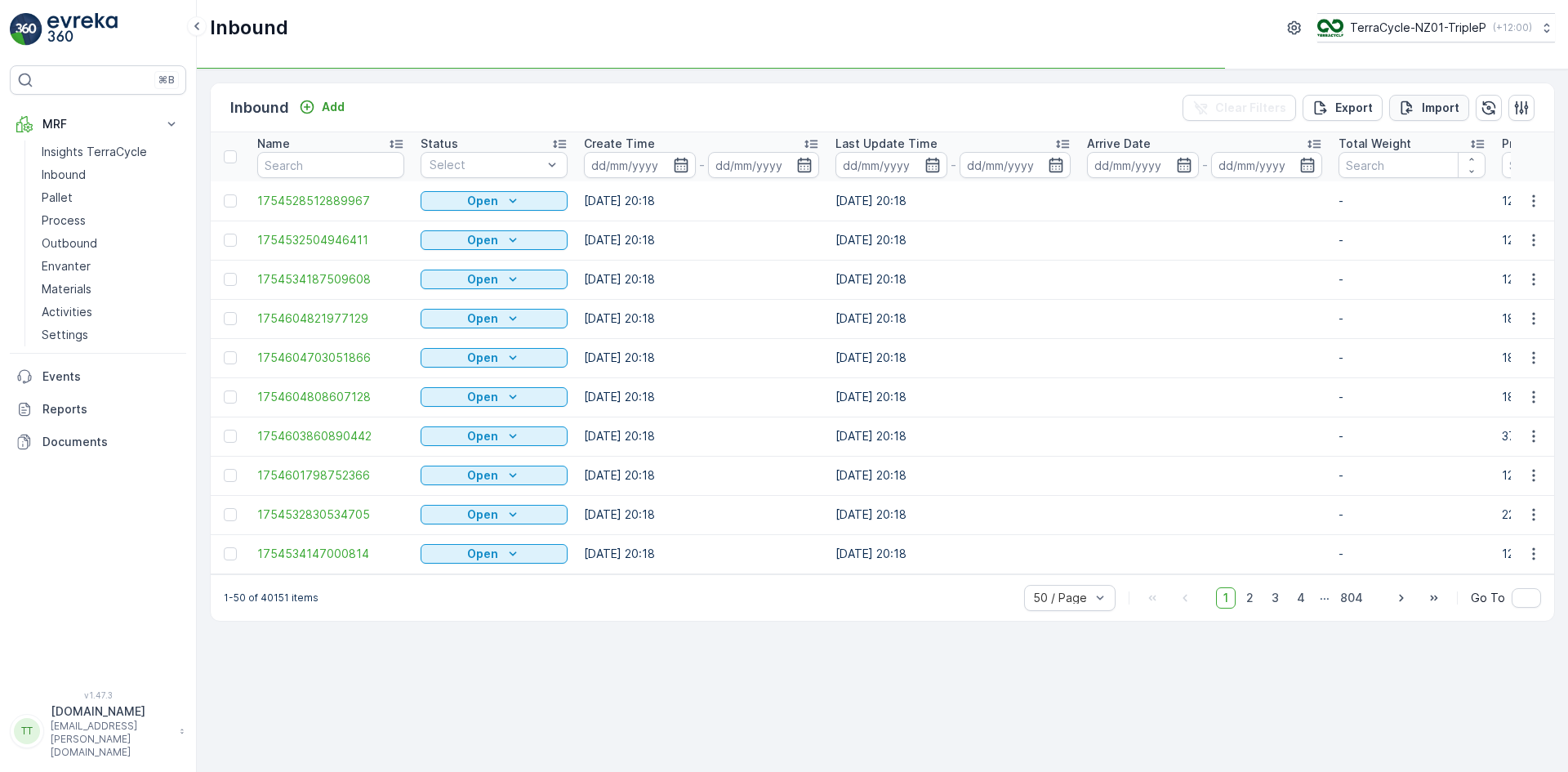
click at [1439, 99] on p "Import" at bounding box center [1440, 107] width 38 height 17
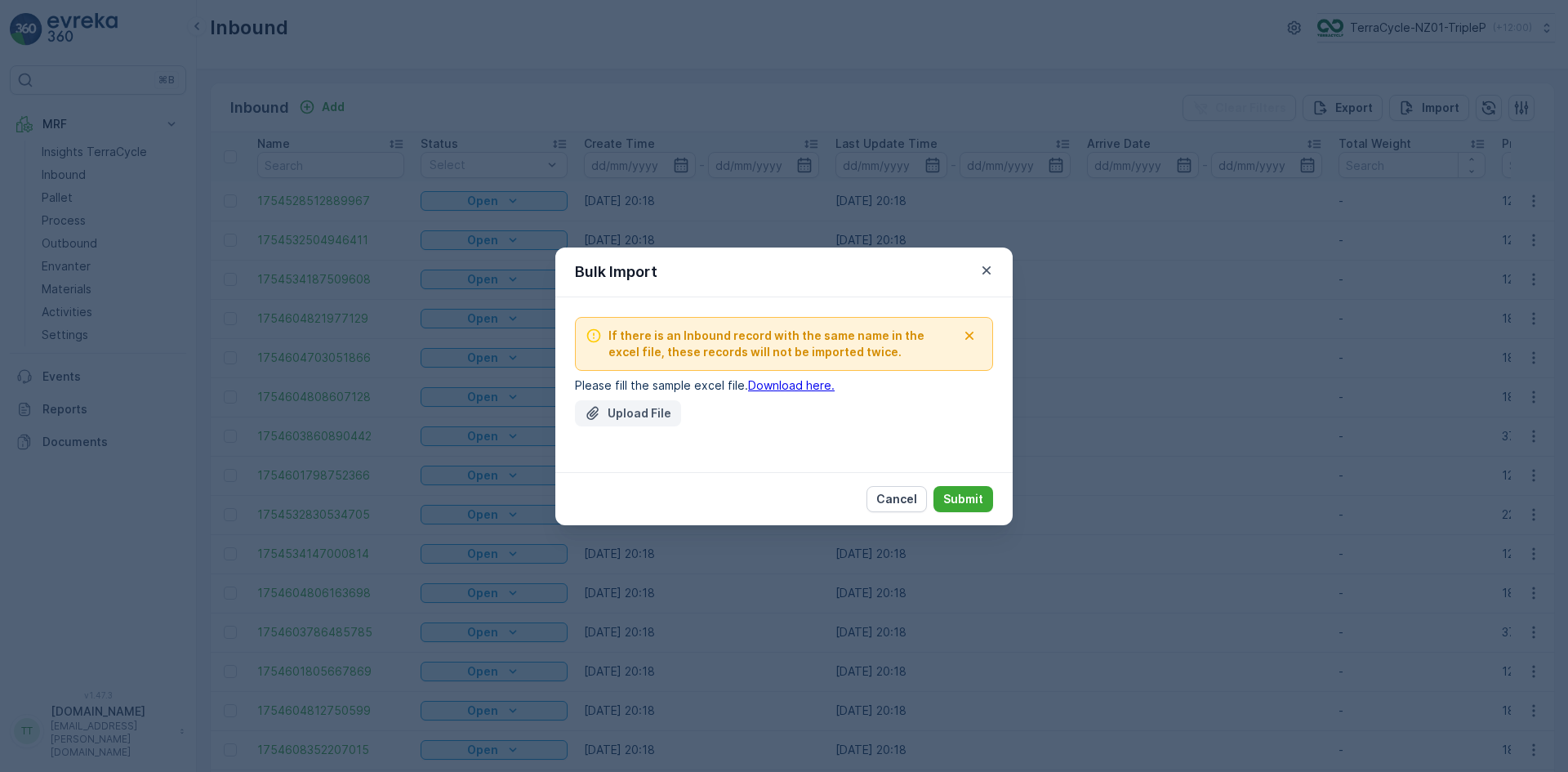
click at [627, 413] on p "Upload File" at bounding box center [639, 413] width 63 height 17
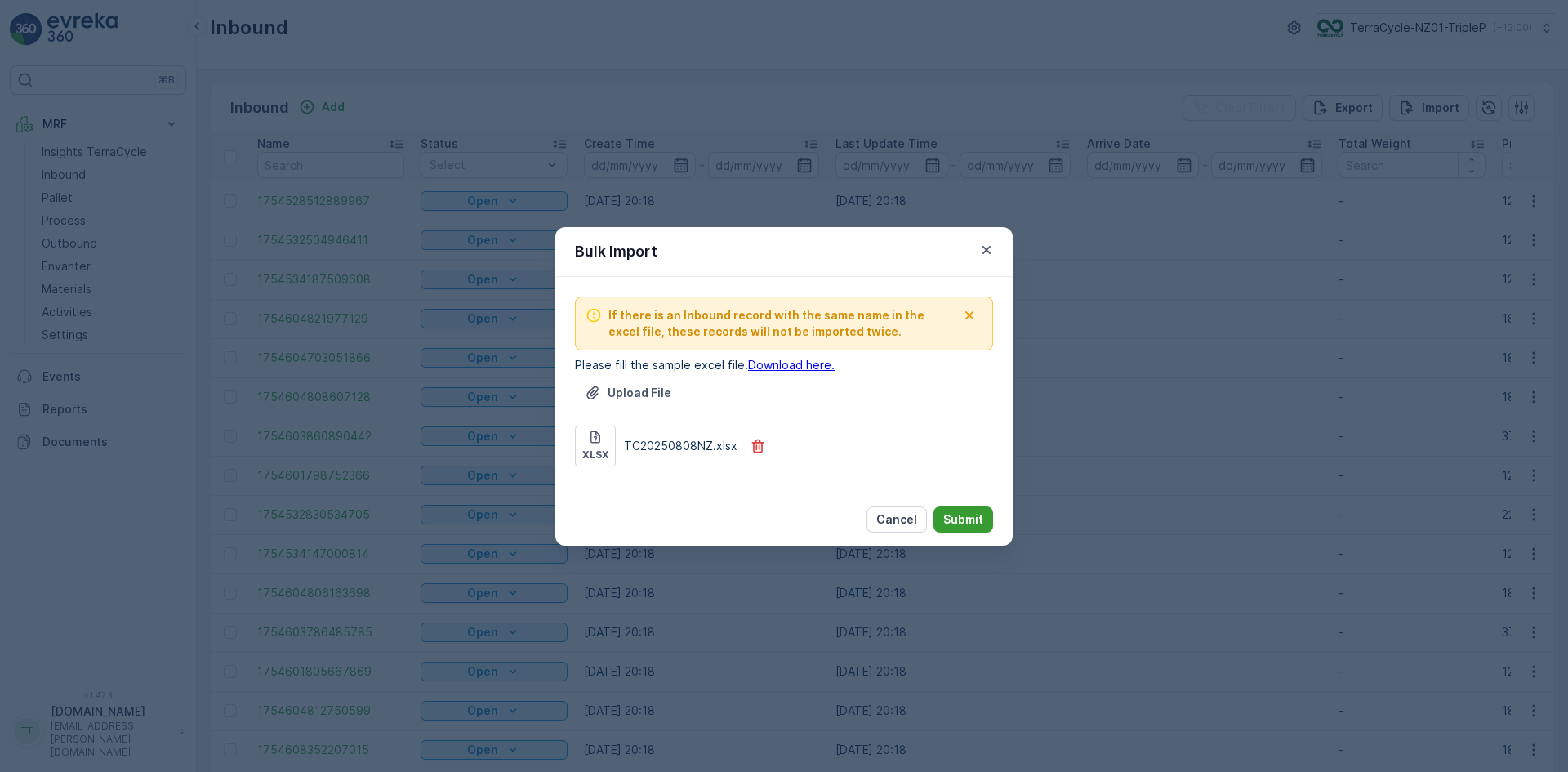
click at [975, 524] on p "Submit" at bounding box center [963, 519] width 40 height 17
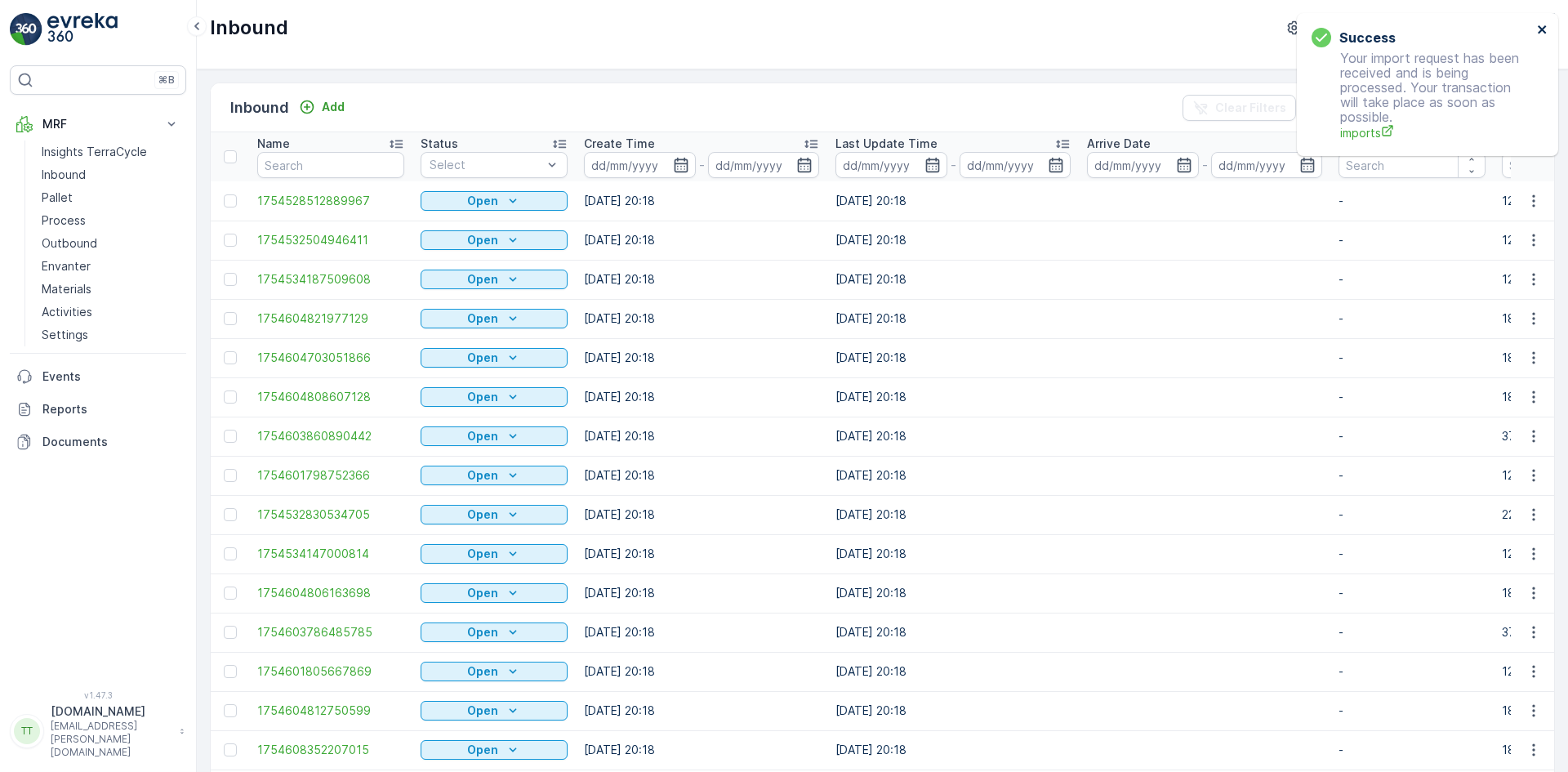
click at [1541, 28] on icon "close" at bounding box center [1542, 29] width 8 height 8
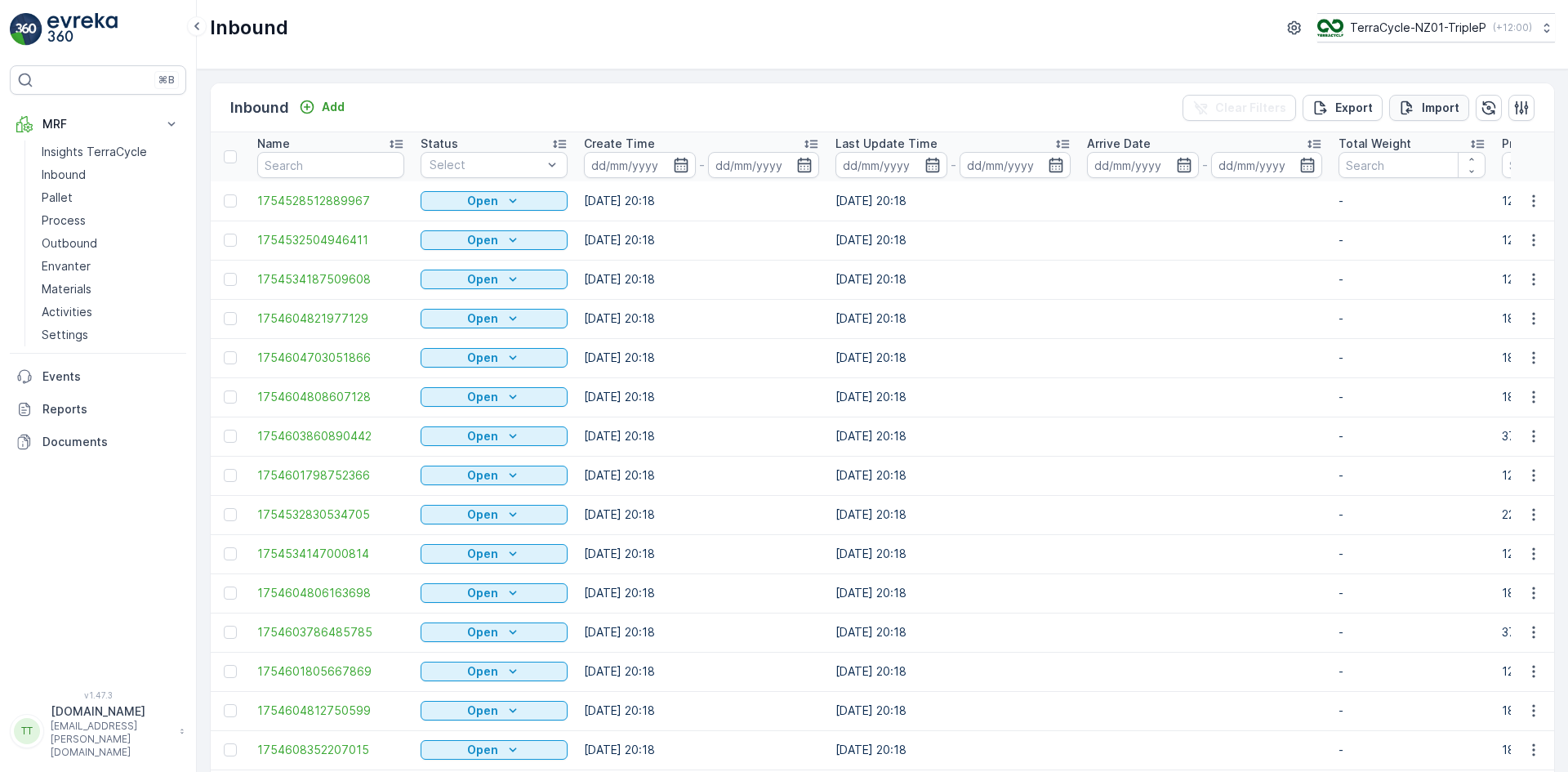
click at [1426, 107] on p "Import" at bounding box center [1440, 107] width 38 height 17
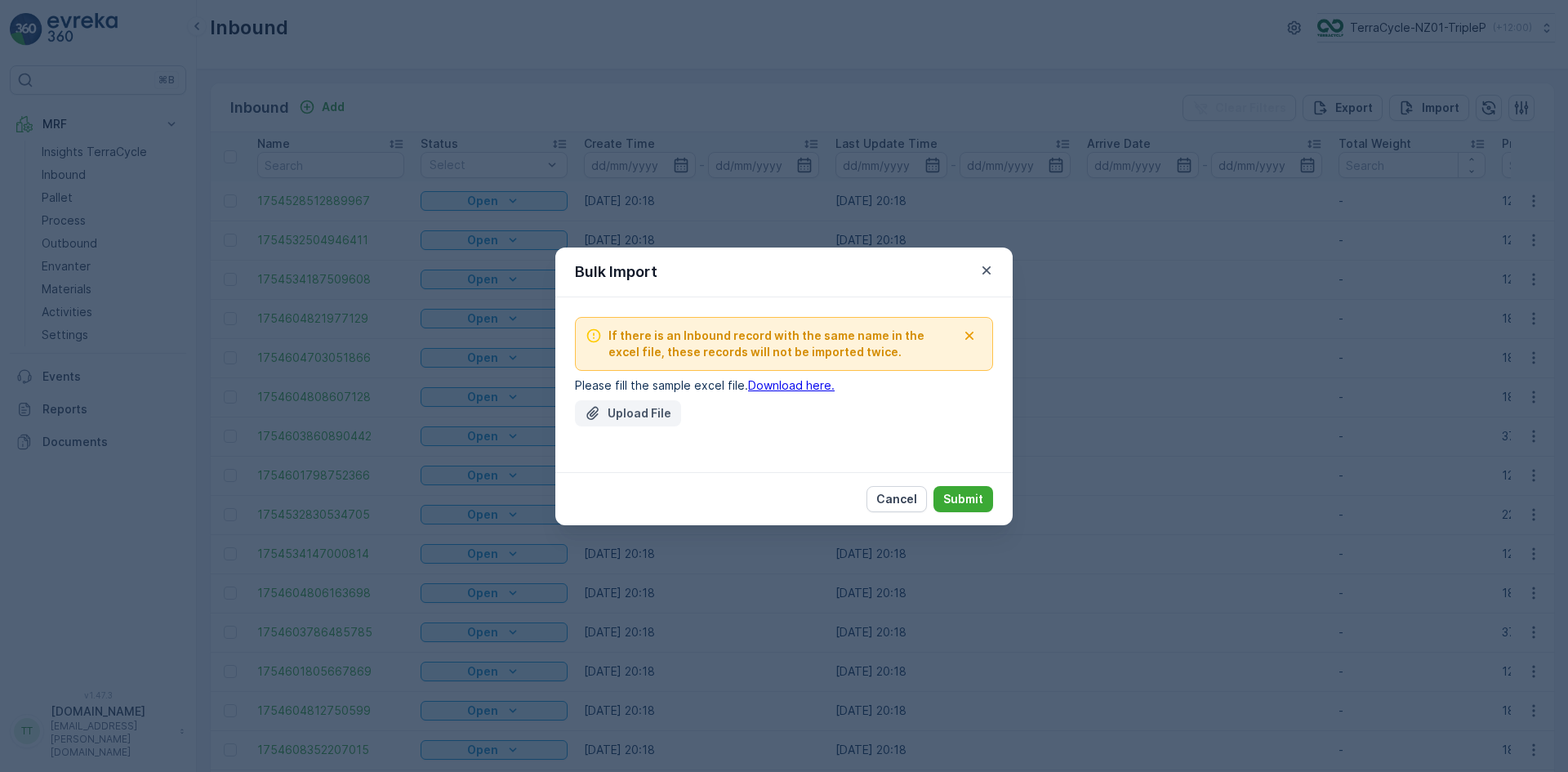
click at [642, 413] on p "Upload File" at bounding box center [639, 413] width 63 height 17
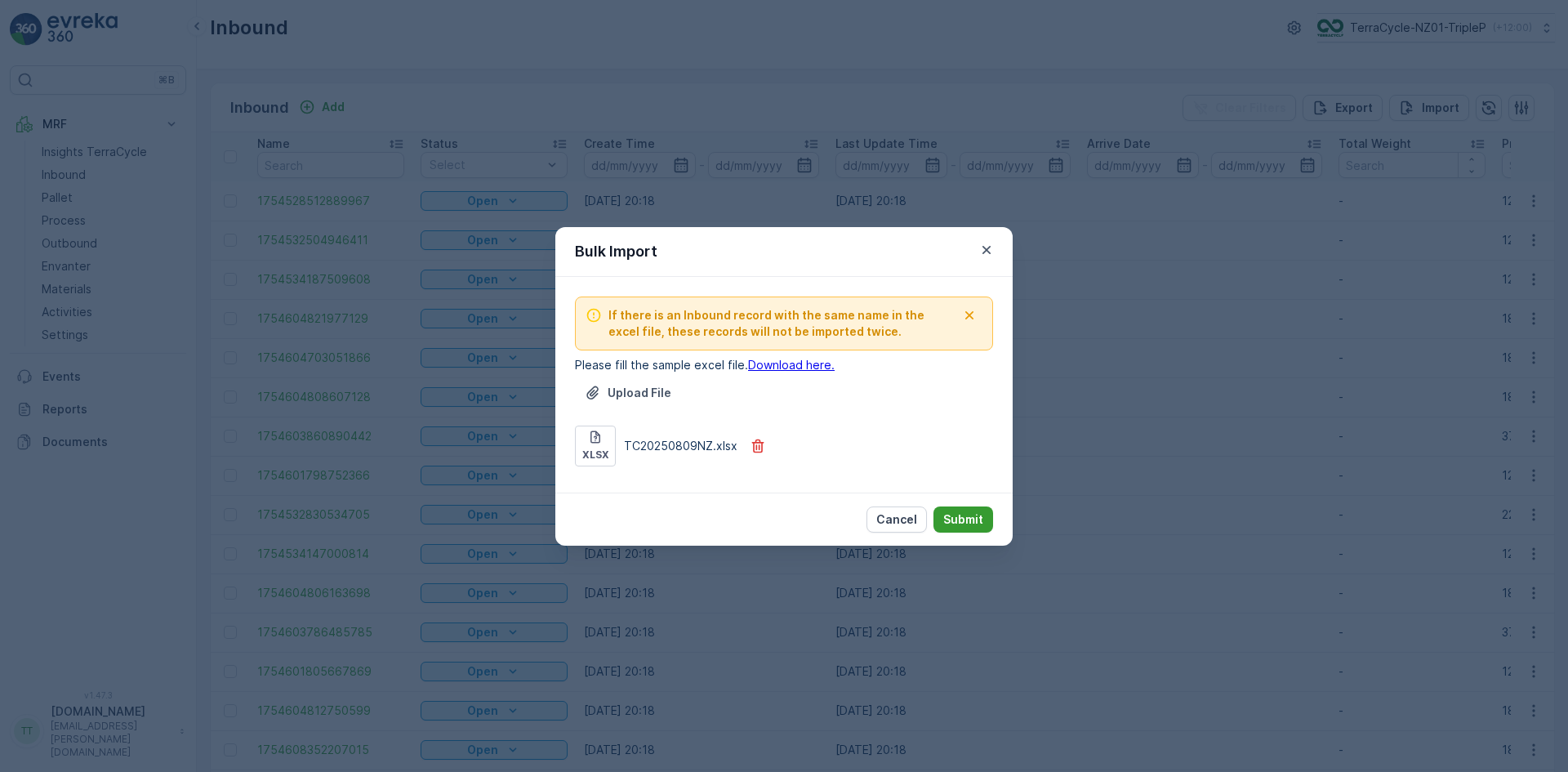
click at [964, 513] on p "Submit" at bounding box center [963, 519] width 40 height 17
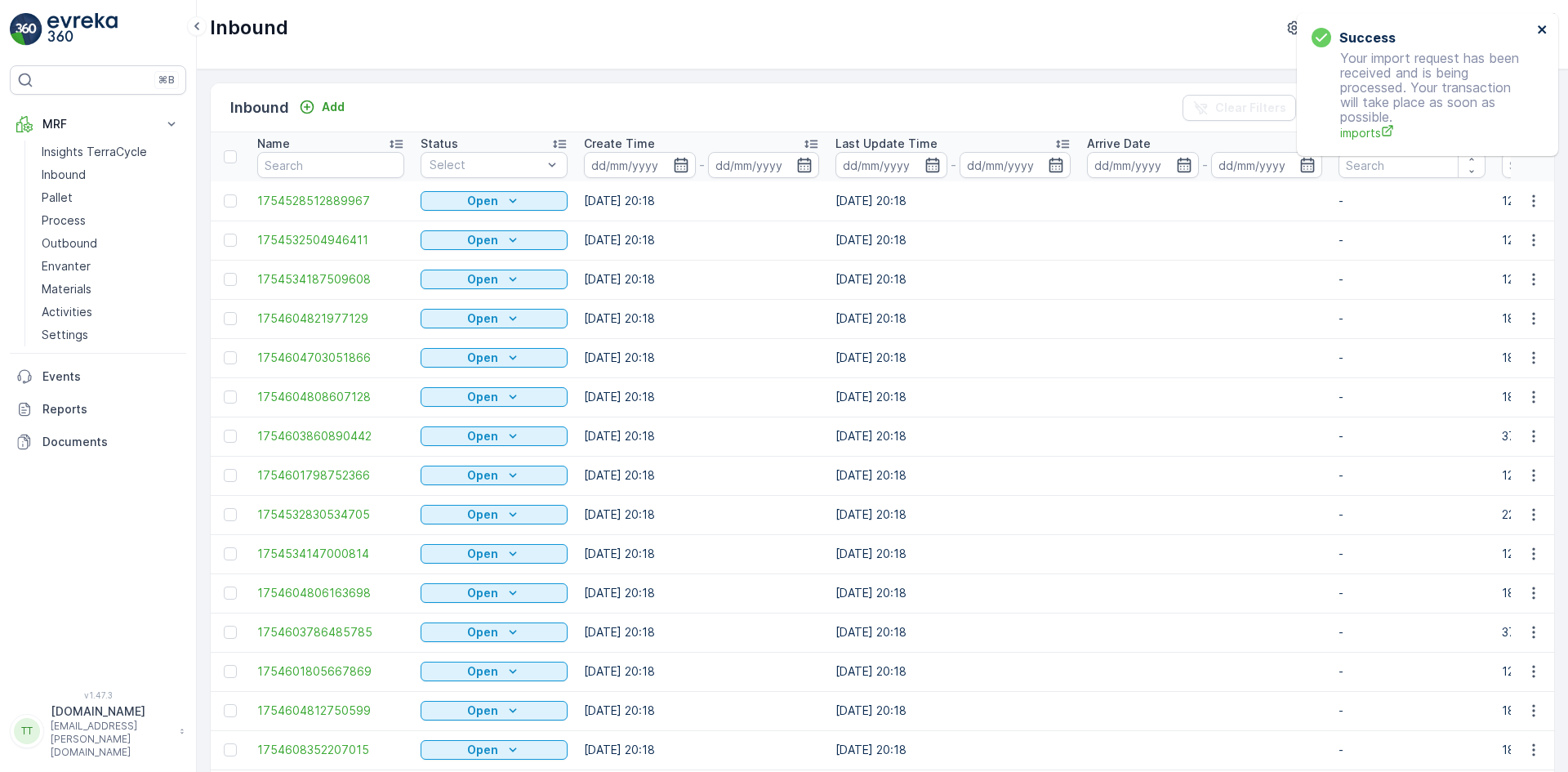
click at [1539, 29] on icon "close" at bounding box center [1542, 29] width 11 height 13
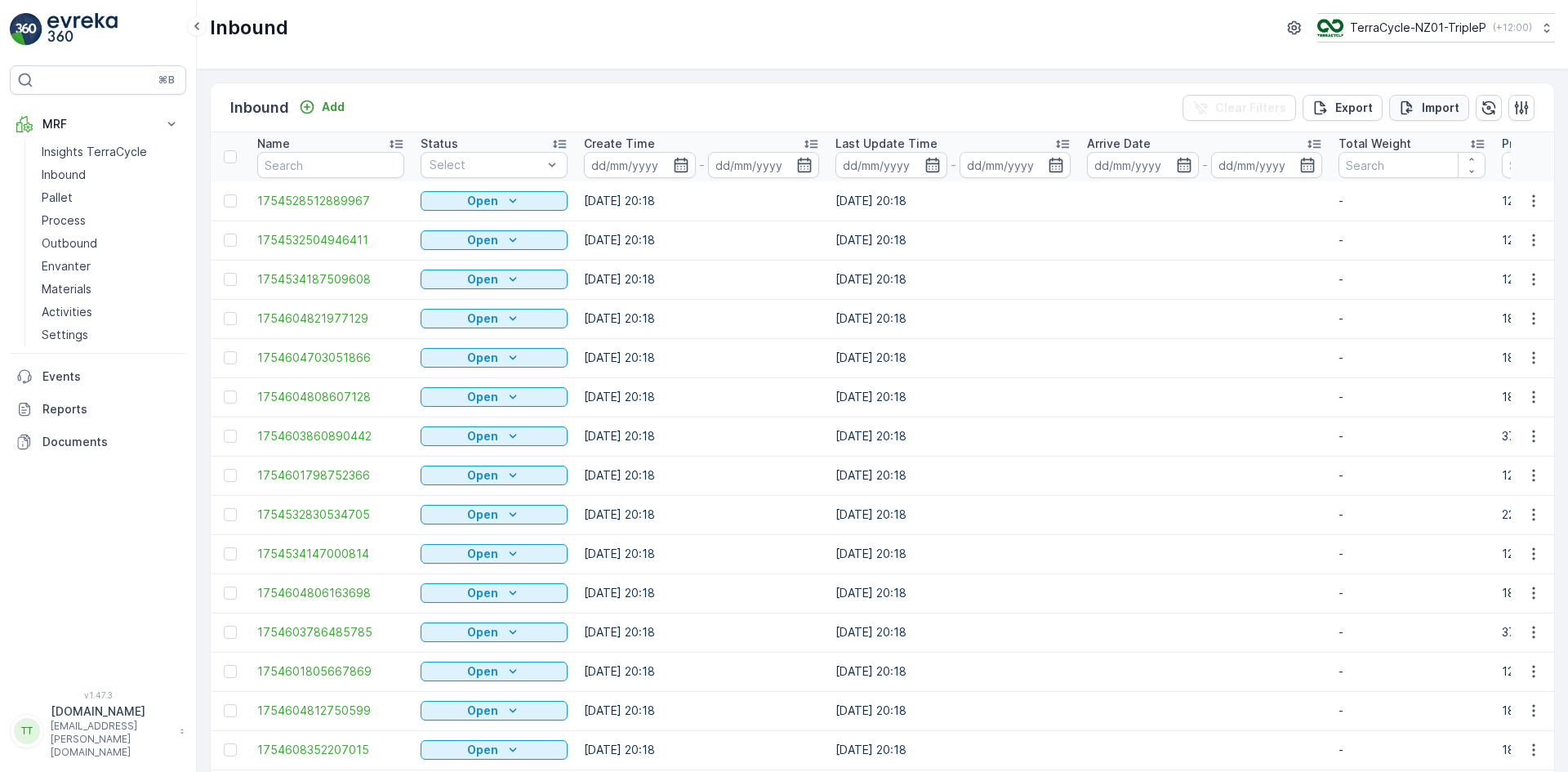
click at [1433, 104] on p "Import" at bounding box center [1440, 107] width 38 height 17
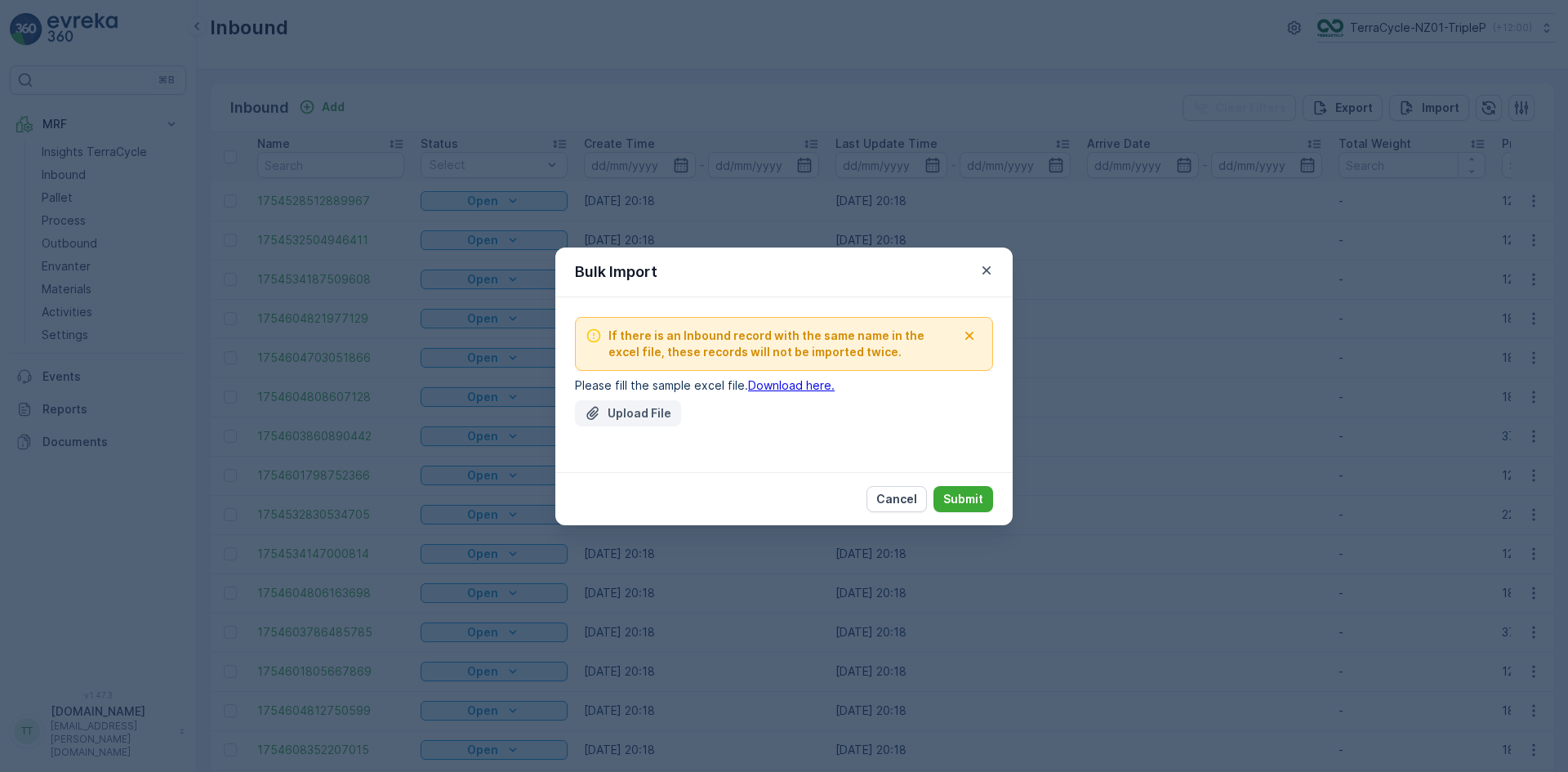
click at [624, 409] on p "Upload File" at bounding box center [639, 413] width 63 height 17
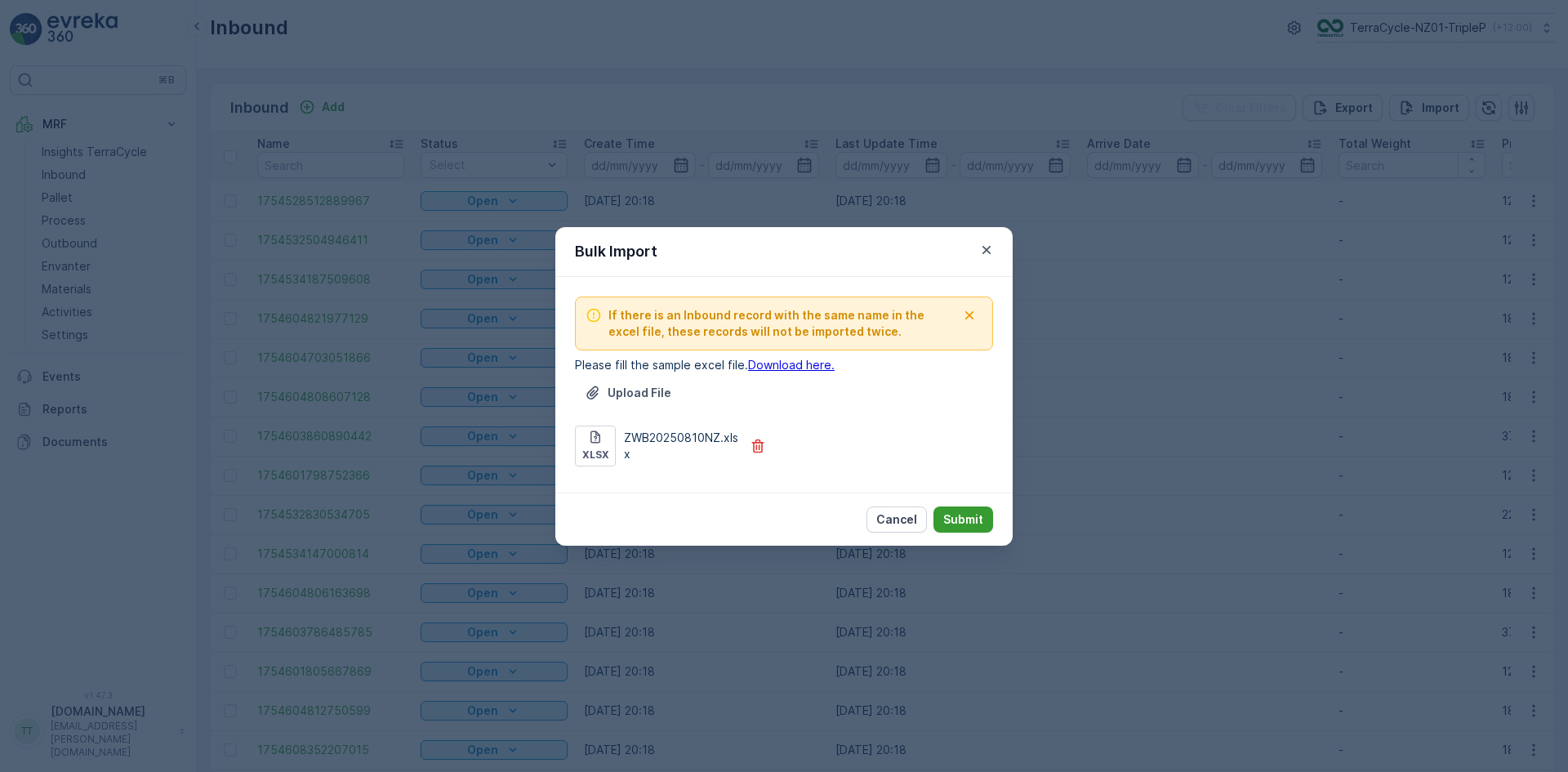
click at [972, 519] on p "Submit" at bounding box center [963, 519] width 40 height 17
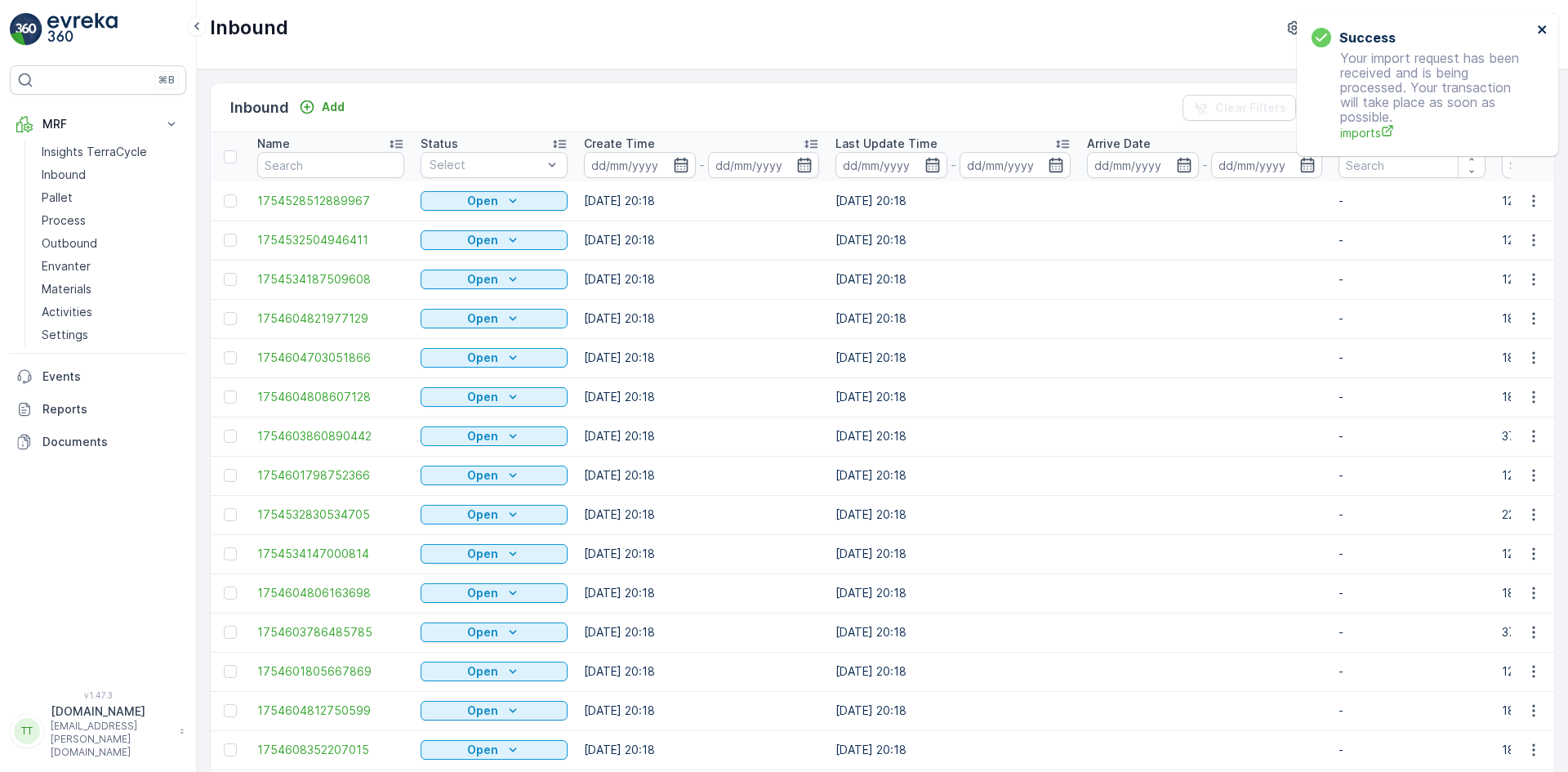
click at [1543, 26] on icon "close" at bounding box center [1542, 29] width 11 height 13
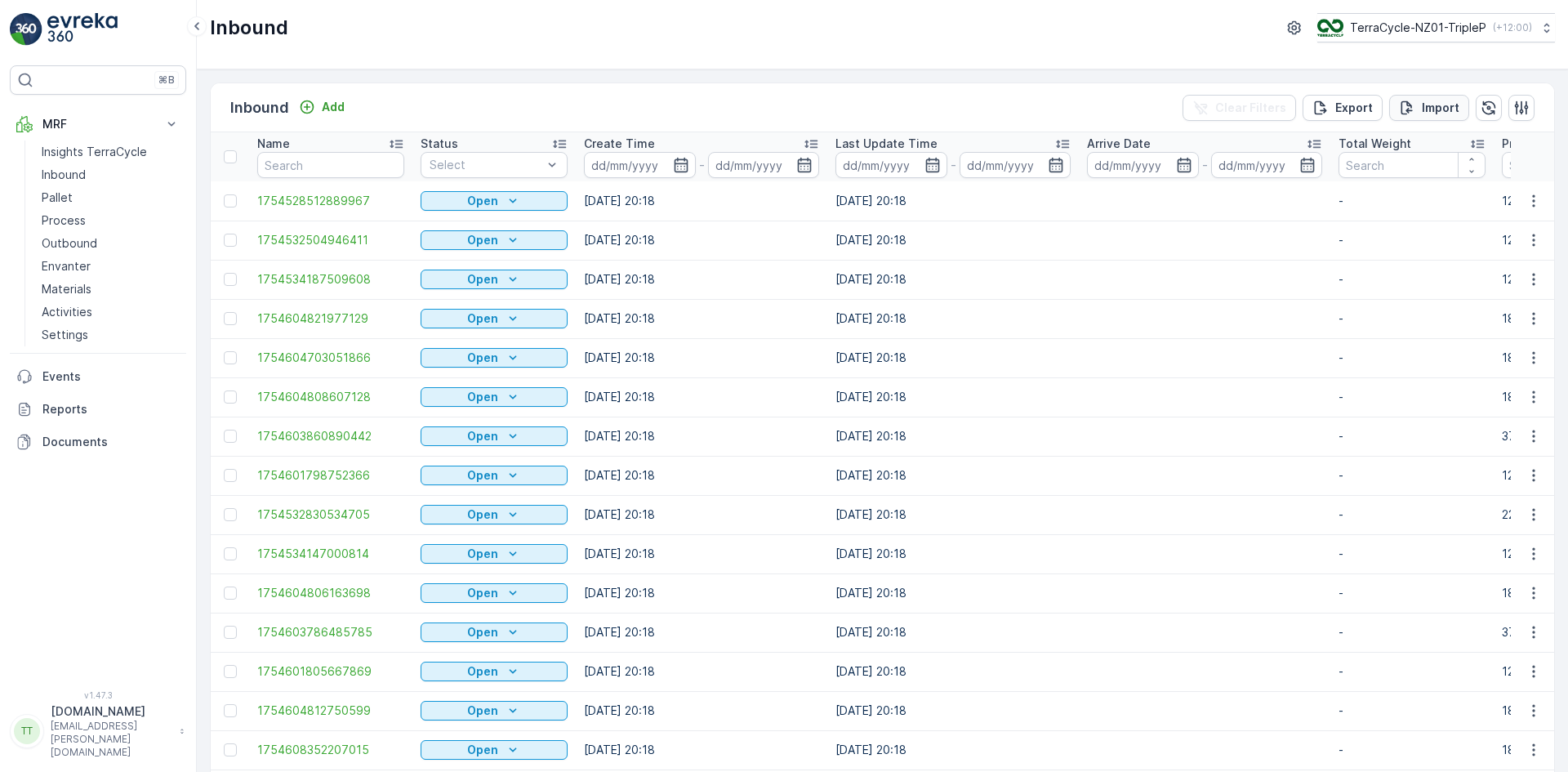
click at [1434, 112] on p "Import" at bounding box center [1440, 107] width 38 height 17
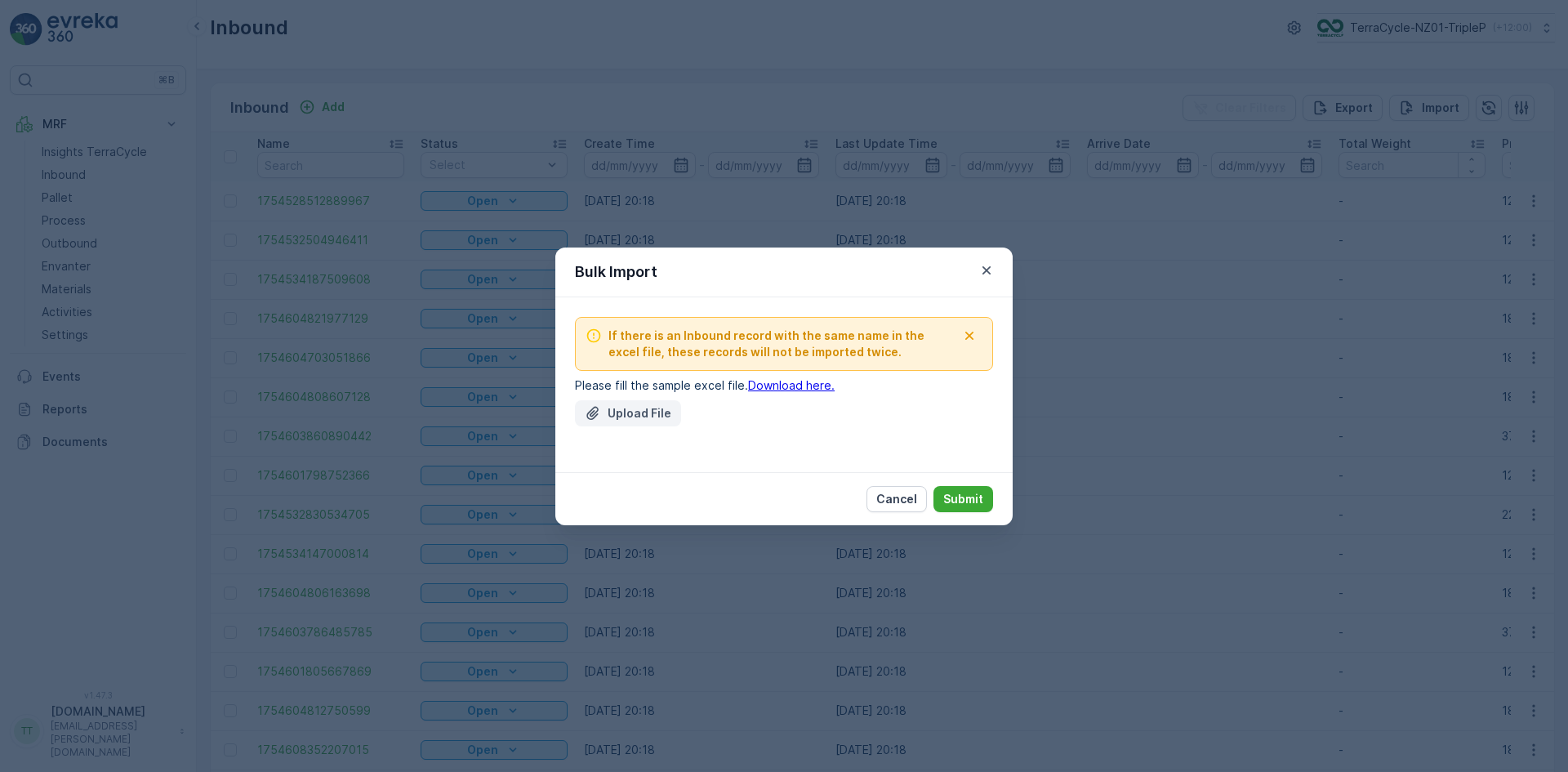
click at [600, 416] on icon "Upload File" at bounding box center [593, 413] width 17 height 17
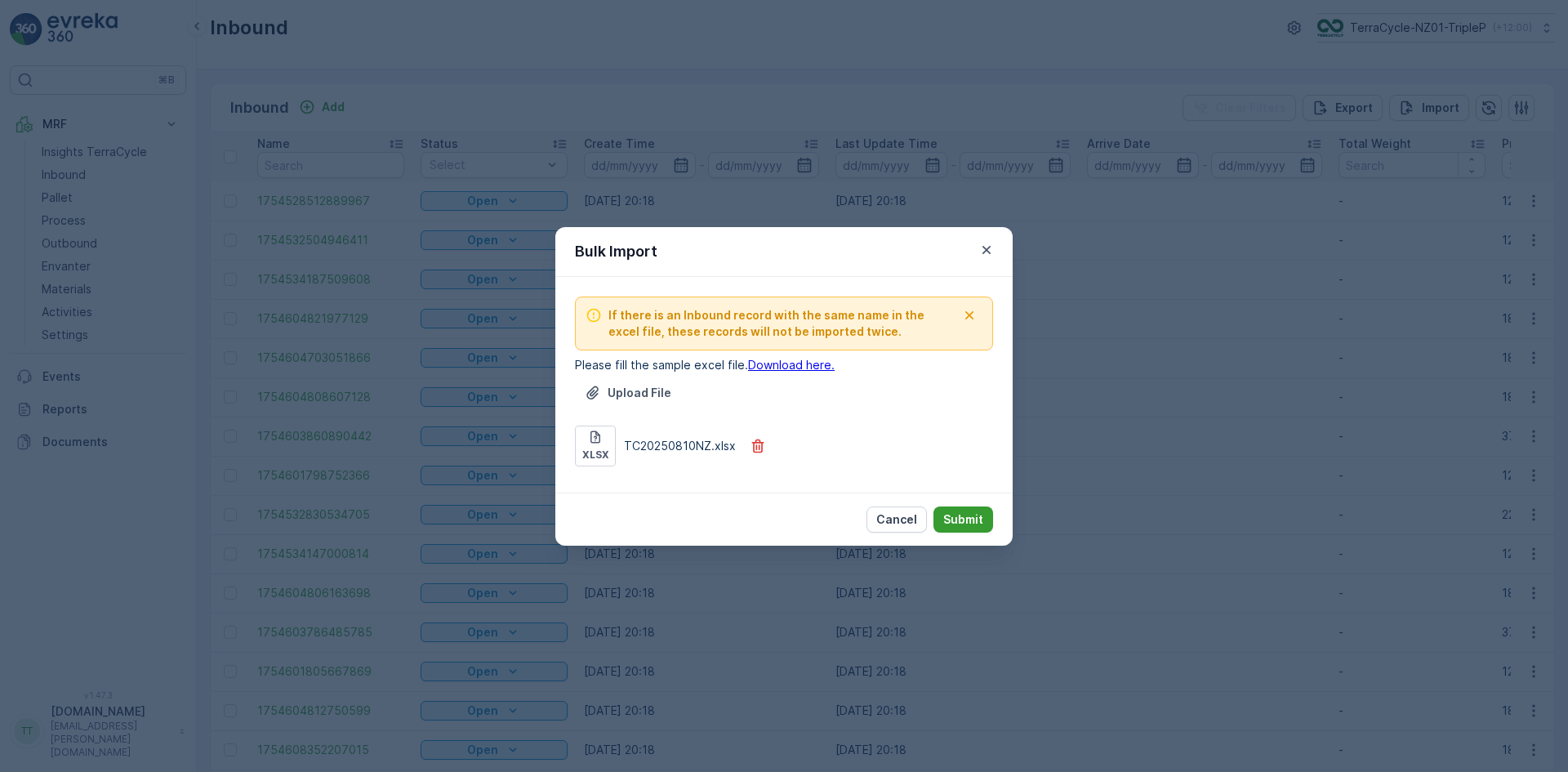
click at [958, 517] on p "Submit" at bounding box center [963, 519] width 40 height 17
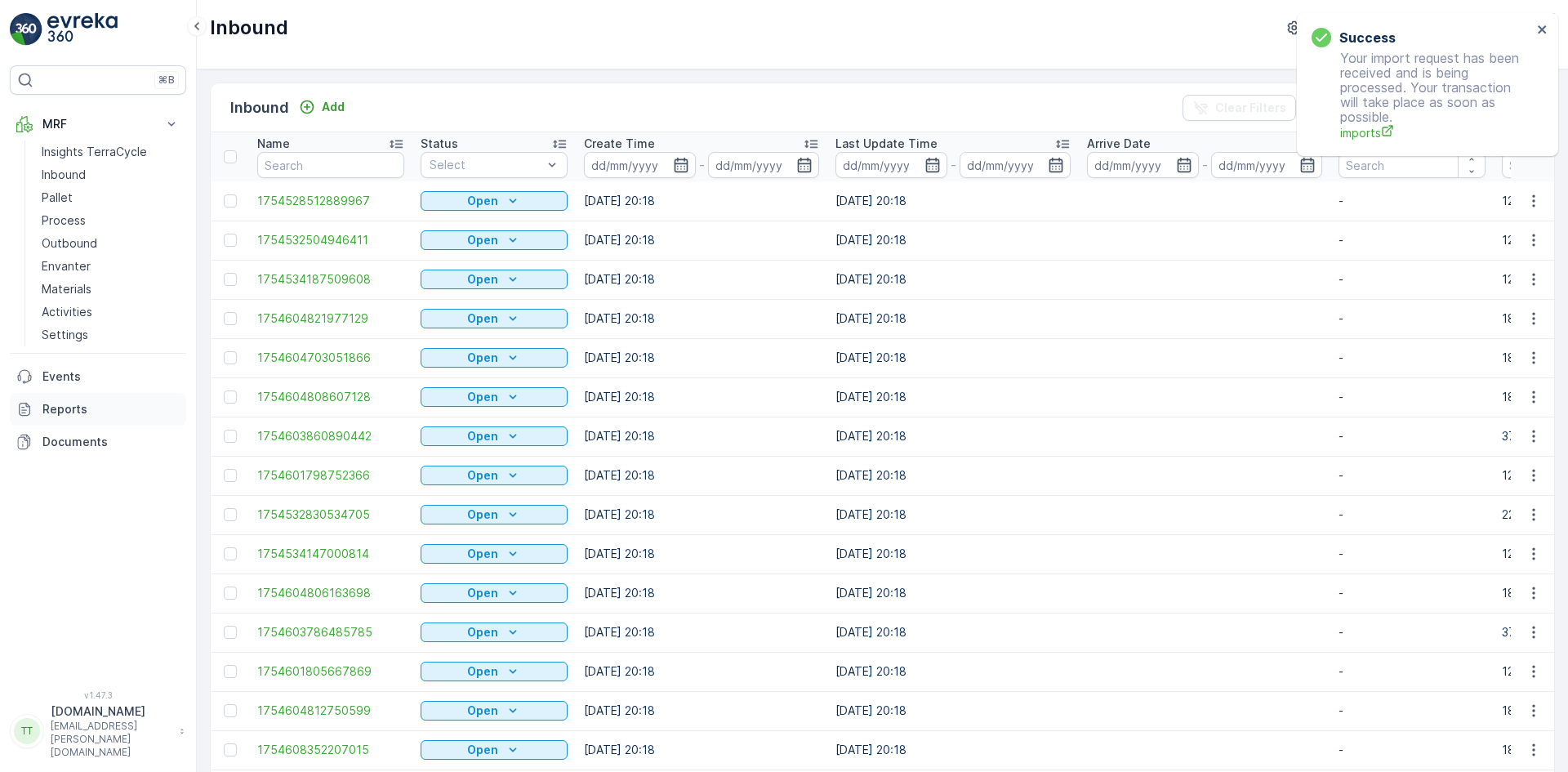
drag, startPoint x: 75, startPoint y: 413, endPoint x: 75, endPoint y: 403, distance: 10.0
click at [75, 413] on p "Reports" at bounding box center [111, 409] width 137 height 17
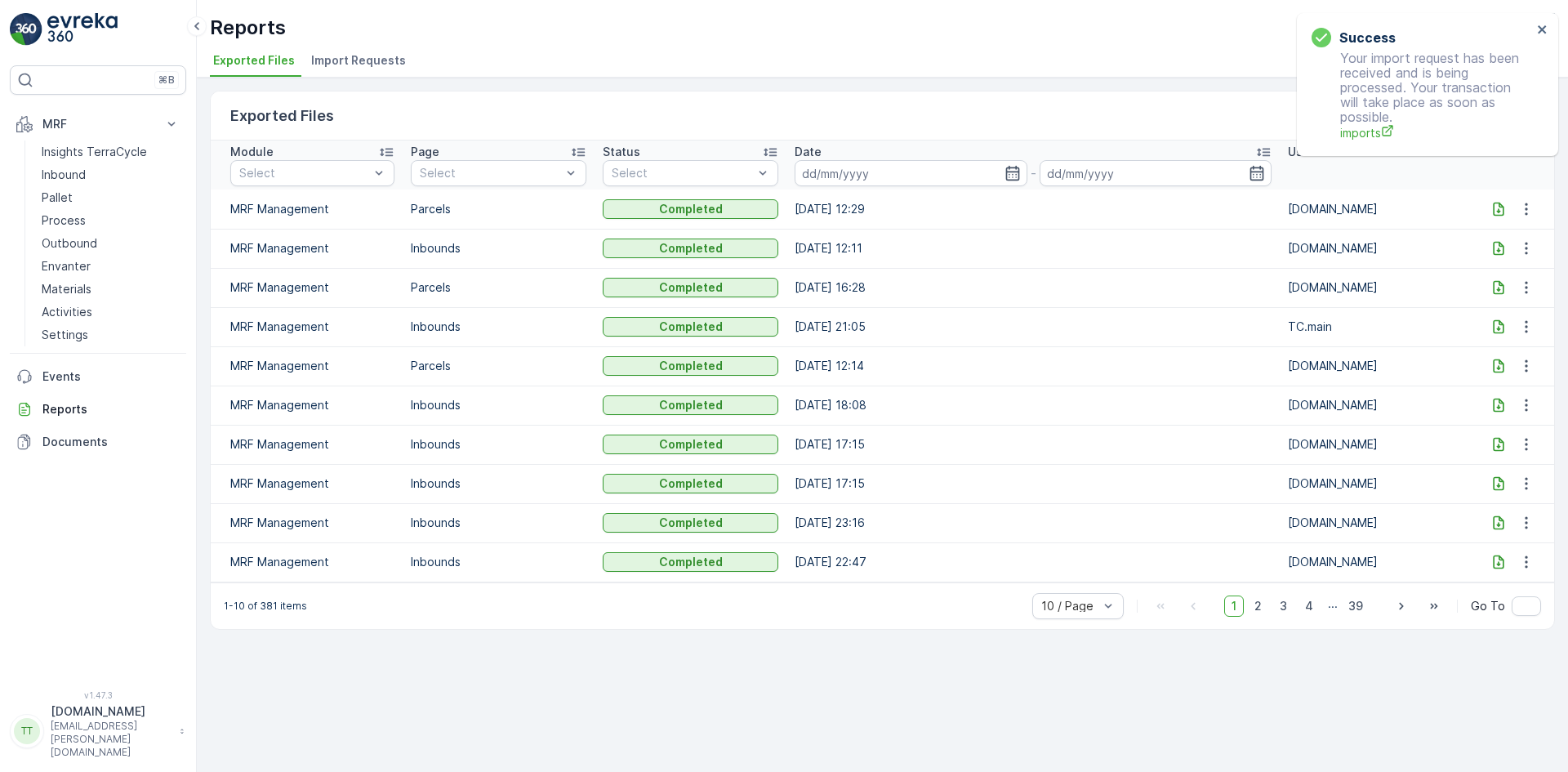
click at [319, 73] on li "Import Requests" at bounding box center [360, 63] width 105 height 28
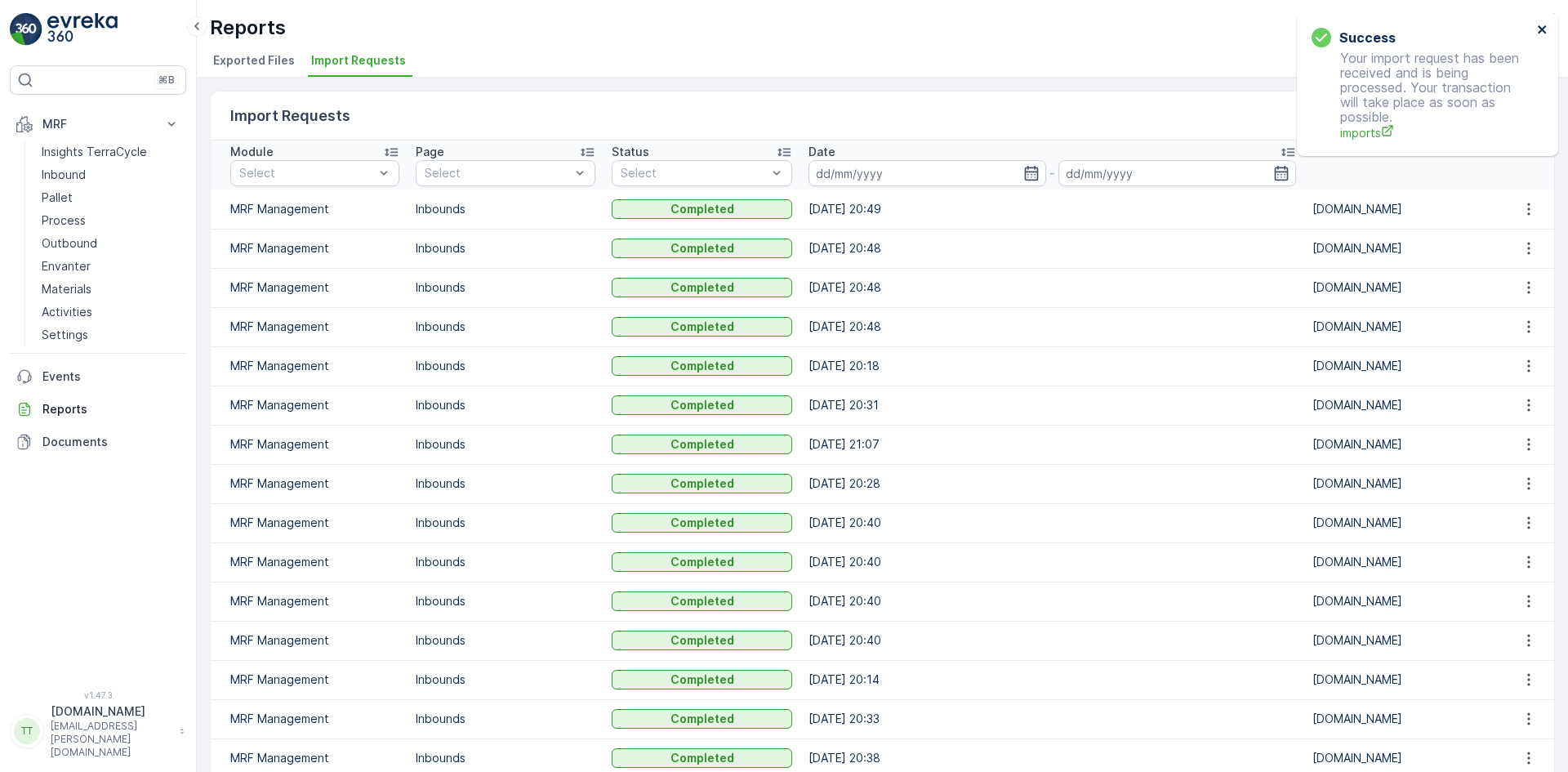
click at [1543, 33] on icon "close" at bounding box center [1542, 29] width 11 height 13
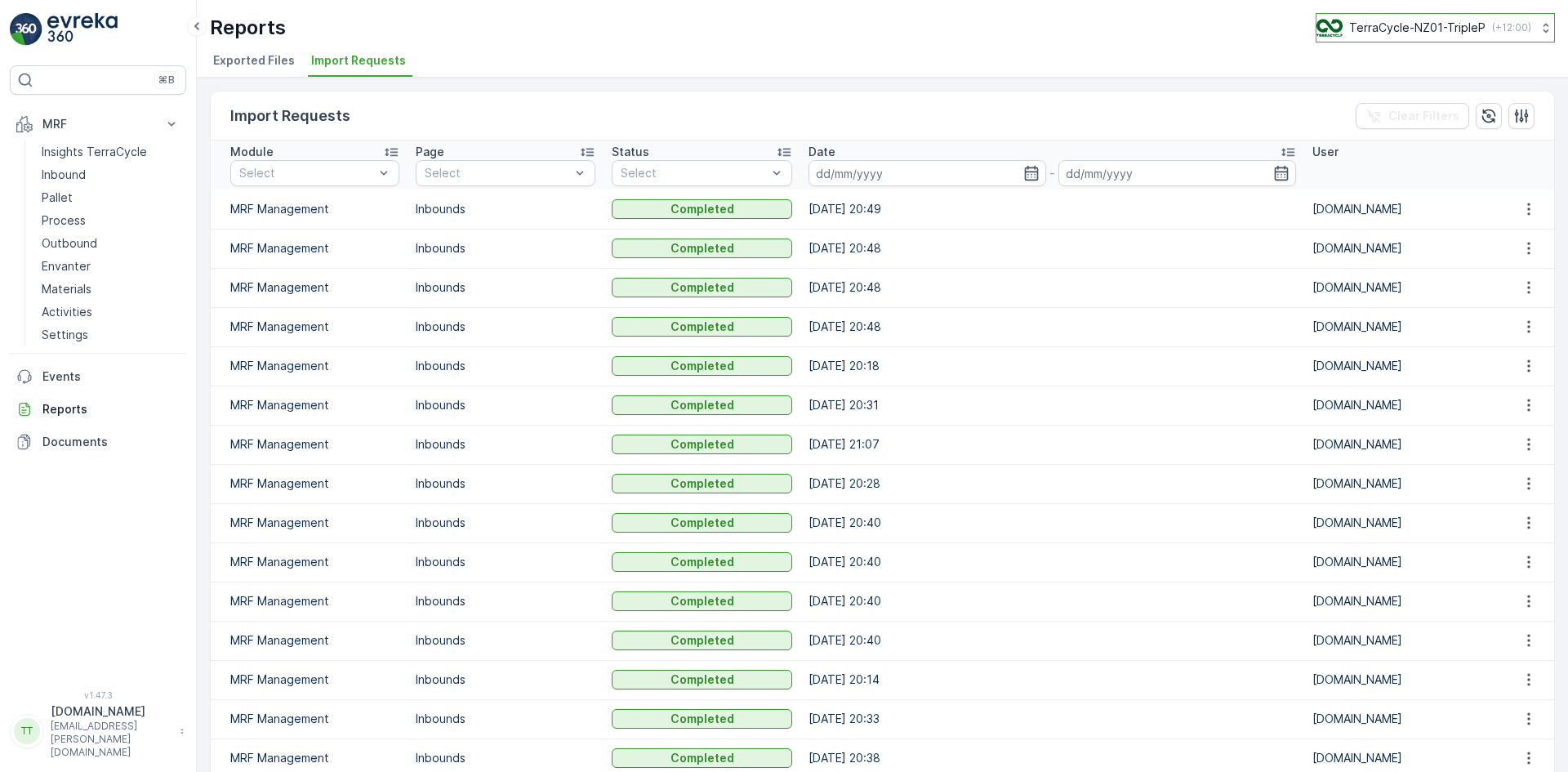
click at [1399, 36] on div "TerraCycle-NZ01-TripleP ( +12:00 )" at bounding box center [1424, 27] width 215 height 18
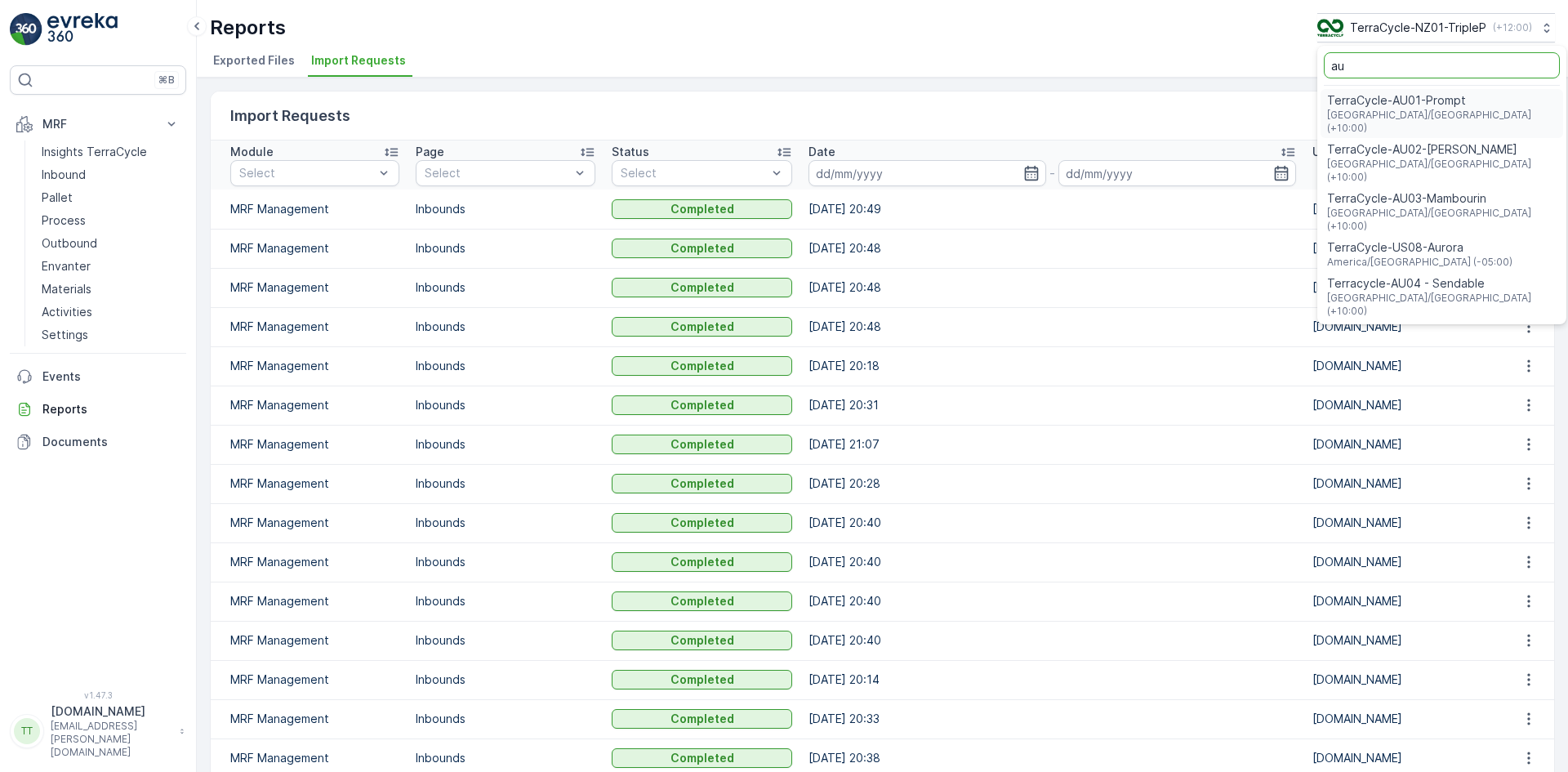
type input "au"
click at [1390, 101] on span "TerraCycle-AU01-Prompt" at bounding box center [1442, 100] width 230 height 17
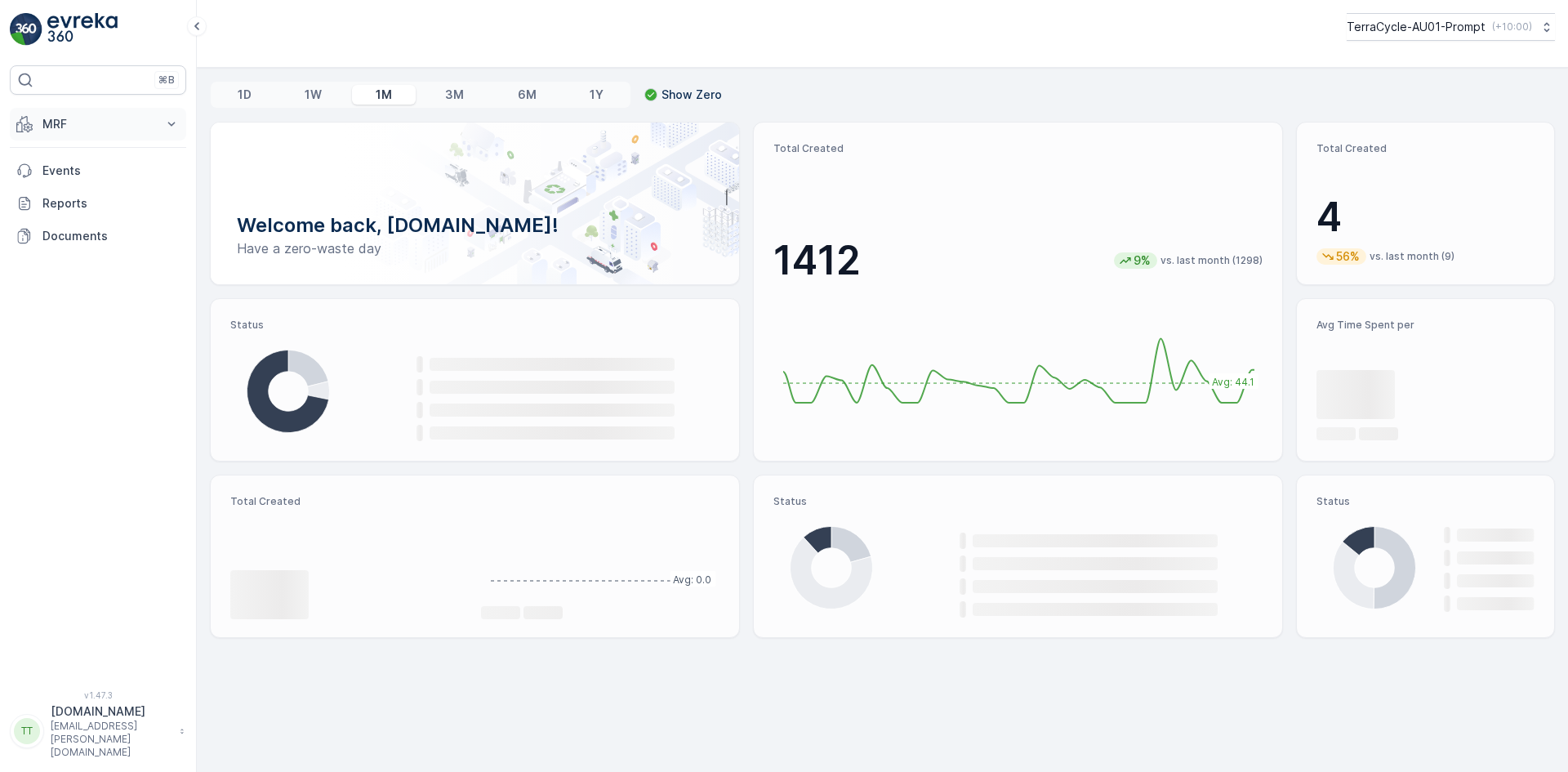
click at [83, 127] on p "MRF" at bounding box center [98, 124] width 111 height 17
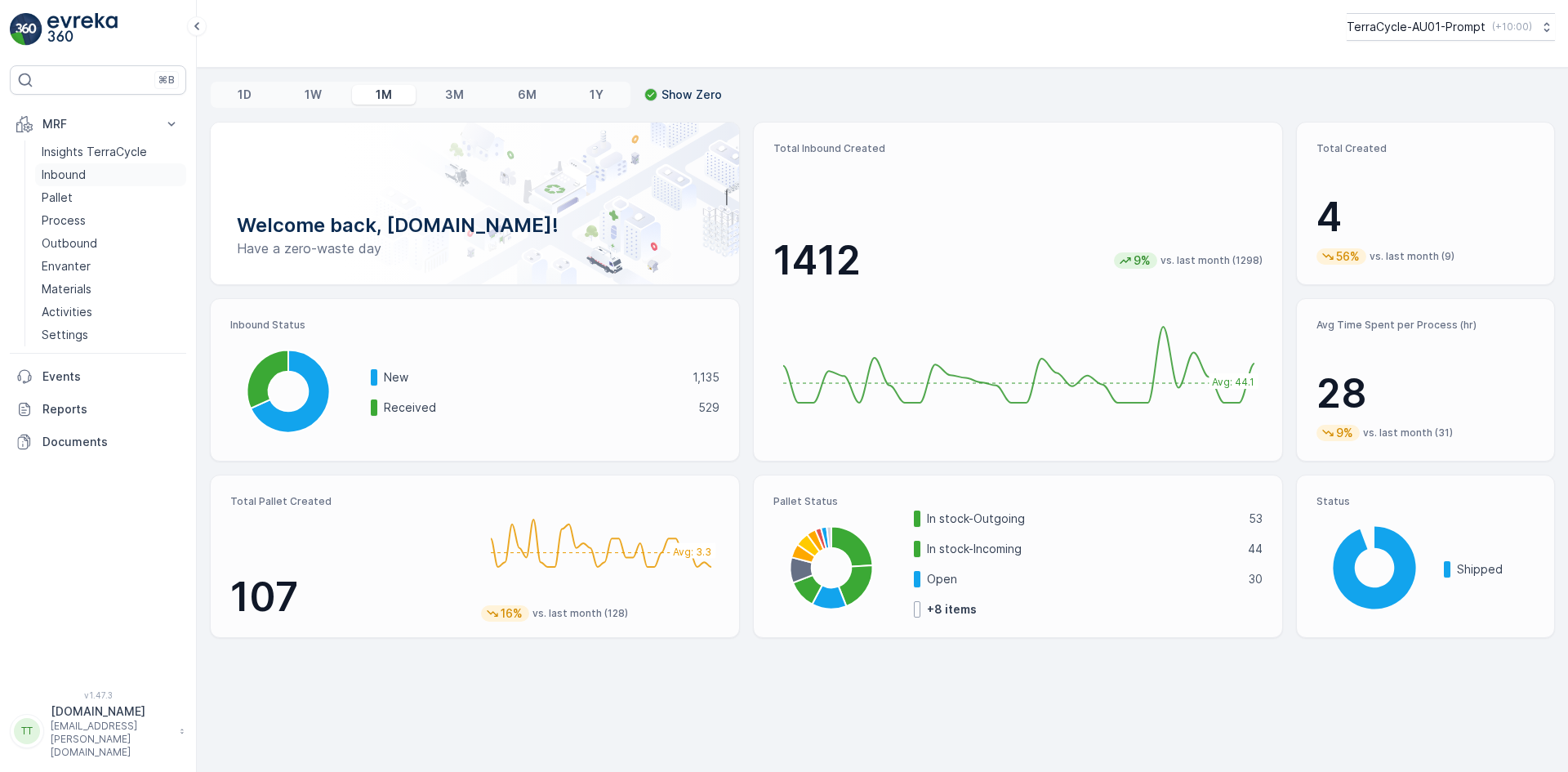
click at [69, 171] on p "Inbound" at bounding box center [63, 174] width 44 height 17
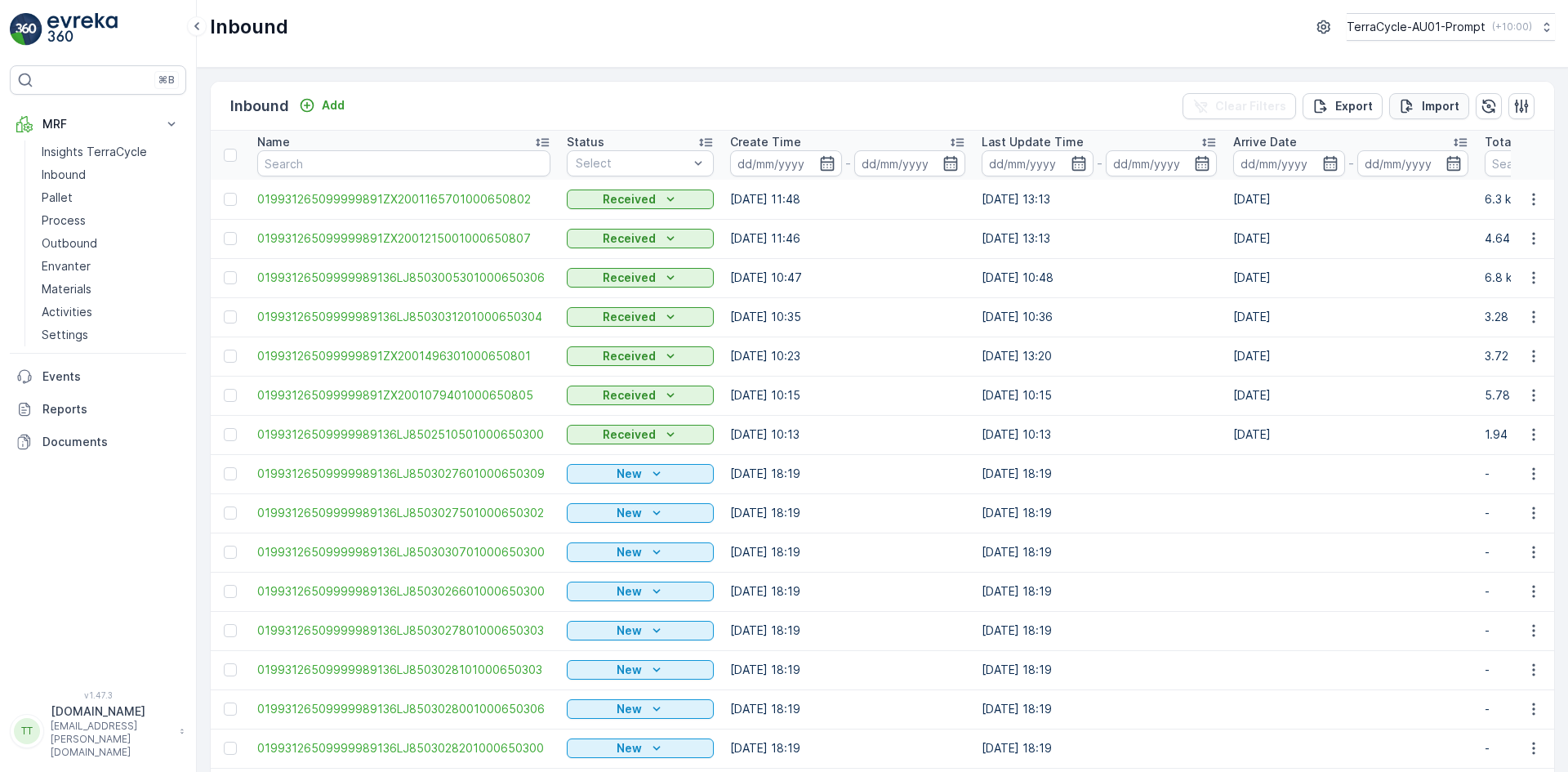
click at [1439, 99] on p "Import" at bounding box center [1440, 106] width 38 height 17
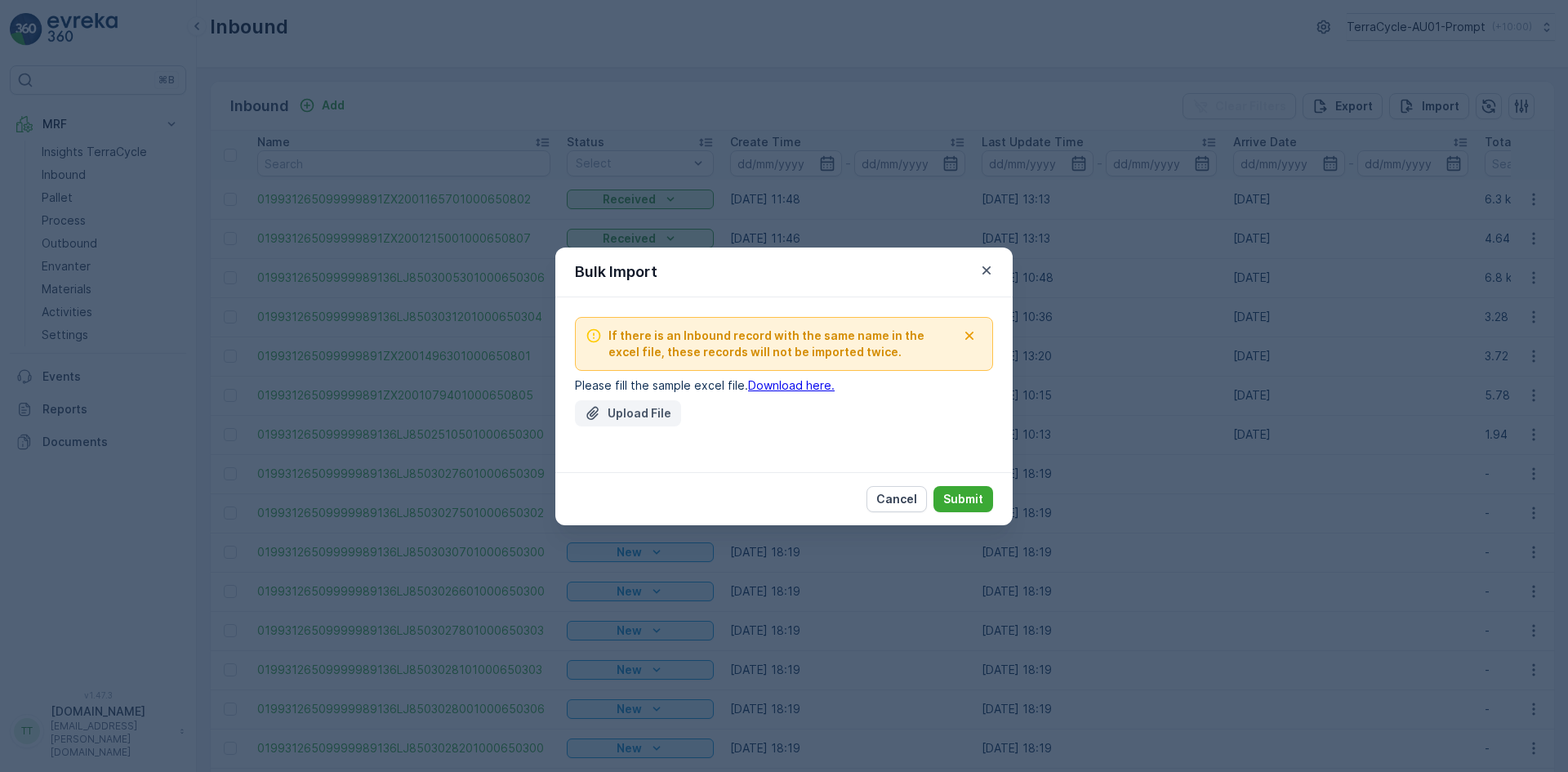
click at [636, 408] on p "Upload File" at bounding box center [639, 413] width 63 height 17
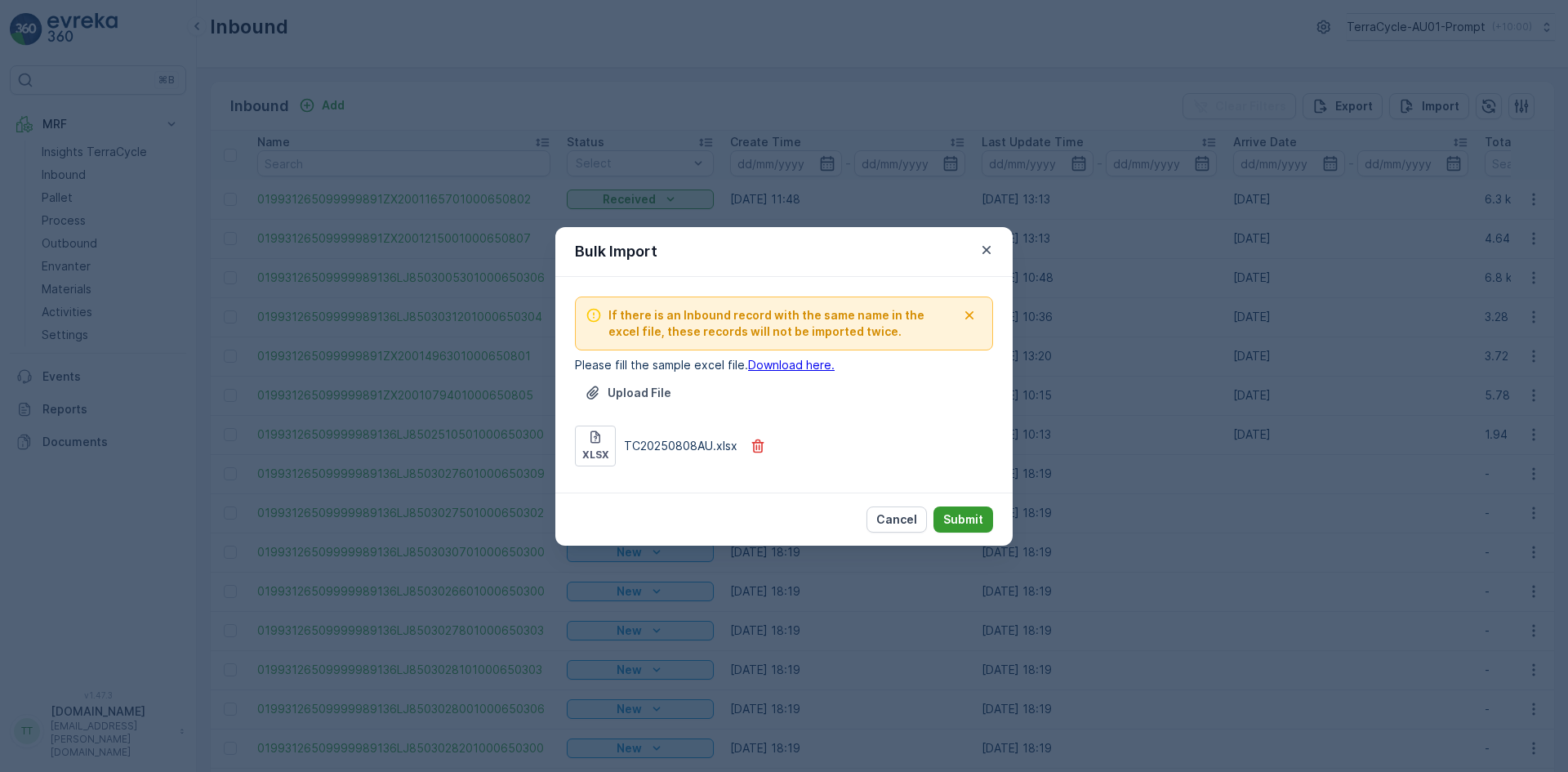
click at [979, 517] on p "Submit" at bounding box center [963, 519] width 40 height 17
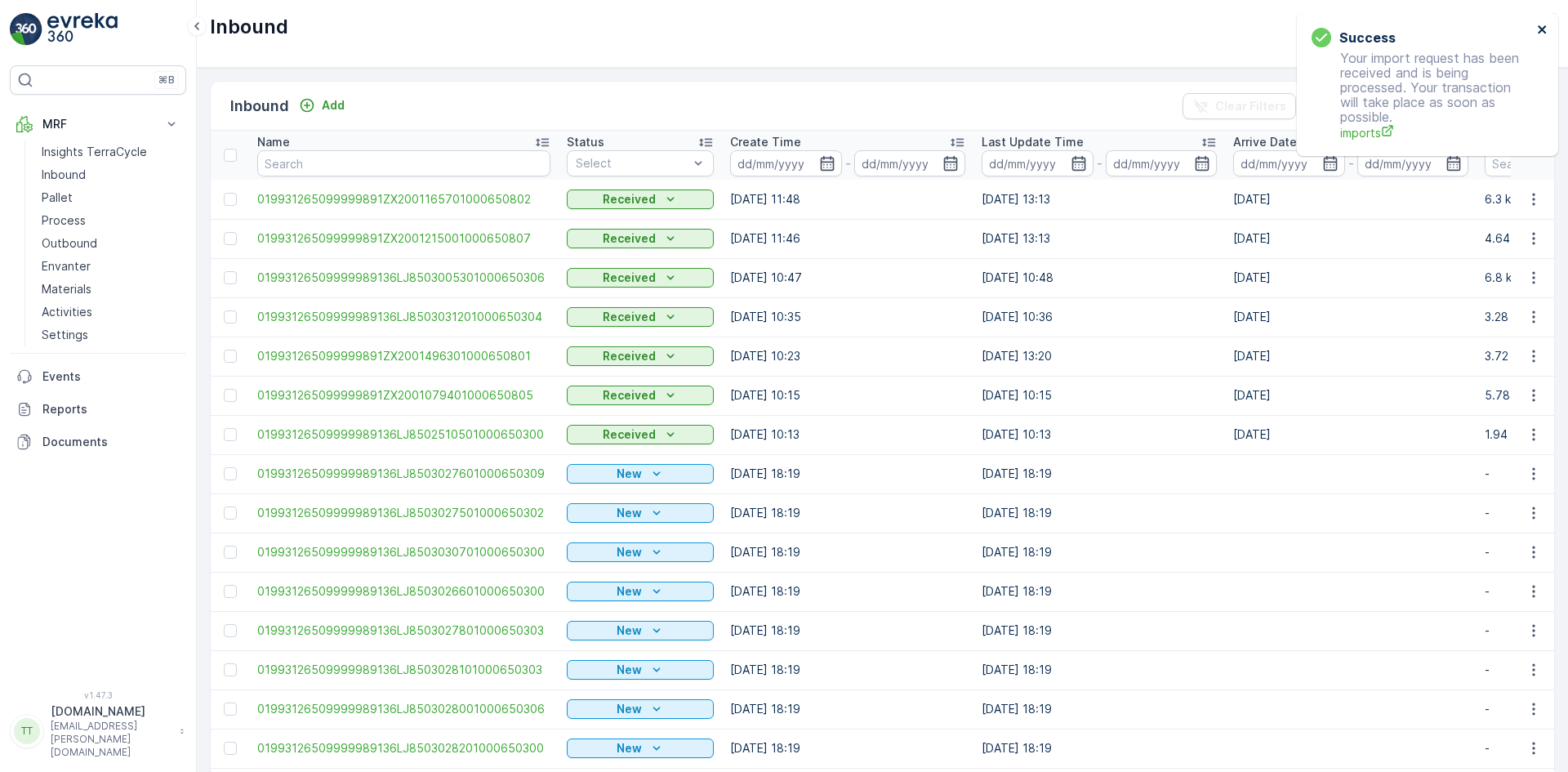
click at [1543, 34] on icon "close" at bounding box center [1542, 29] width 11 height 13
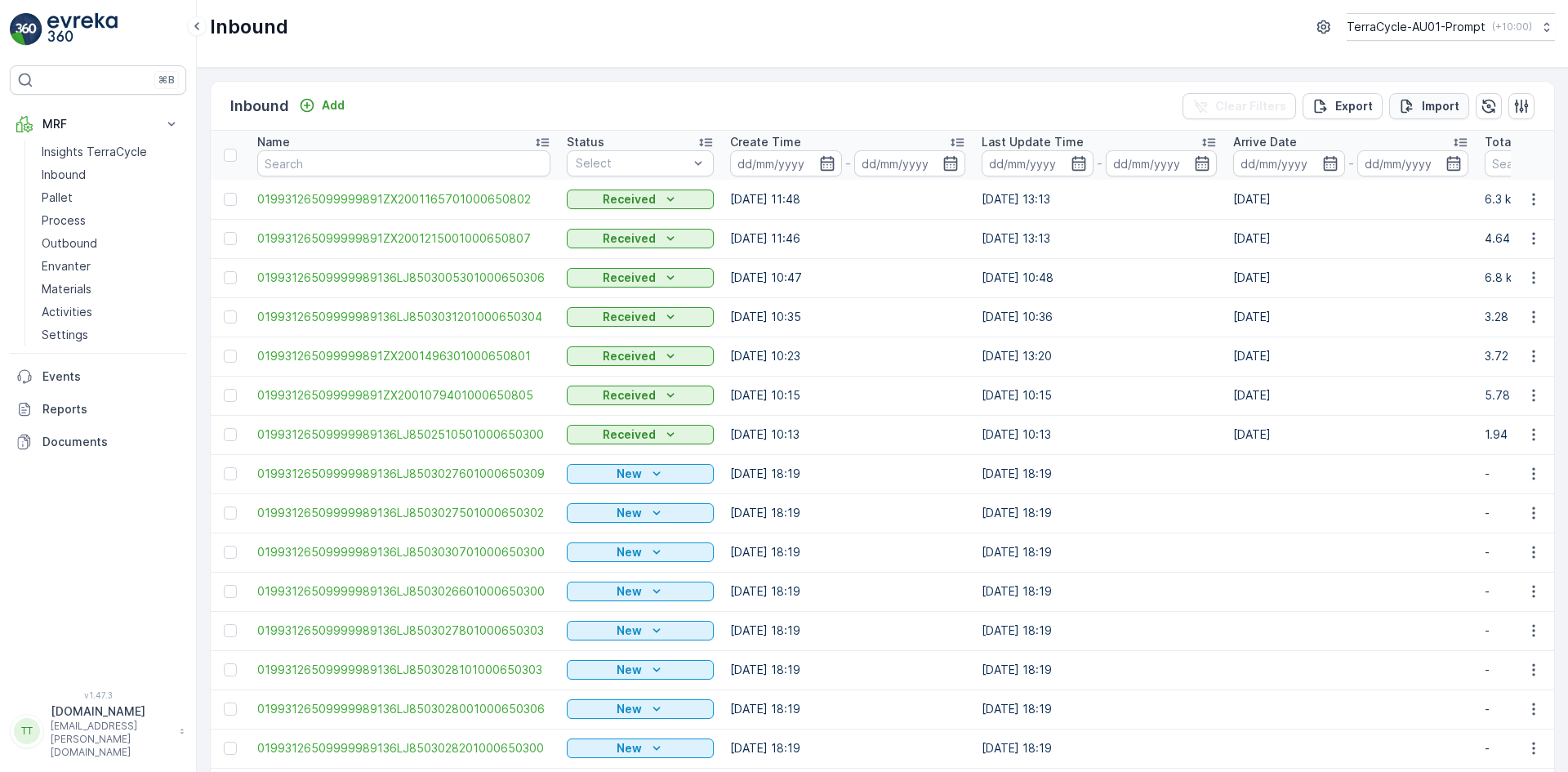
click at [1445, 100] on p "Import" at bounding box center [1440, 106] width 38 height 17
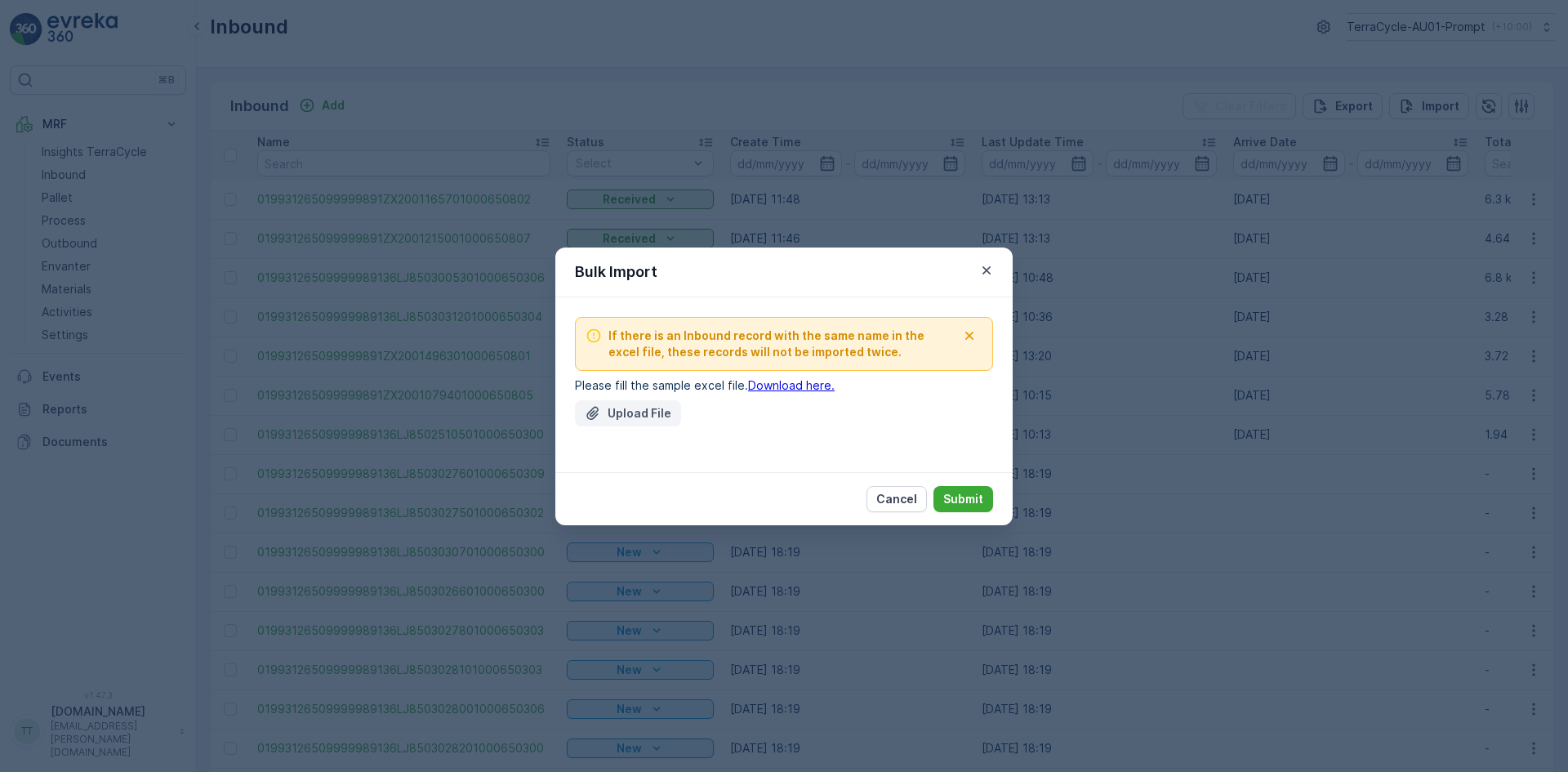
click at [646, 415] on p "Upload File" at bounding box center [639, 413] width 63 height 17
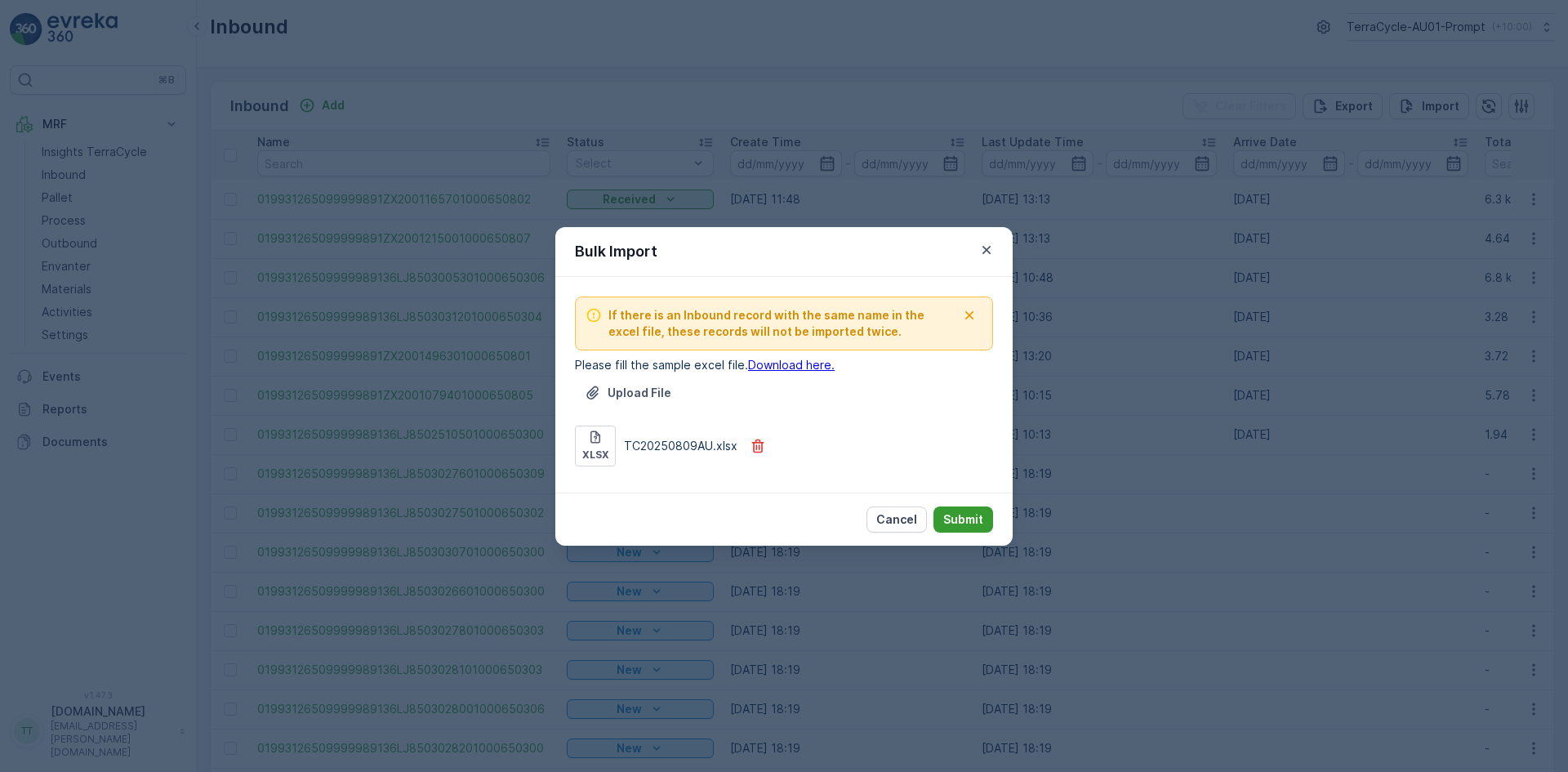
click at [969, 519] on p "Submit" at bounding box center [963, 519] width 40 height 17
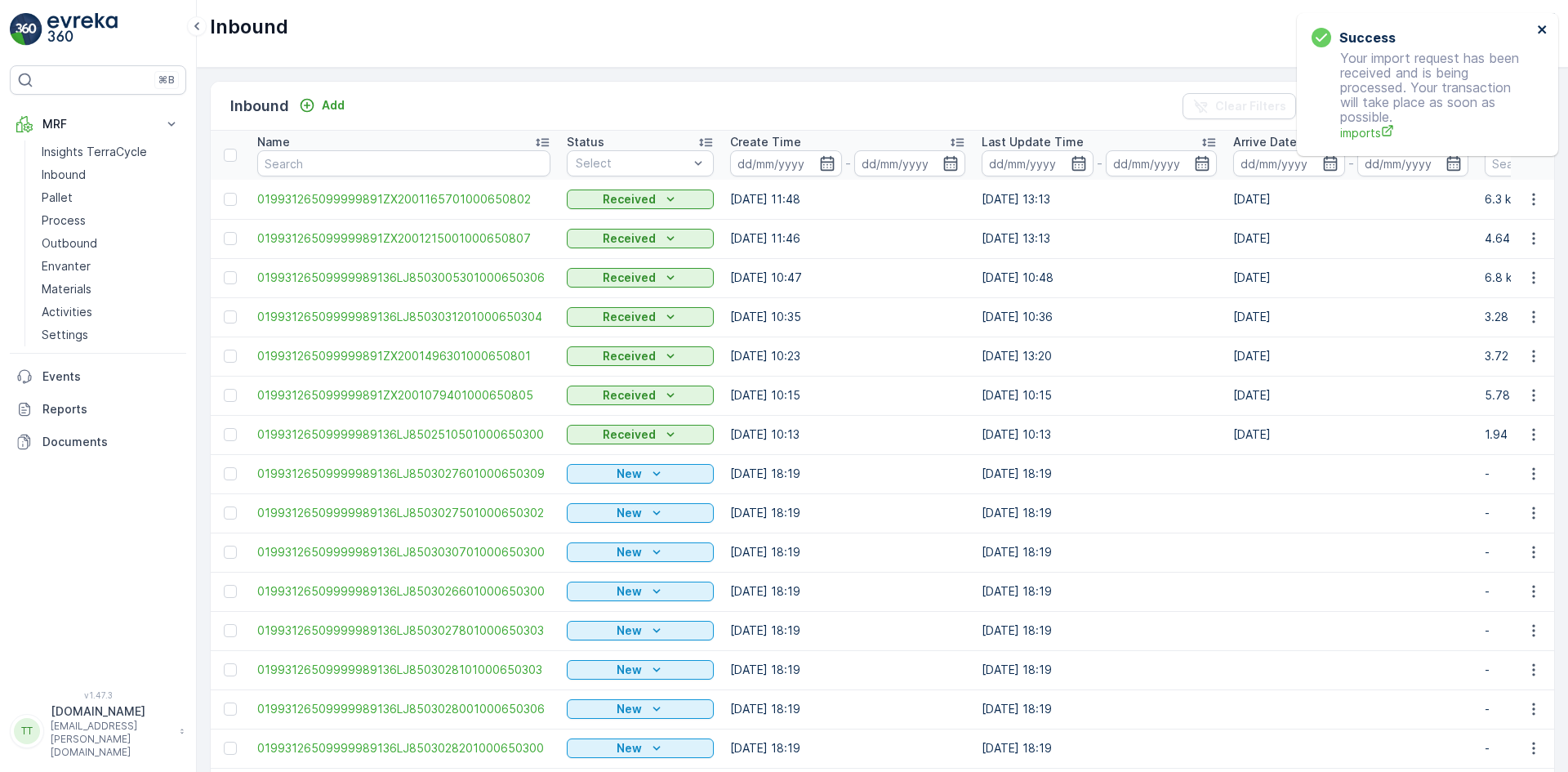
click at [1542, 26] on icon "close" at bounding box center [1542, 29] width 11 height 13
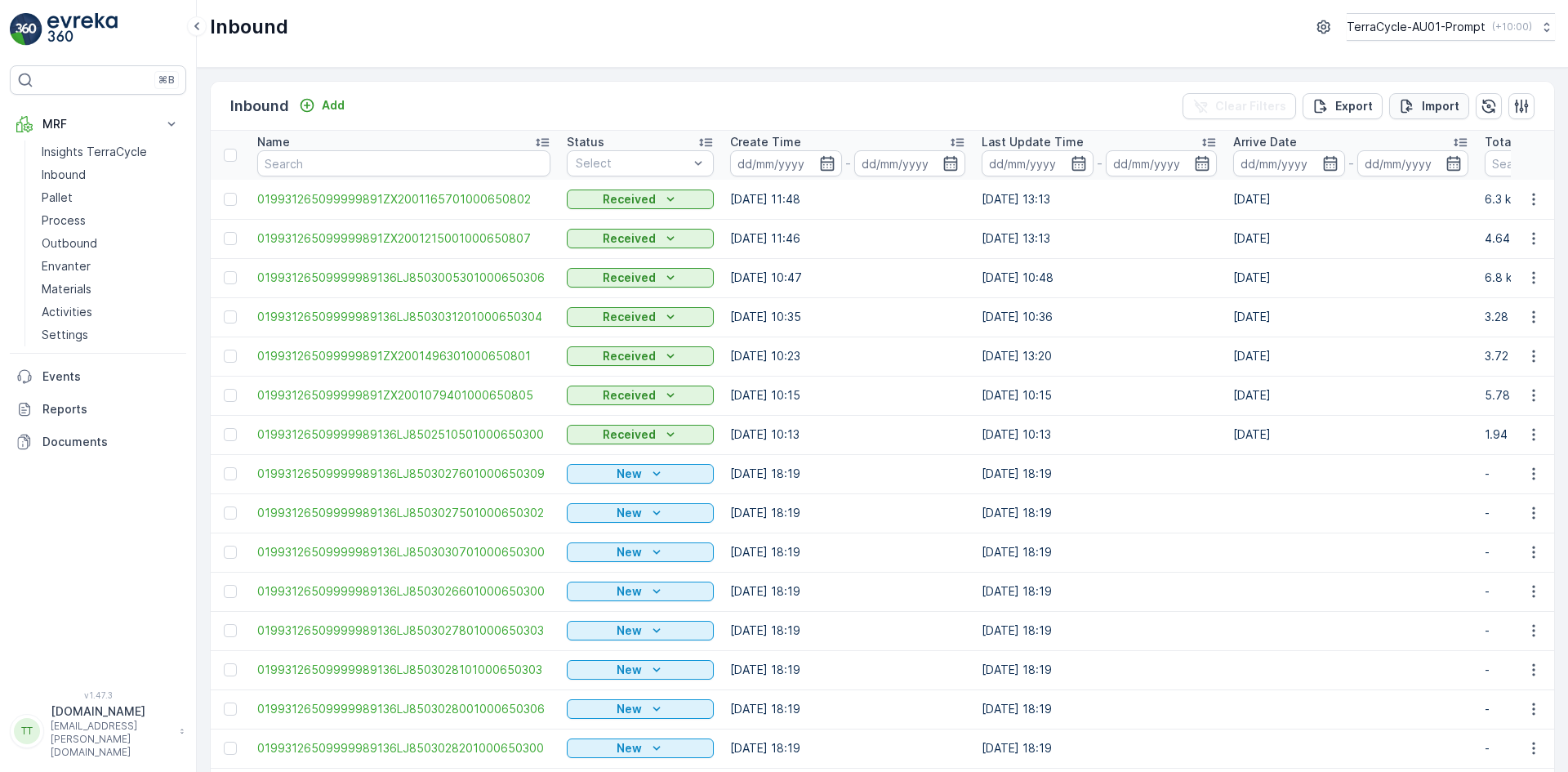
click at [1443, 107] on p "Import" at bounding box center [1440, 106] width 38 height 17
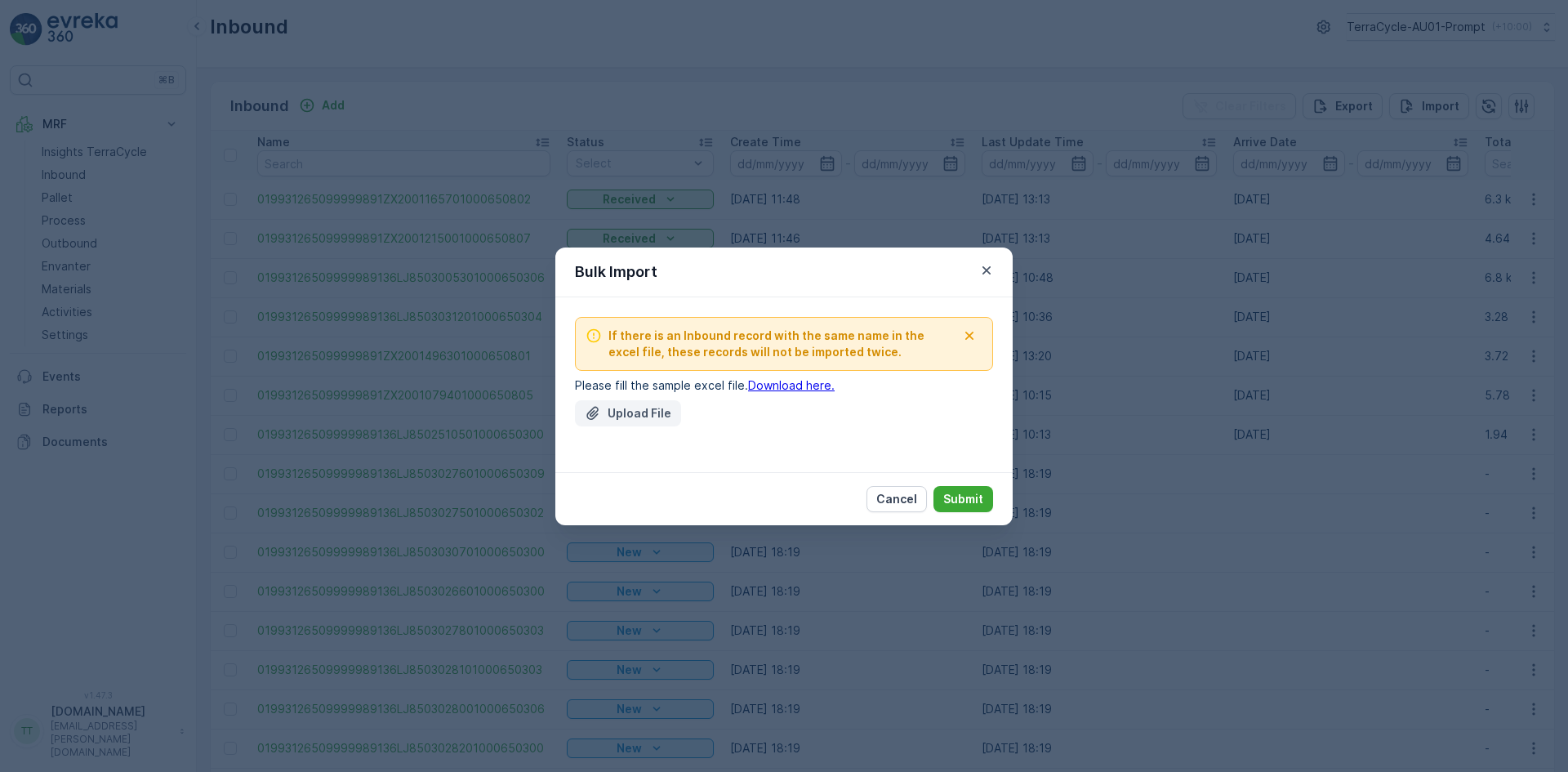
click at [643, 412] on p "Upload File" at bounding box center [639, 413] width 63 height 17
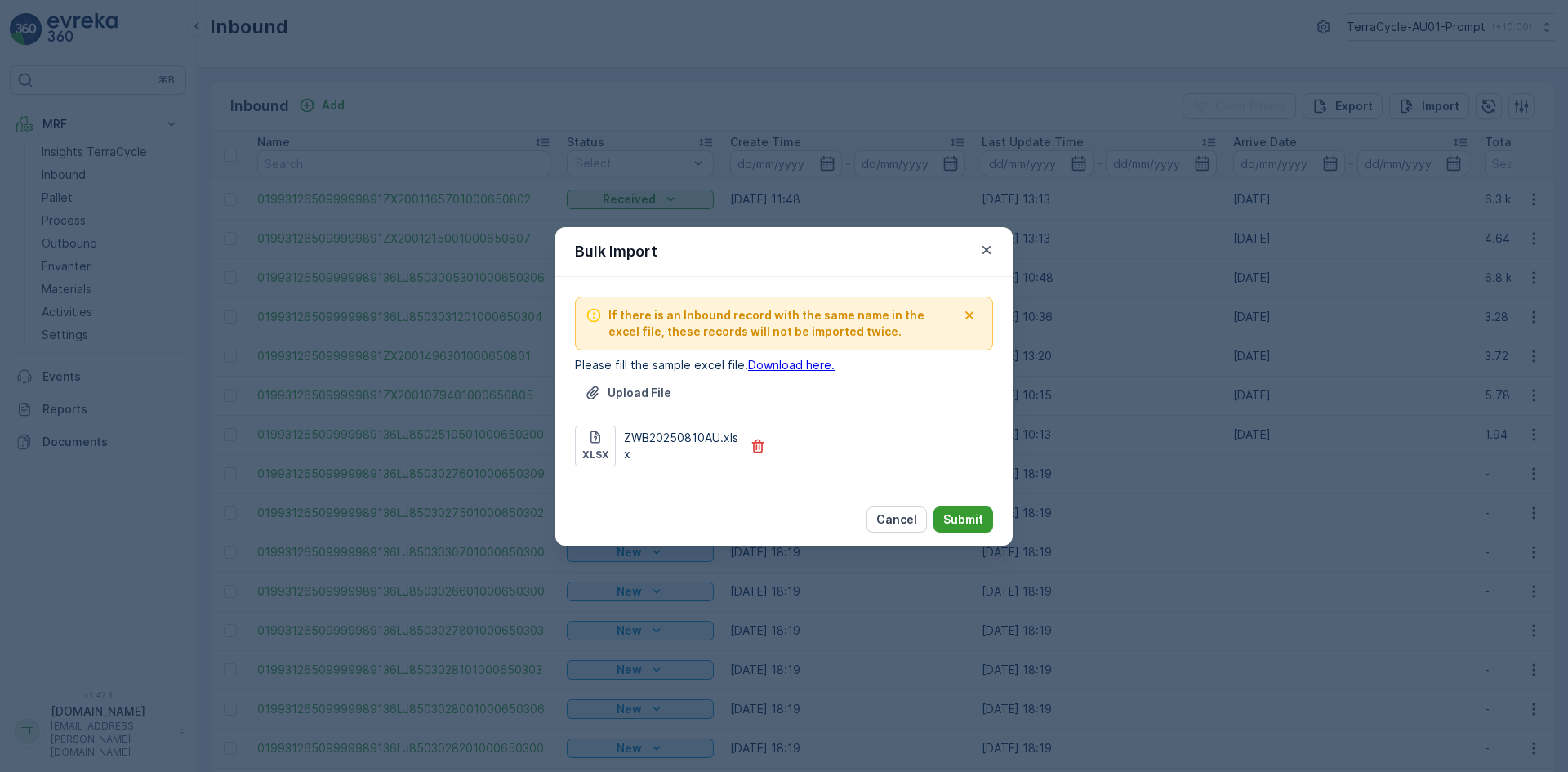
click at [973, 517] on p "Submit" at bounding box center [963, 519] width 40 height 17
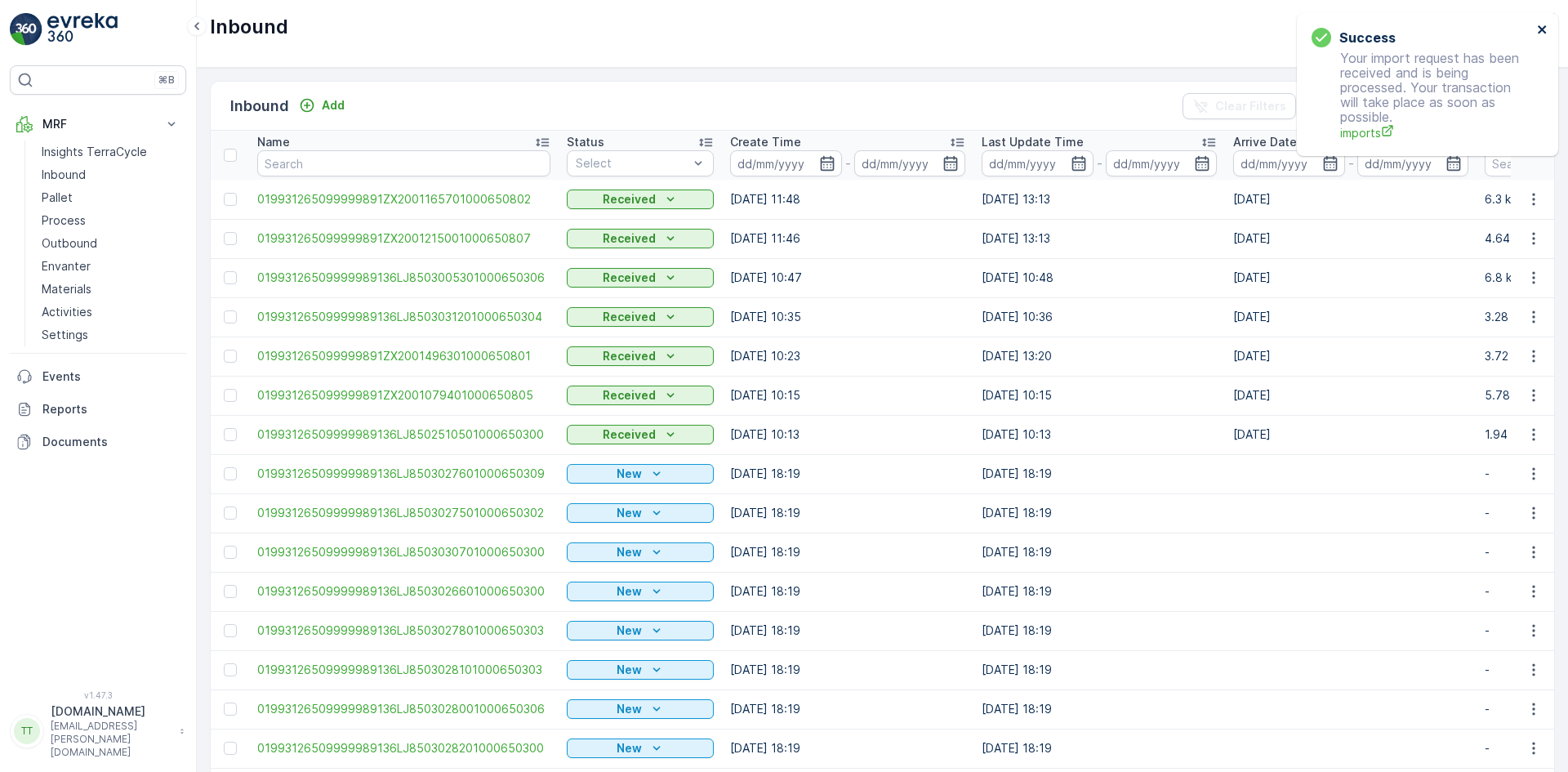
click at [1541, 29] on icon "close" at bounding box center [1542, 29] width 11 height 13
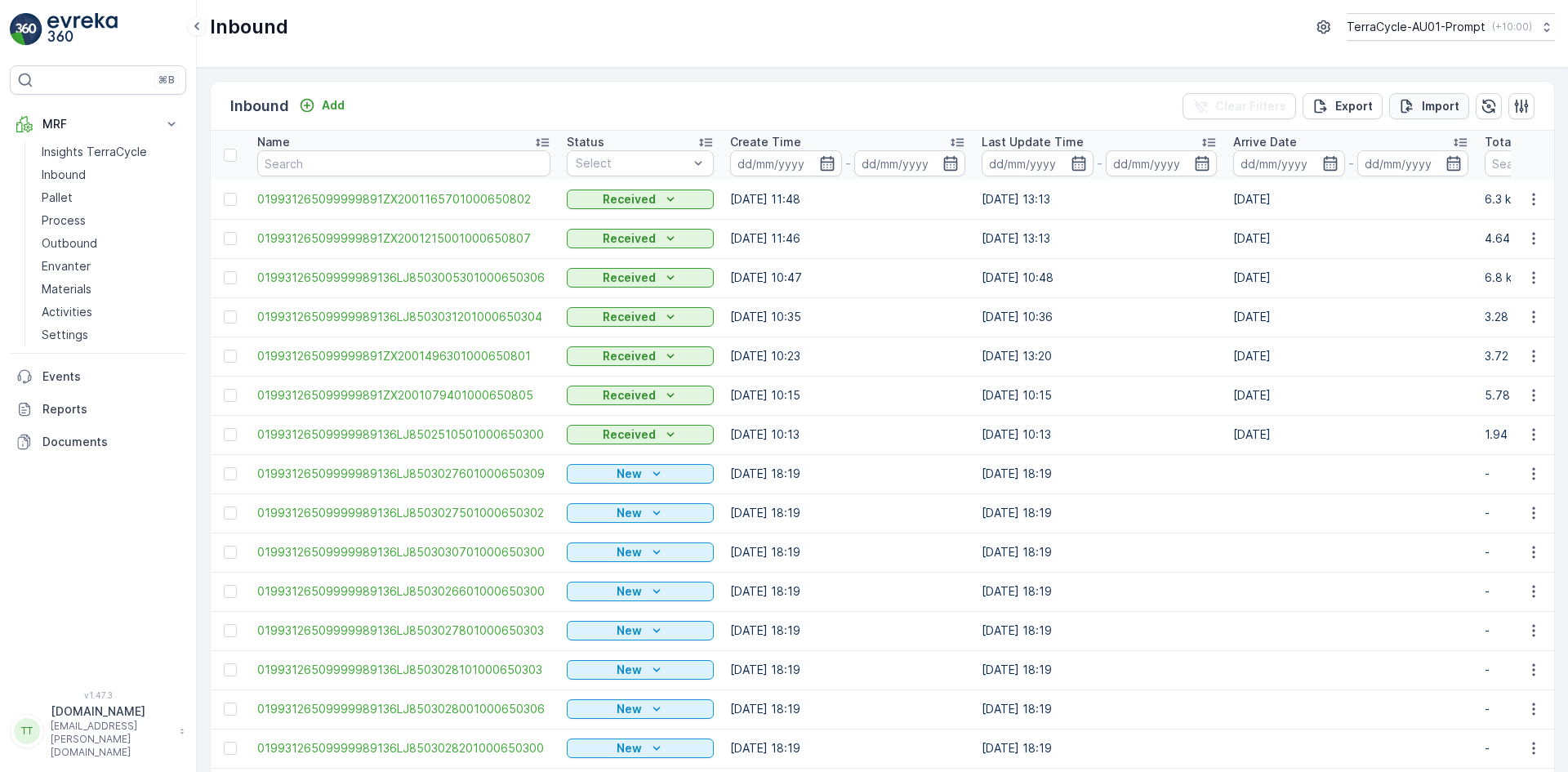
click at [1422, 105] on p "Import" at bounding box center [1440, 106] width 38 height 17
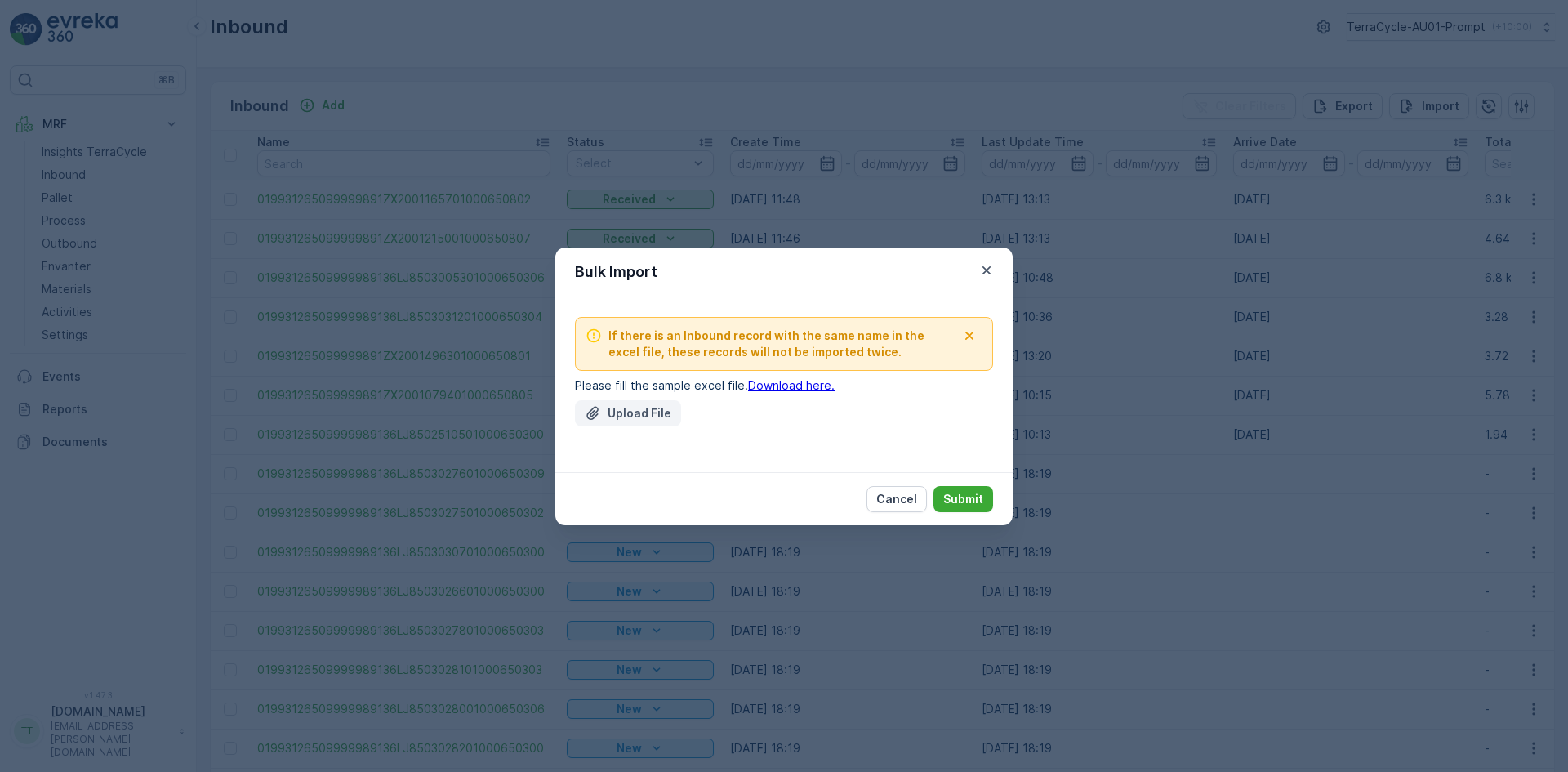
click at [616, 412] on p "Upload File" at bounding box center [639, 413] width 63 height 17
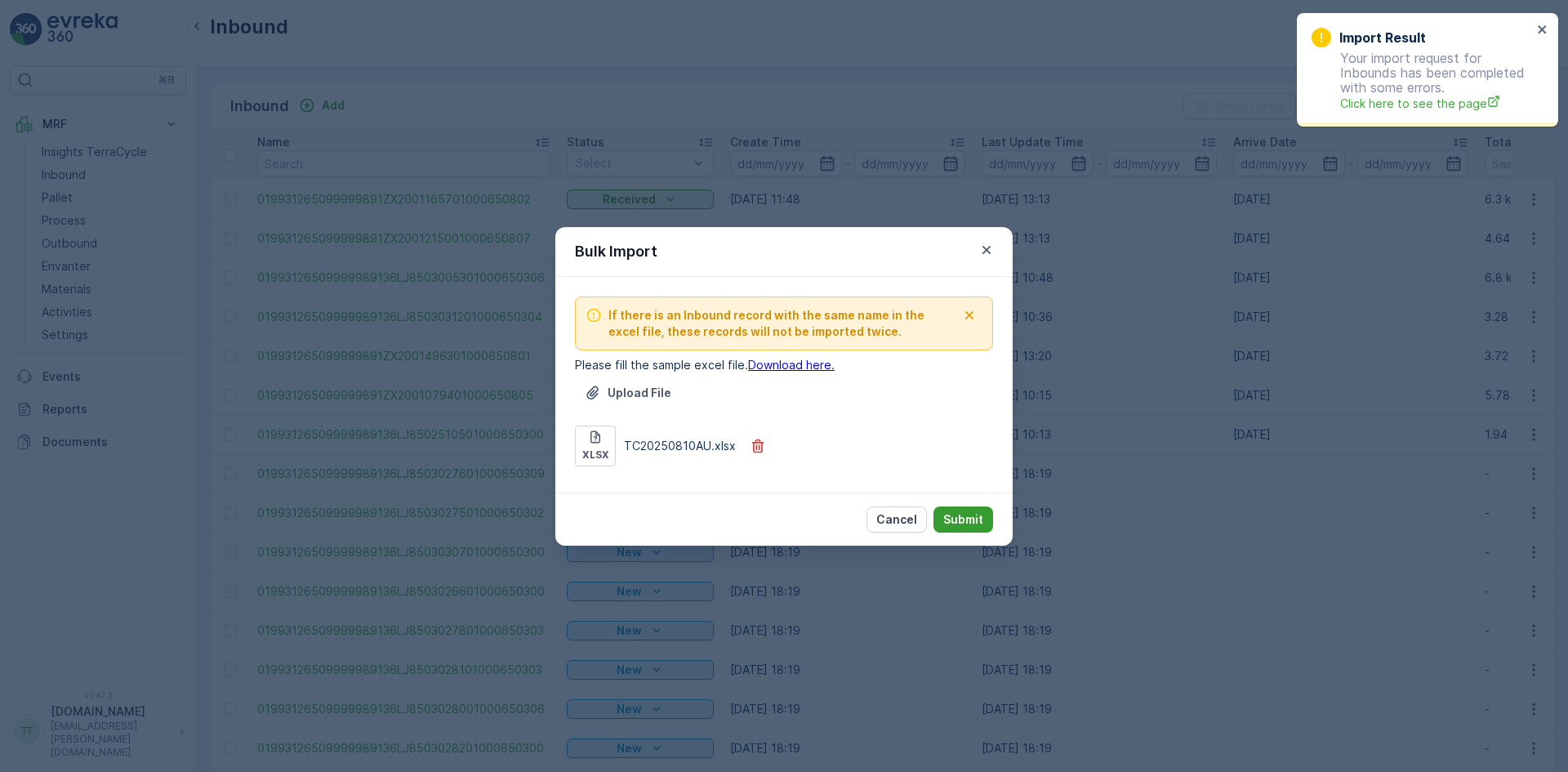
click at [960, 516] on p "Submit" at bounding box center [963, 519] width 40 height 17
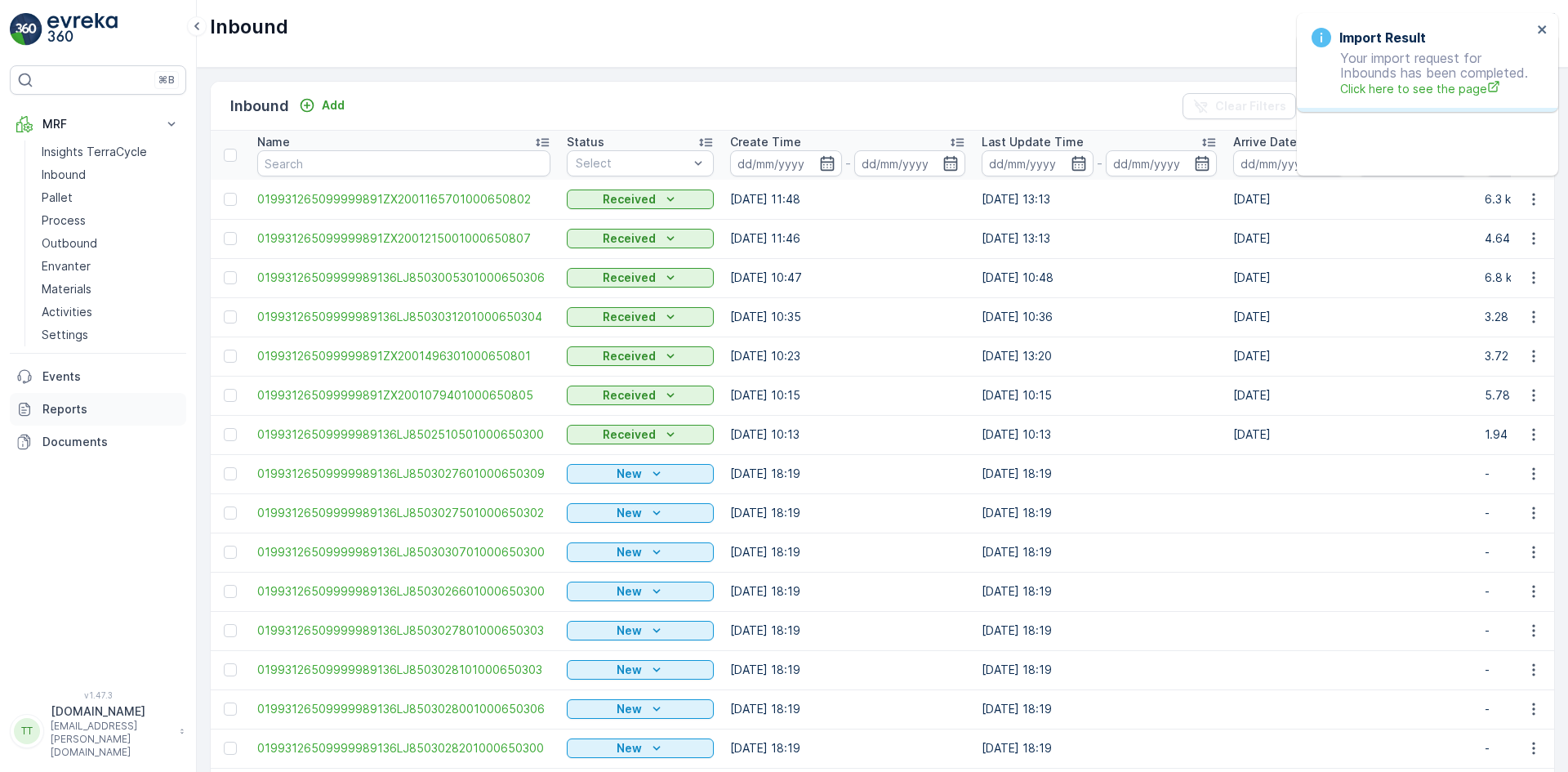
click at [84, 407] on p "Reports" at bounding box center [111, 409] width 137 height 17
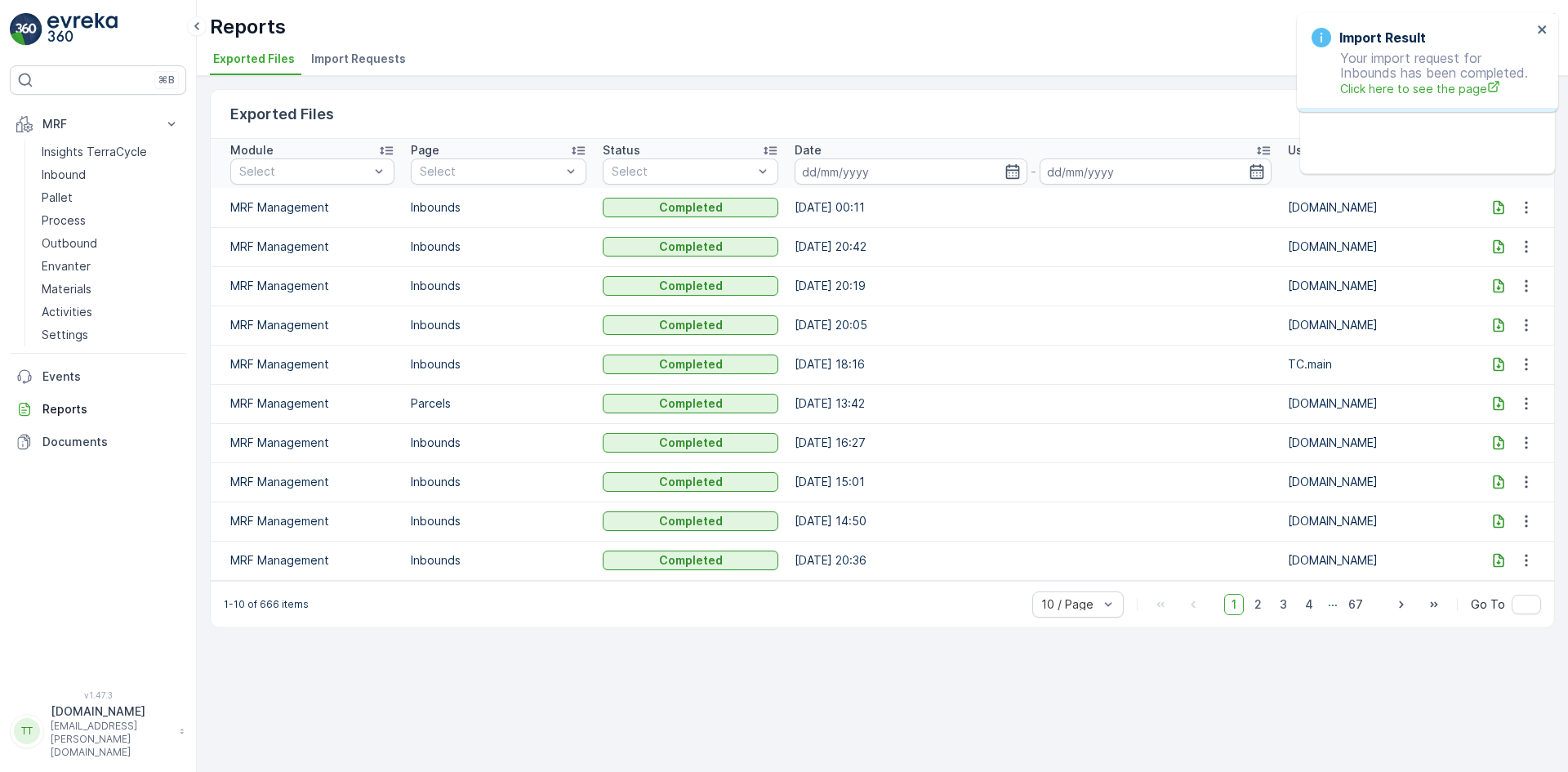
click at [364, 64] on span "Import Requests" at bounding box center [359, 59] width 95 height 17
